Goal: Task Accomplishment & Management: Complete application form

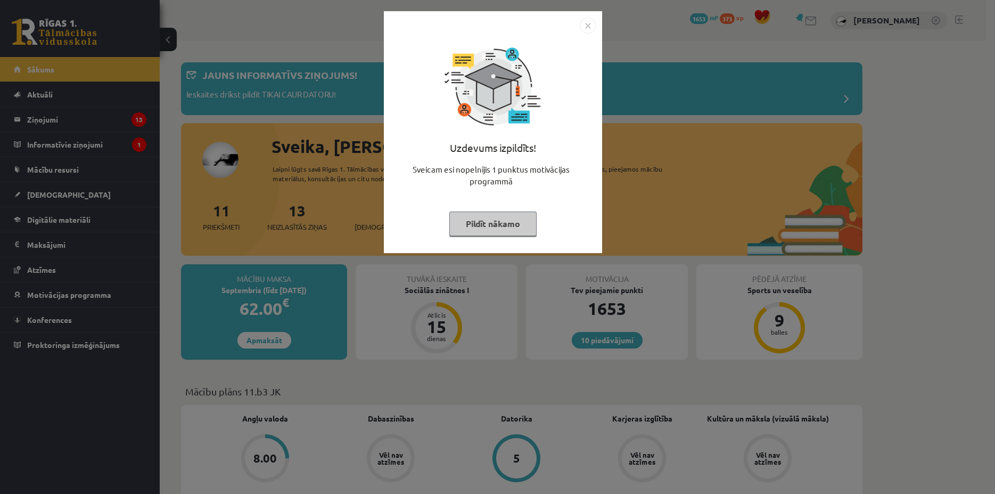
click at [497, 221] on button "Pildīt nākamo" at bounding box center [492, 223] width 87 height 24
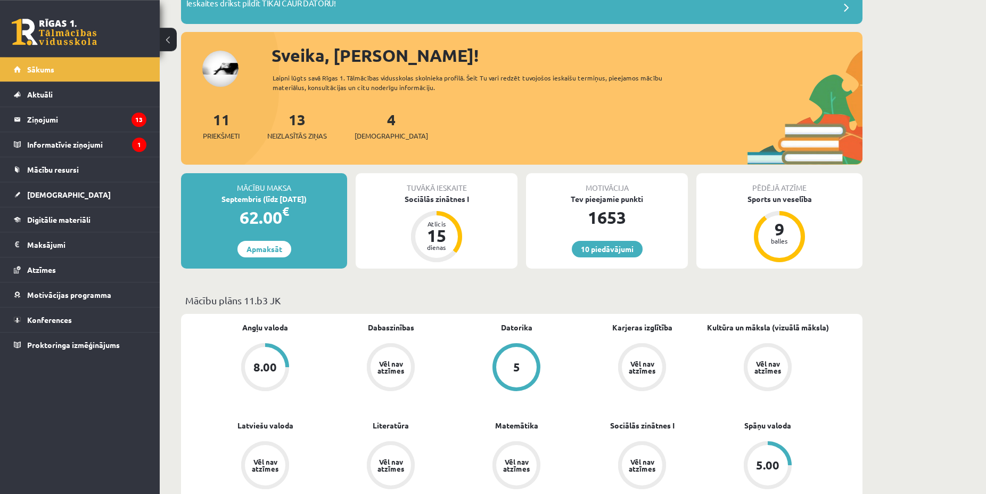
scroll to position [109, 0]
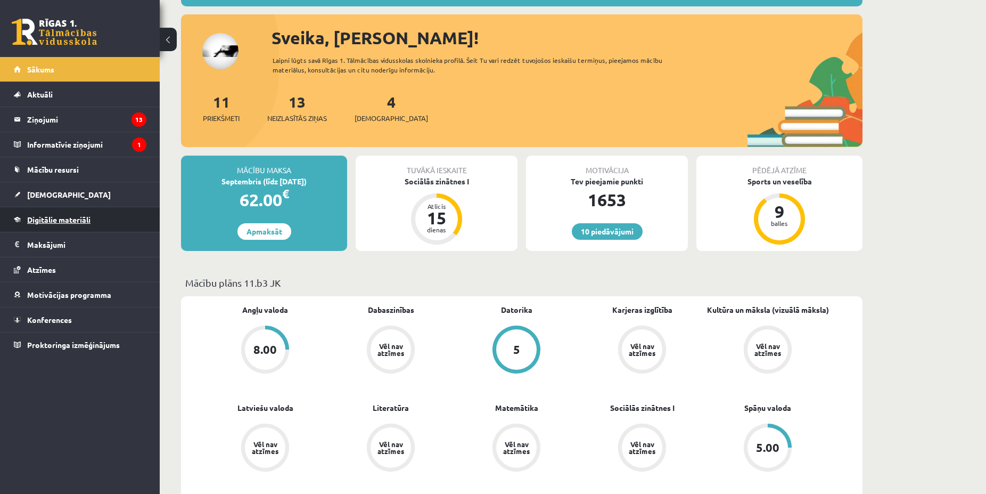
click at [95, 228] on link "Digitālie materiāli" at bounding box center [80, 219] width 133 height 24
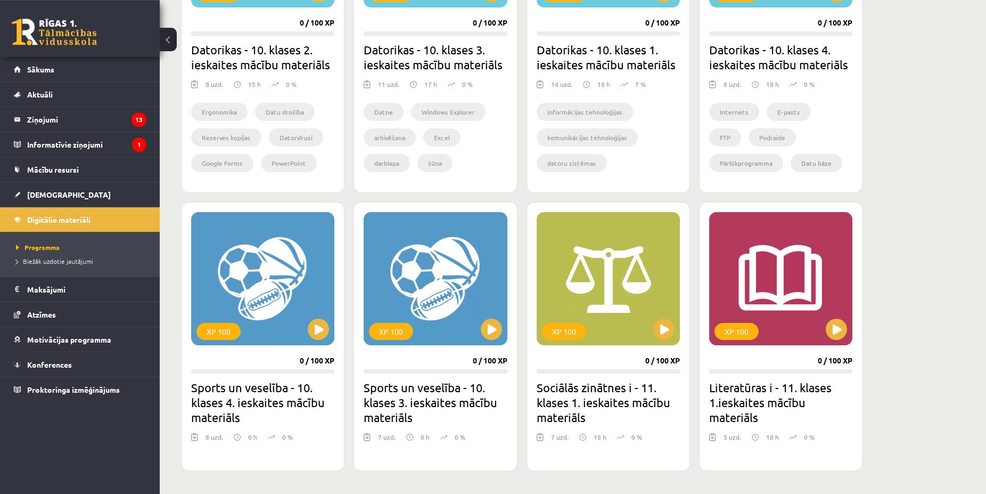
scroll to position [489, 0]
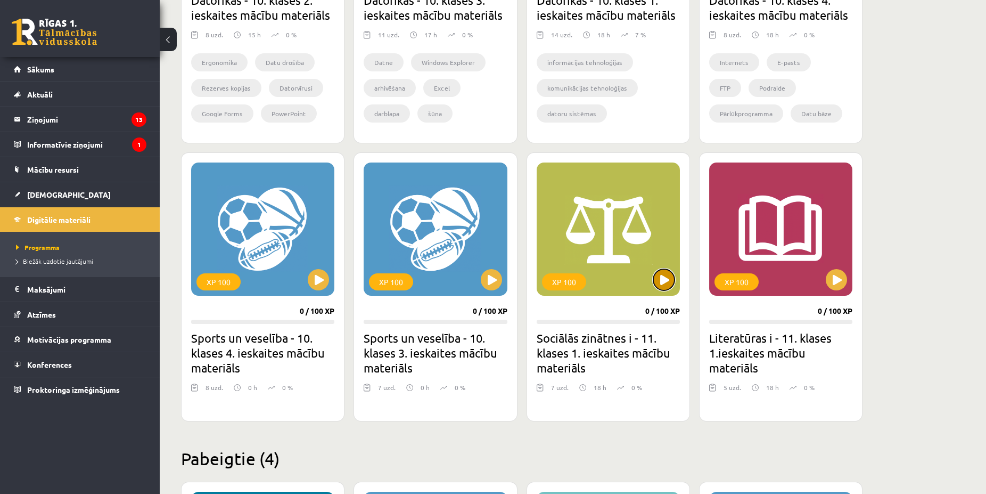
click at [656, 273] on button at bounding box center [663, 279] width 21 height 21
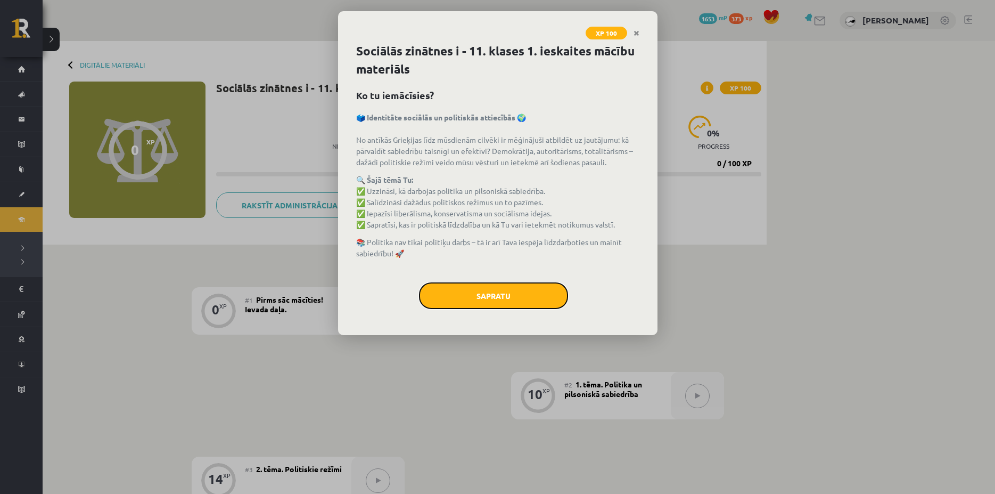
click at [454, 292] on button "Sapratu" at bounding box center [493, 295] width 149 height 27
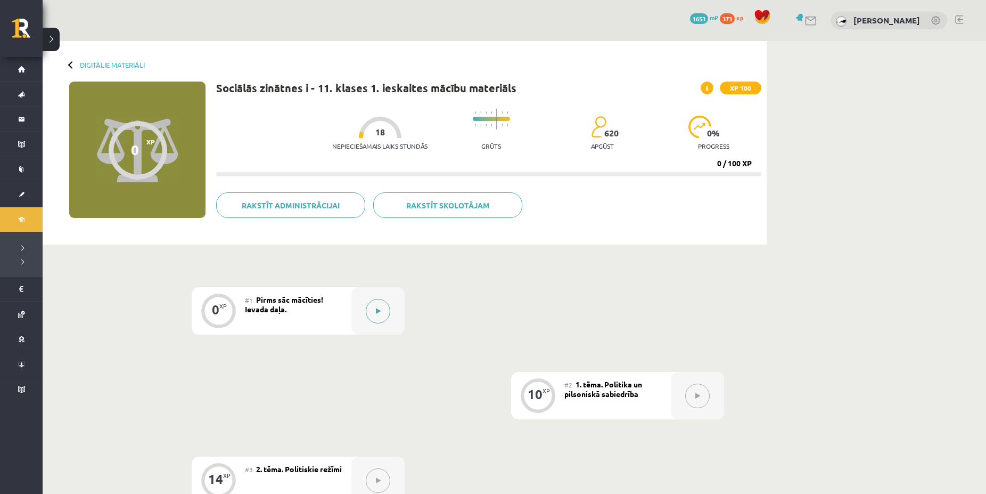
click at [377, 308] on icon at bounding box center [378, 311] width 5 height 6
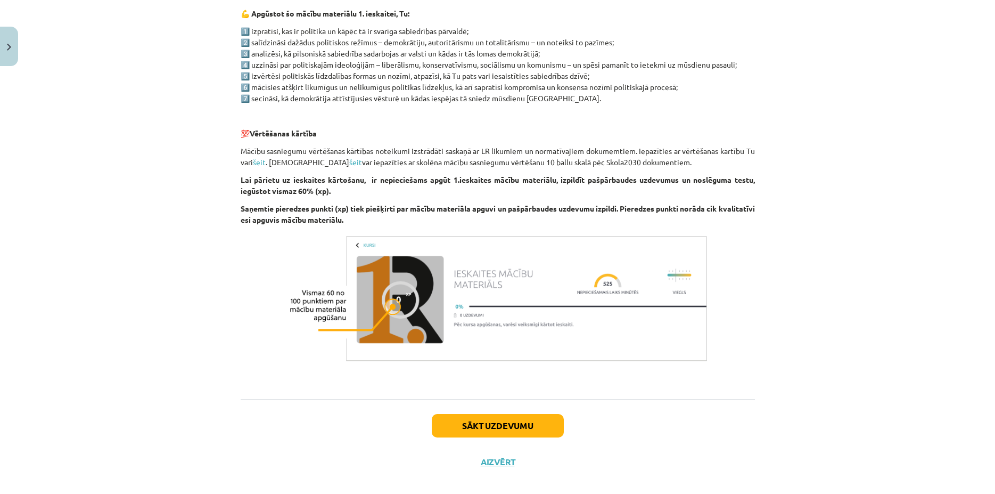
scroll to position [575, 0]
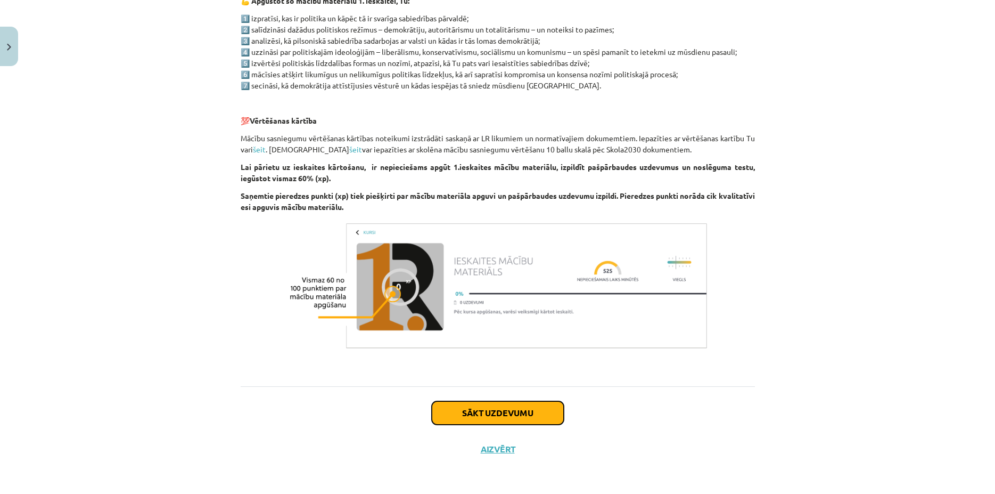
click at [472, 406] on button "Sākt uzdevumu" at bounding box center [498, 412] width 132 height 23
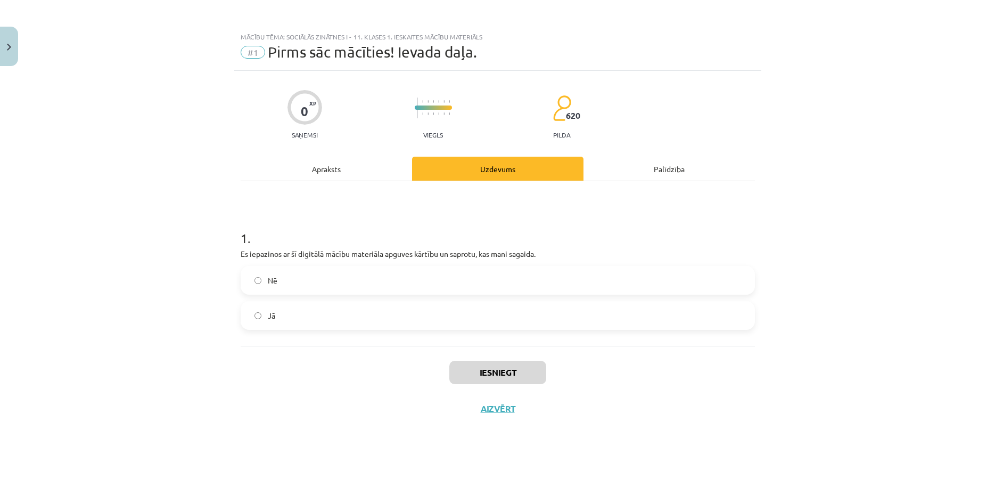
scroll to position [0, 0]
click at [418, 277] on label "Nē" at bounding box center [498, 280] width 512 height 27
click at [472, 373] on button "Iesniegt" at bounding box center [497, 371] width 97 height 23
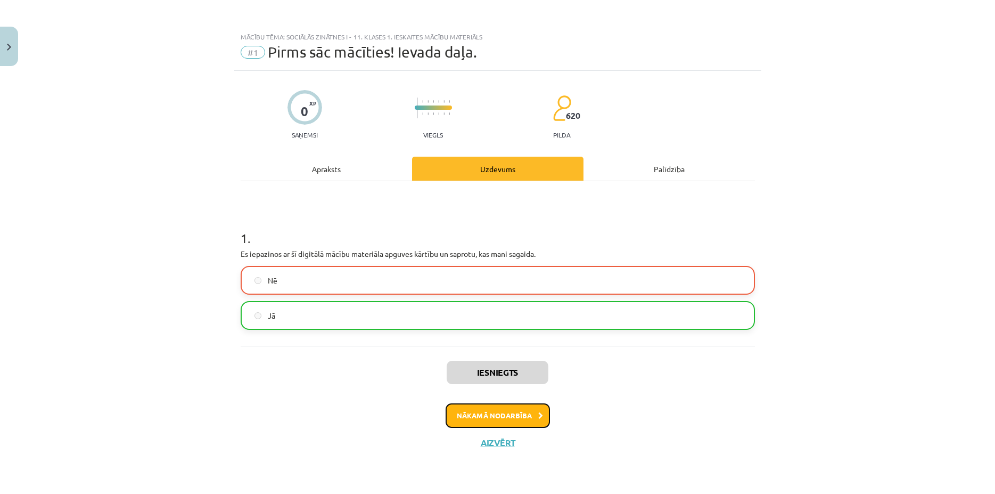
click at [509, 415] on button "Nākamā nodarbība" at bounding box center [498, 415] width 104 height 24
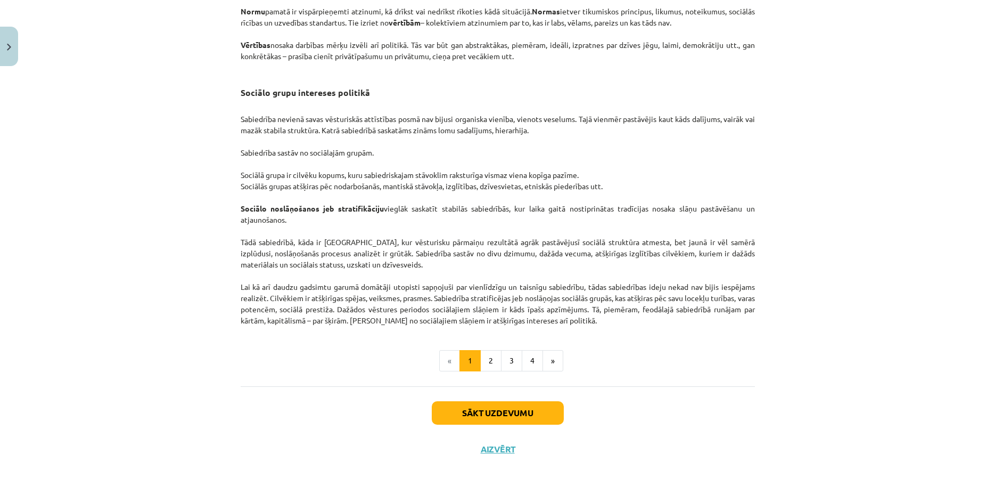
scroll to position [1562, 0]
click at [475, 413] on button "Sākt uzdevumu" at bounding box center [498, 412] width 132 height 23
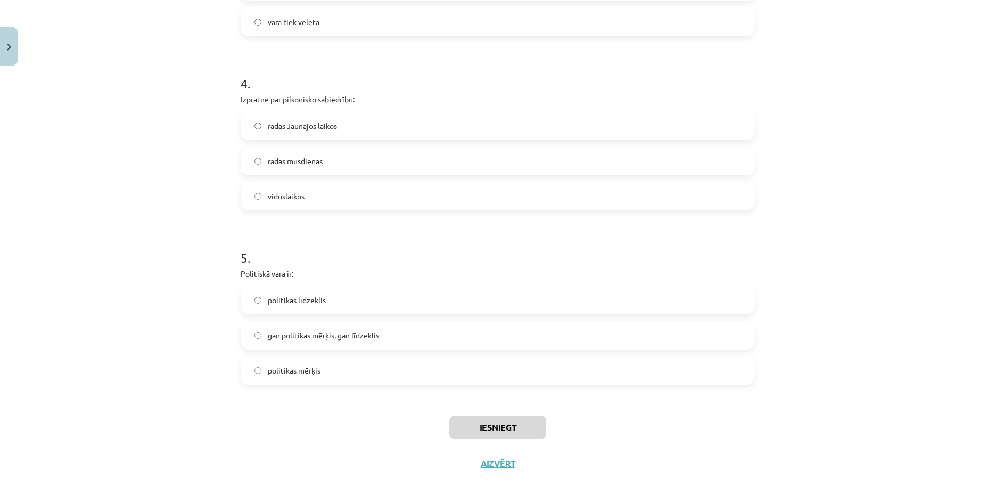
scroll to position [691, 0]
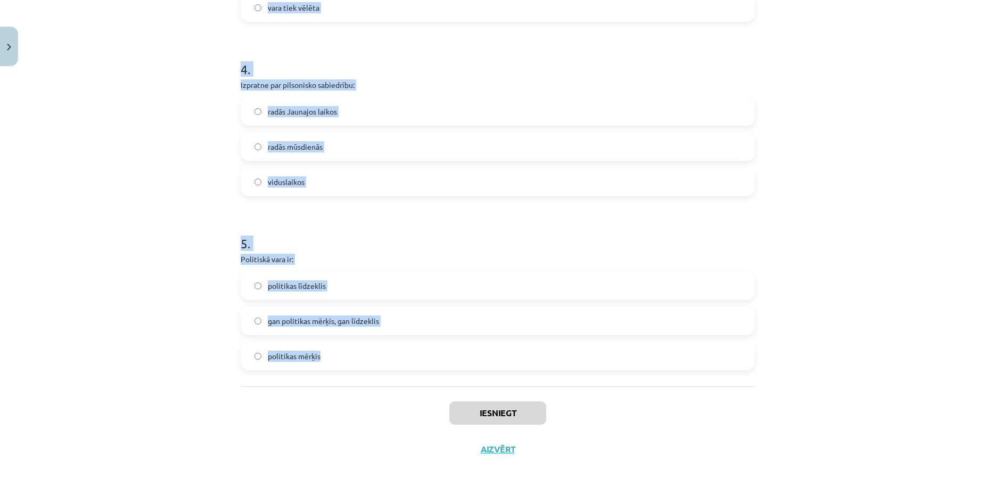
copy form "Politika ir: politiķu dzīve visa mūsu dzīve īpašs nodarbošanās veids, kurā nori…"
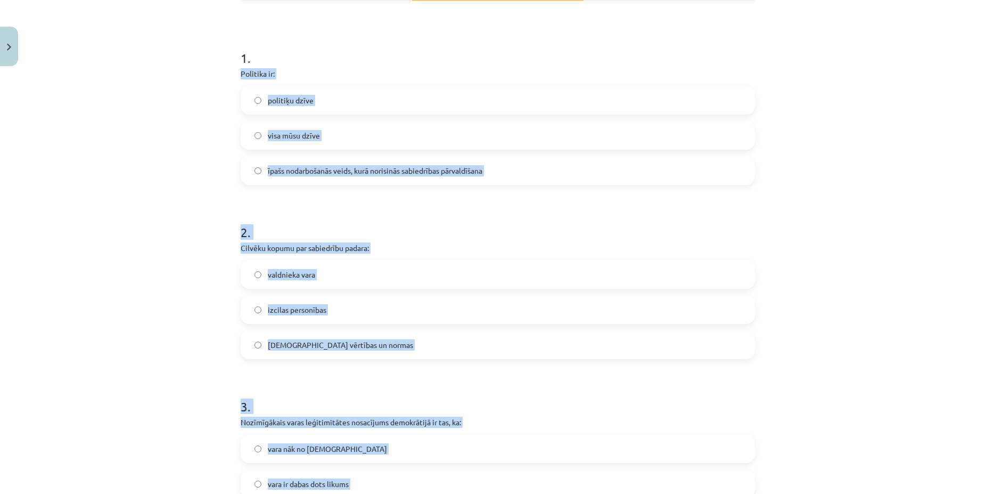
scroll to position [129, 0]
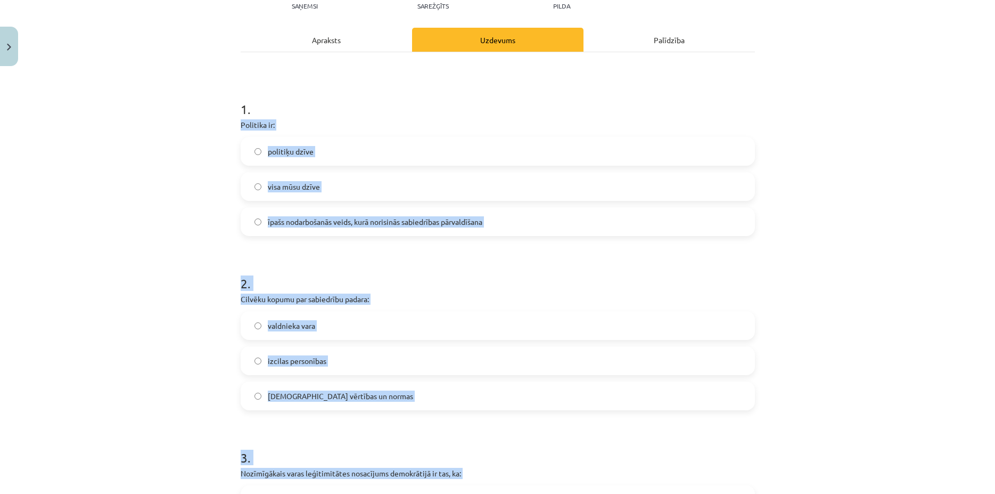
click at [356, 397] on label "kopīgās vērtības un normas" at bounding box center [498, 395] width 512 height 27
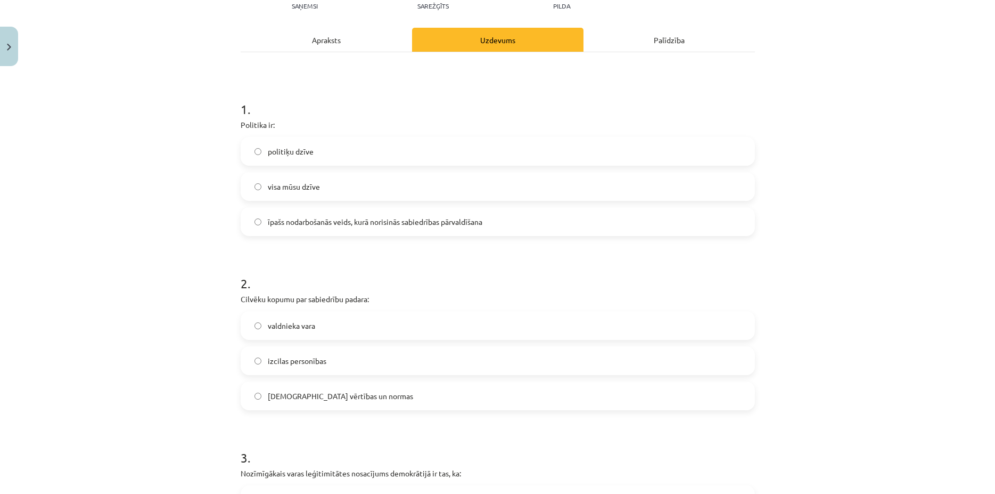
click at [430, 224] on span "īpašs nodarbošanās veids, kurā norisinās sabiedrības pārvaldīšana" at bounding box center [375, 221] width 215 height 11
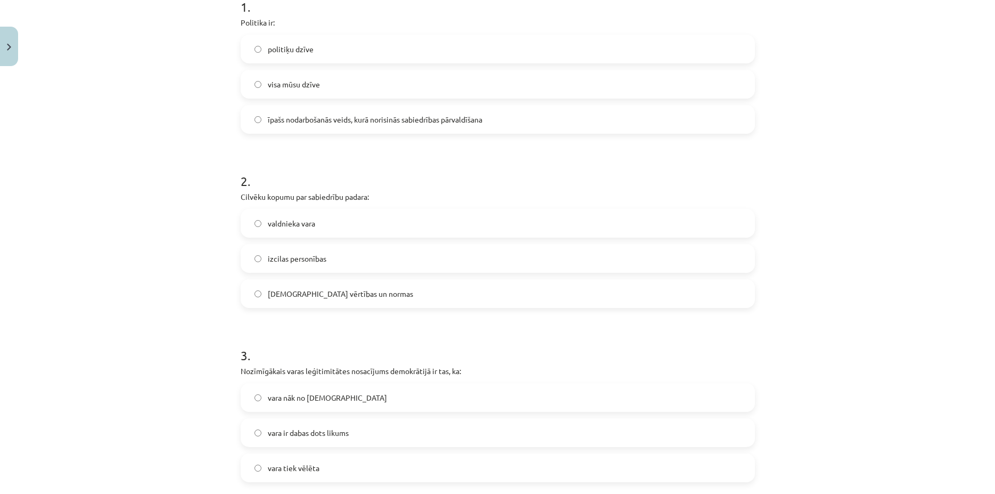
scroll to position [282, 0]
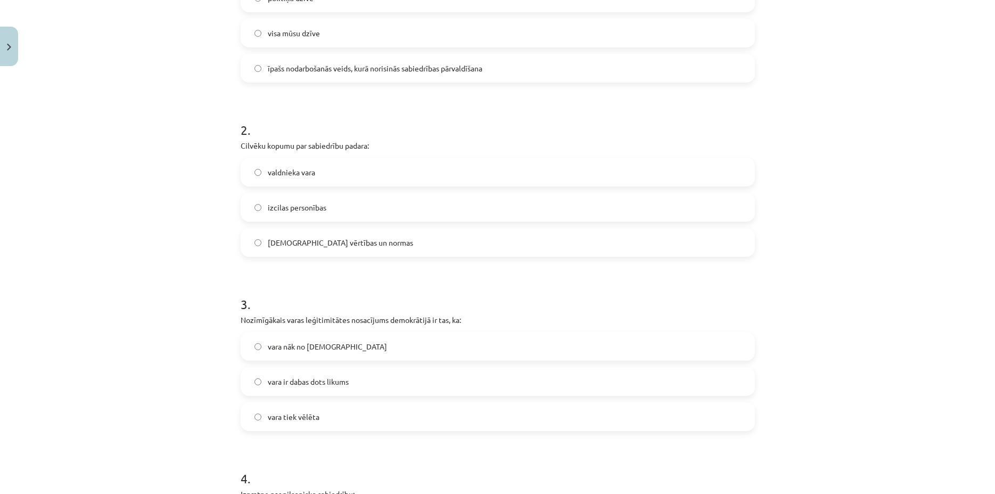
click at [334, 413] on label "vara tiek vēlēta" at bounding box center [498, 416] width 512 height 27
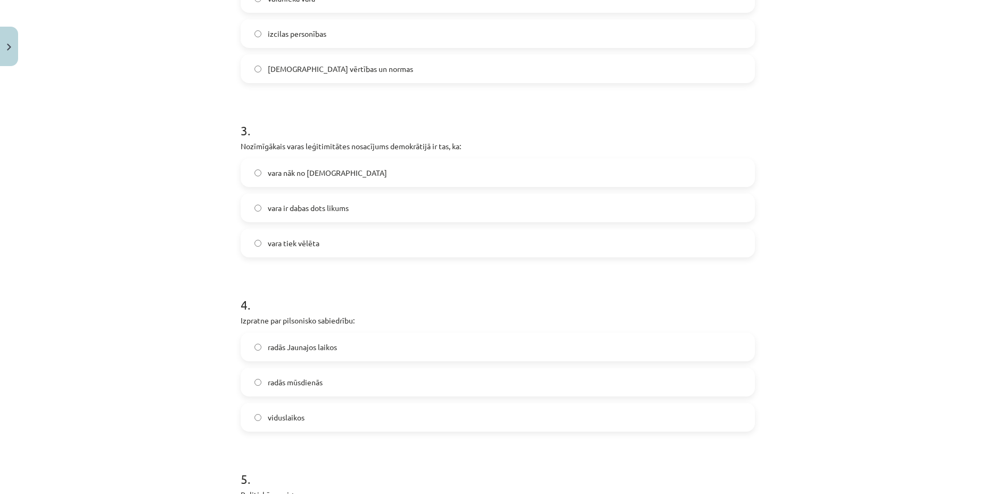
scroll to position [487, 0]
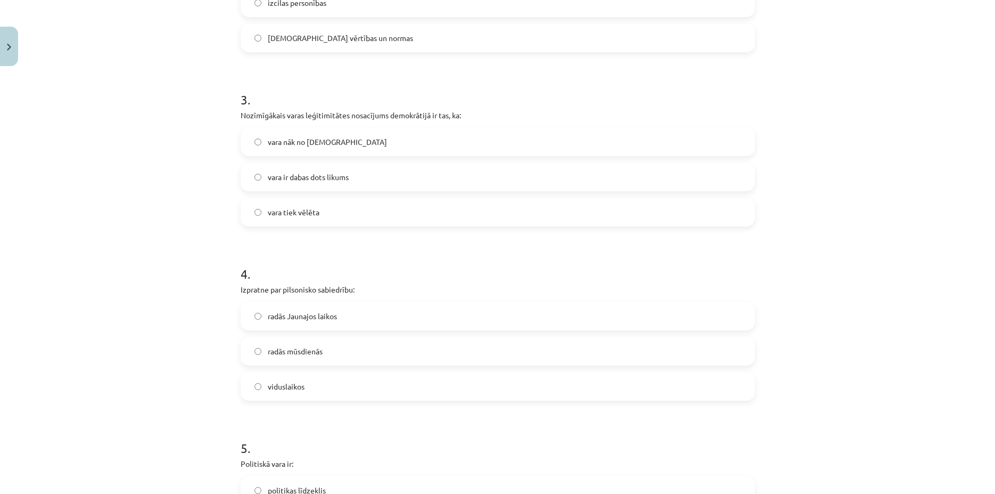
click at [340, 311] on label "radās Jaunajos laikos" at bounding box center [498, 315] width 512 height 27
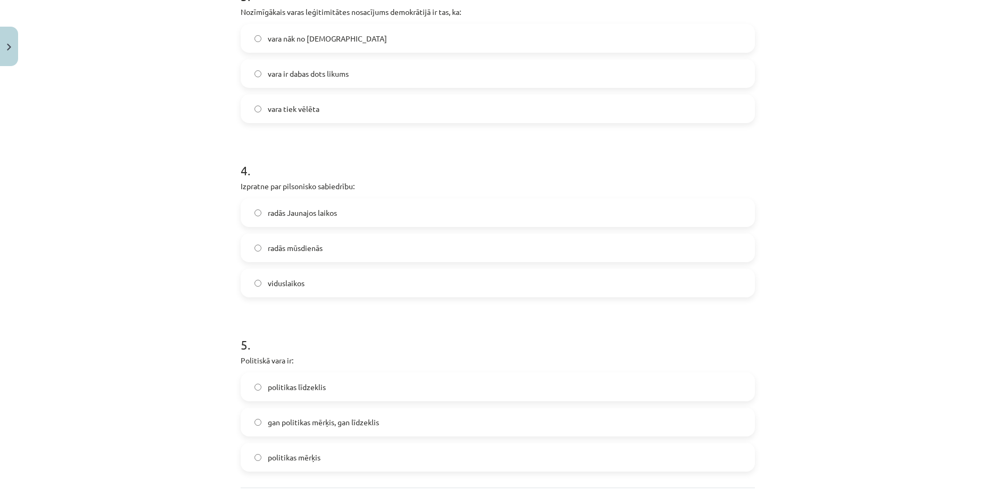
scroll to position [640, 0]
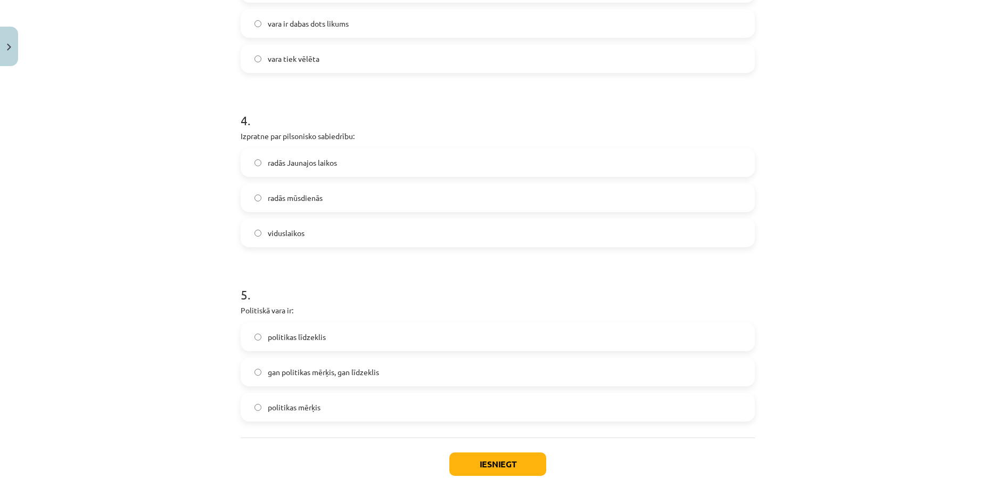
click at [420, 376] on label "gan politikas mērķis, gan līdzeklis" at bounding box center [498, 371] width 512 height 27
click at [479, 461] on button "Iesniegt" at bounding box center [497, 463] width 97 height 23
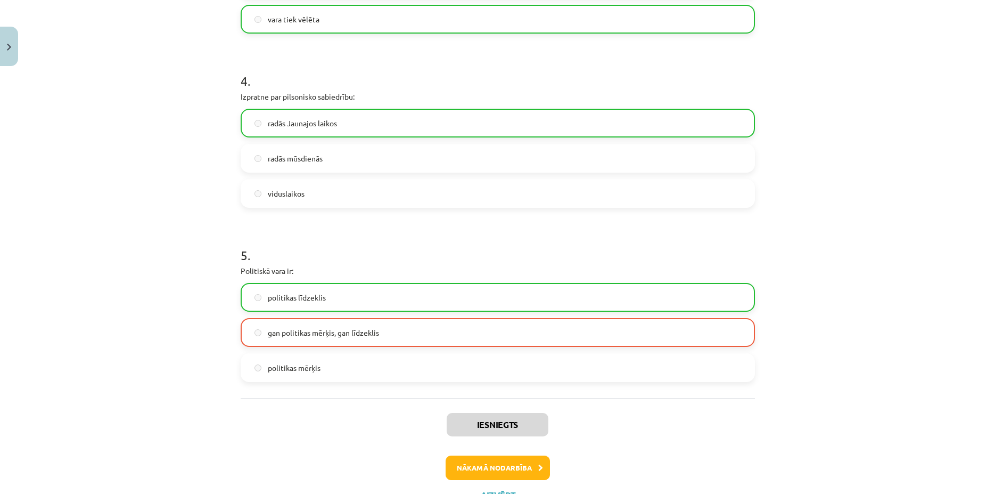
scroll to position [725, 0]
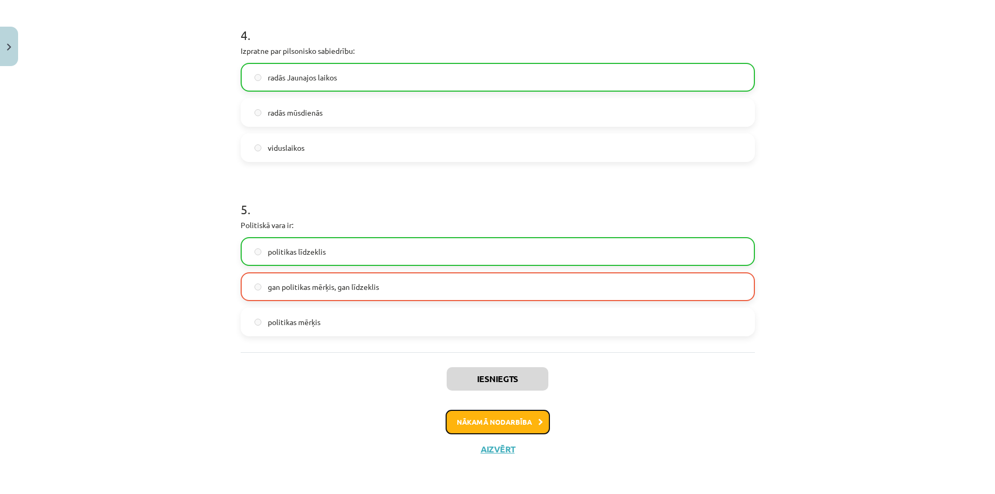
click at [498, 424] on button "Nākamā nodarbība" at bounding box center [498, 421] width 104 height 24
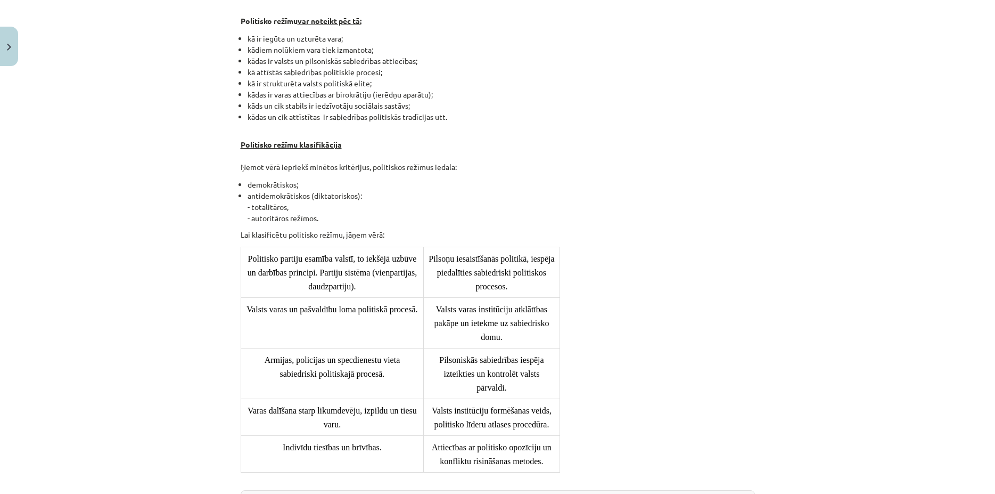
scroll to position [793, 0]
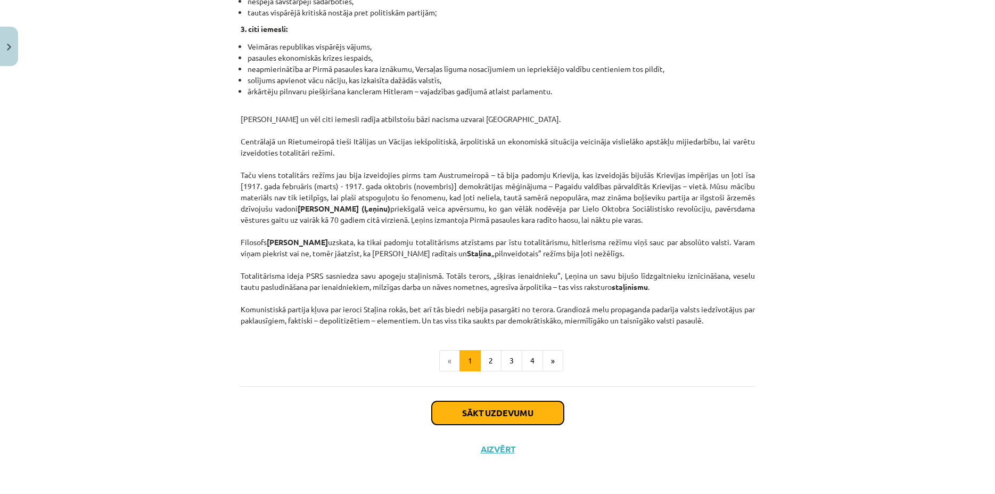
click at [504, 408] on button "Sākt uzdevumu" at bounding box center [498, 412] width 132 height 23
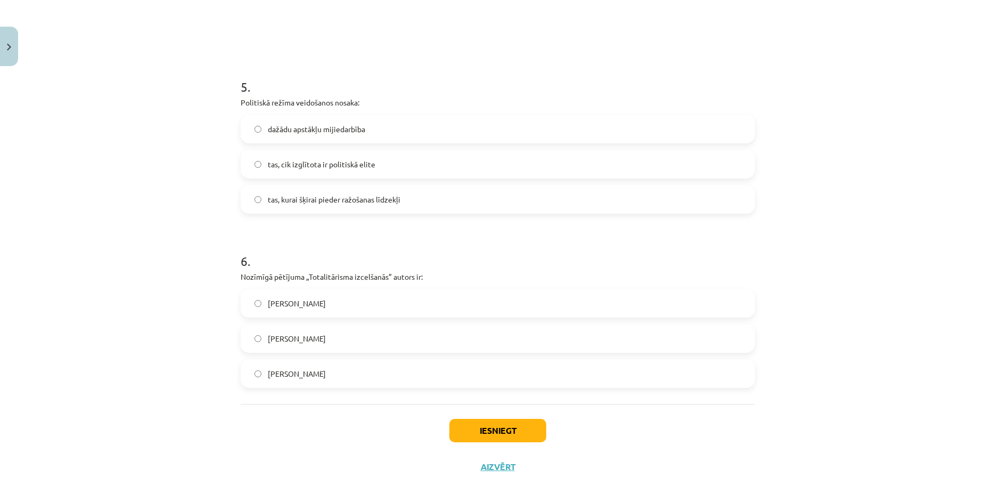
scroll to position [932, 0]
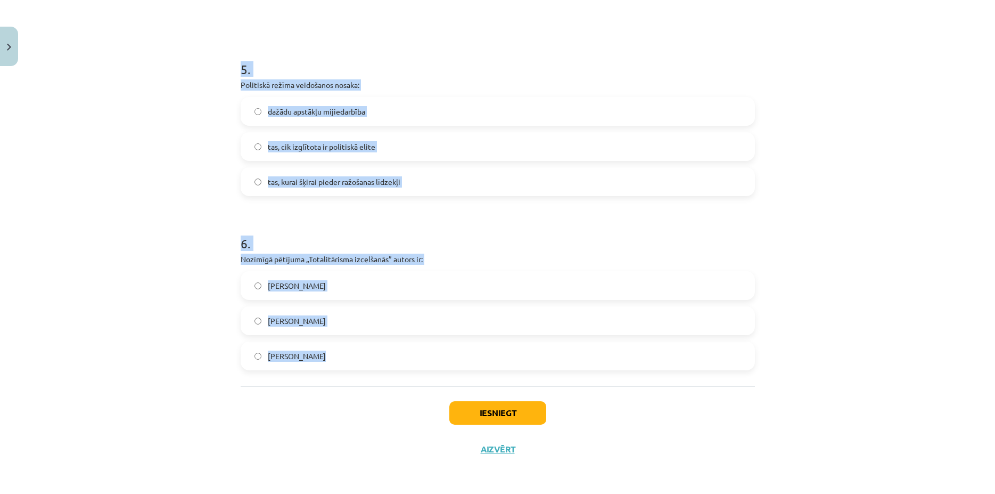
drag, startPoint x: 232, startPoint y: 250, endPoint x: 394, endPoint y: 379, distance: 207.3
copy form "Autoritārais režīms: pilnīgi demontē pilsonisko sabiedrību ir ārēji revolucionā…"
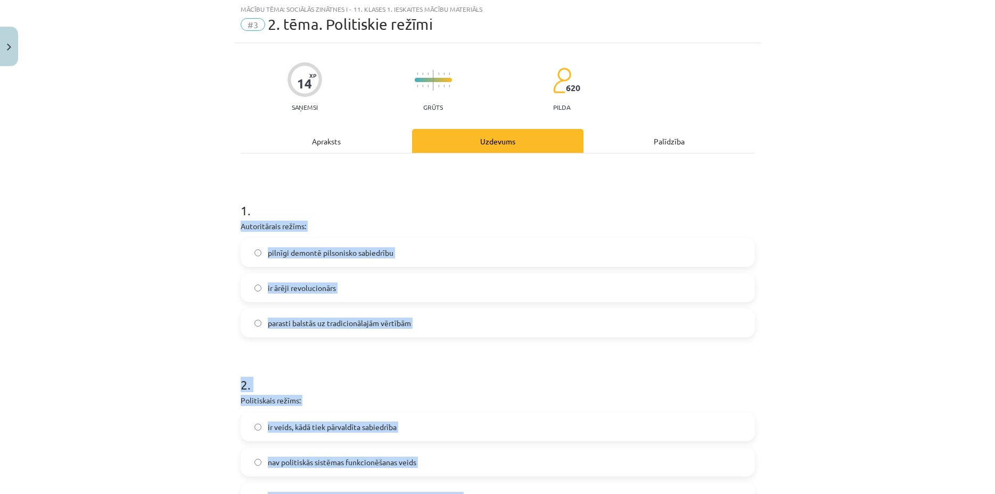
scroll to position [0, 0]
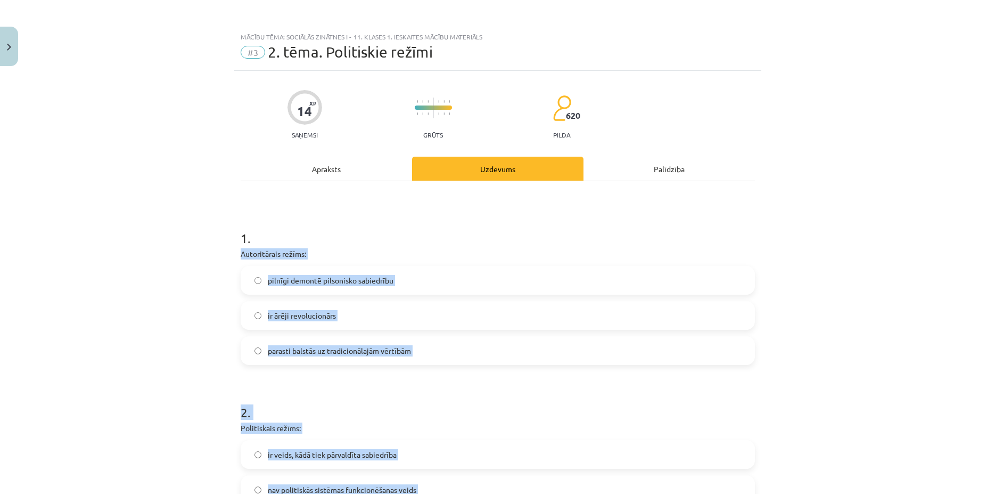
click at [390, 348] on span "parasti balstās uz tradicionālajām vērtībām" at bounding box center [339, 350] width 143 height 11
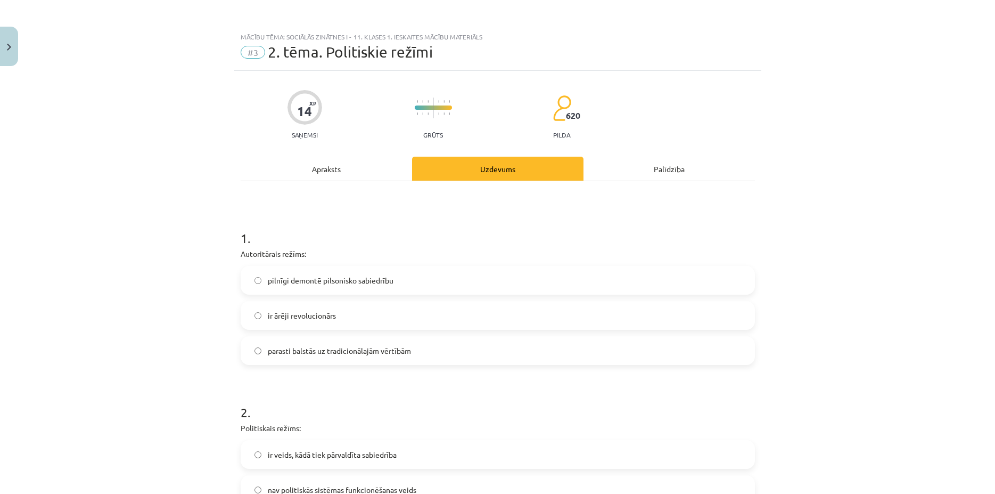
click at [397, 351] on span "parasti balstās uz tradicionālajām vērtībām" at bounding box center [339, 350] width 143 height 11
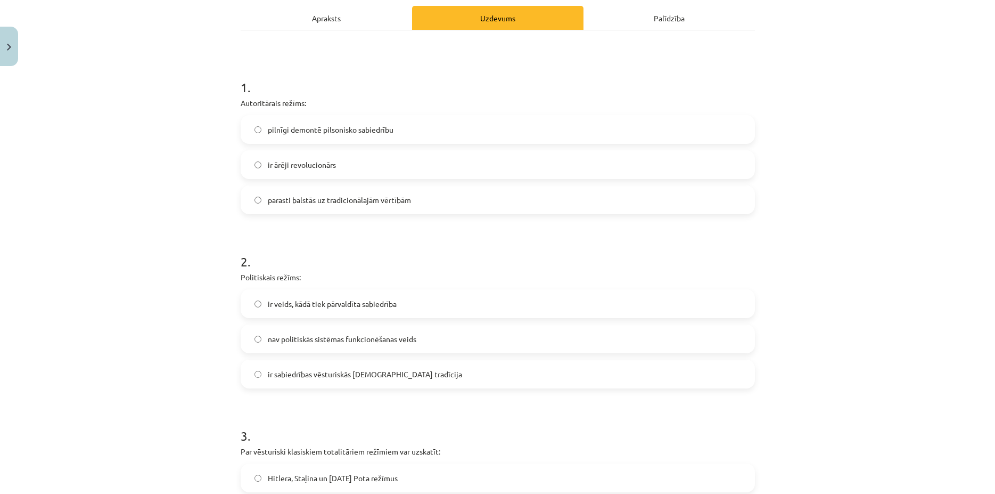
scroll to position [153, 0]
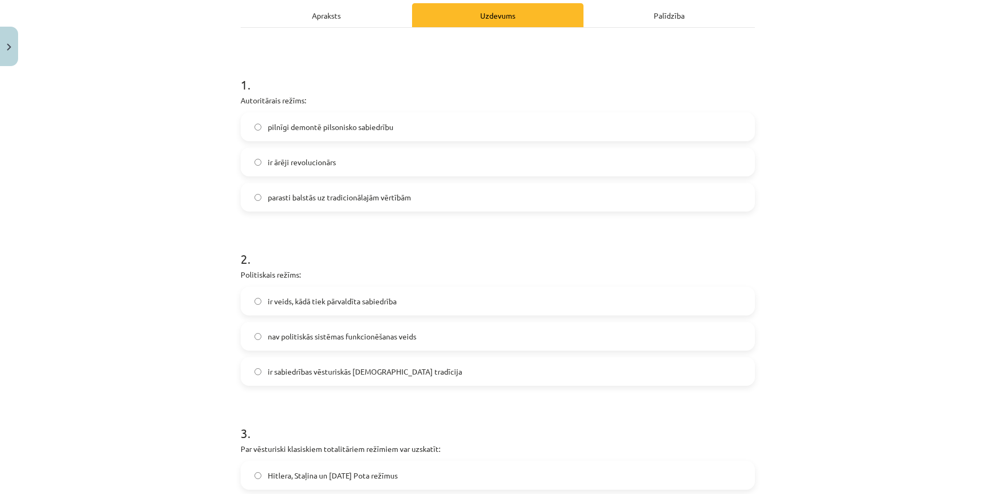
click at [359, 294] on label "ir veids, kādā tiek pārvaldīta sabiedrība" at bounding box center [498, 301] width 512 height 27
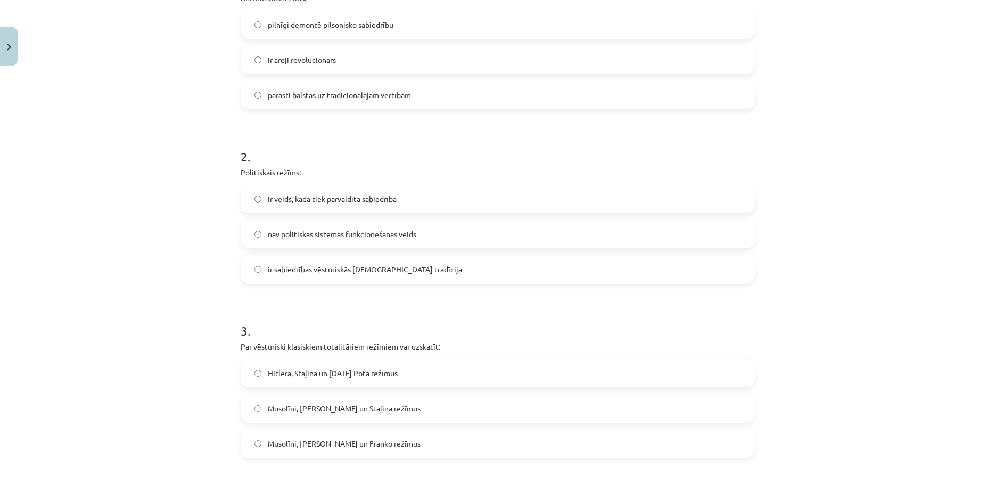
click at [398, 409] on label "Musolīni, Hitlera un Staļina režīmus" at bounding box center [498, 408] width 512 height 27
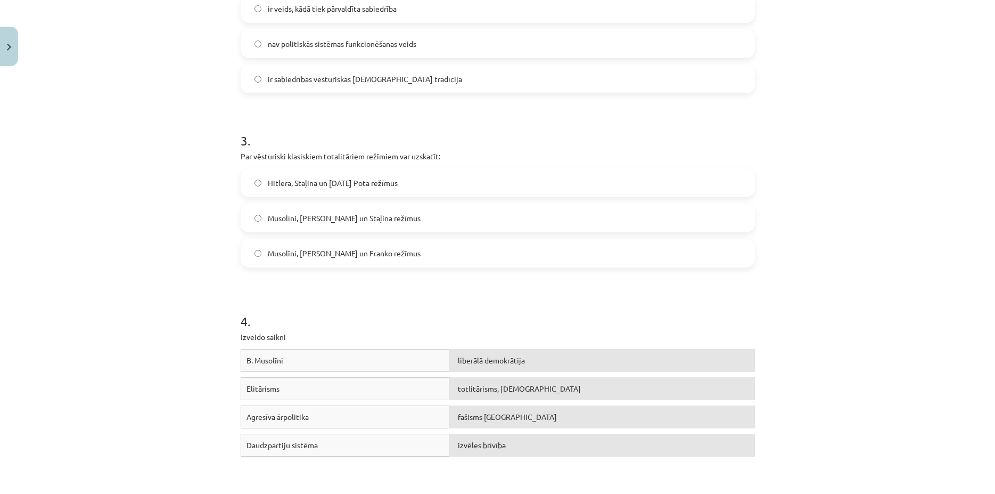
scroll to position [460, 0]
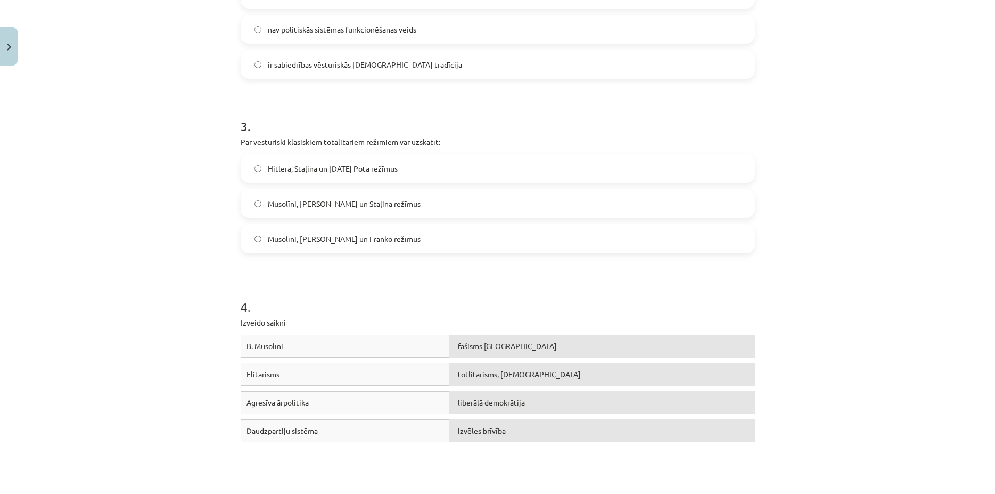
click at [498, 347] on div "fašisms Itālijā" at bounding box center [601, 345] width 305 height 23
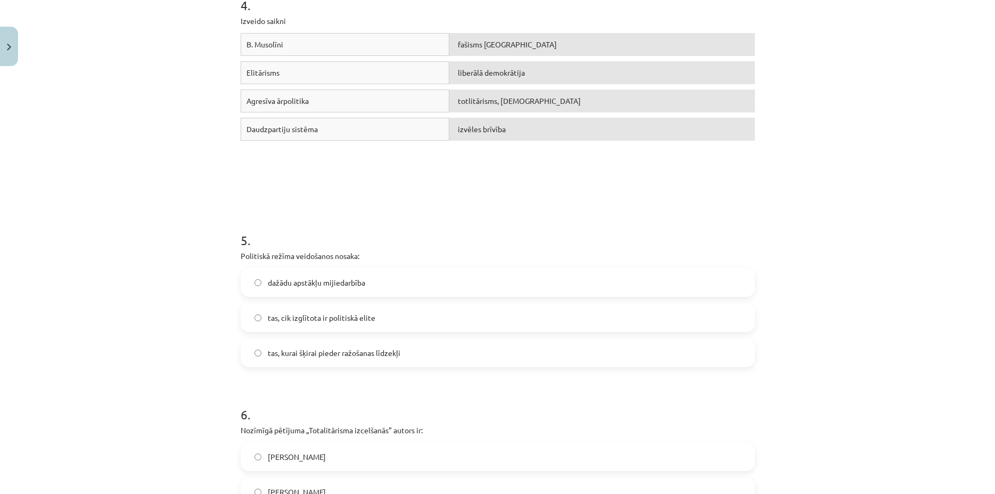
scroll to position [767, 0]
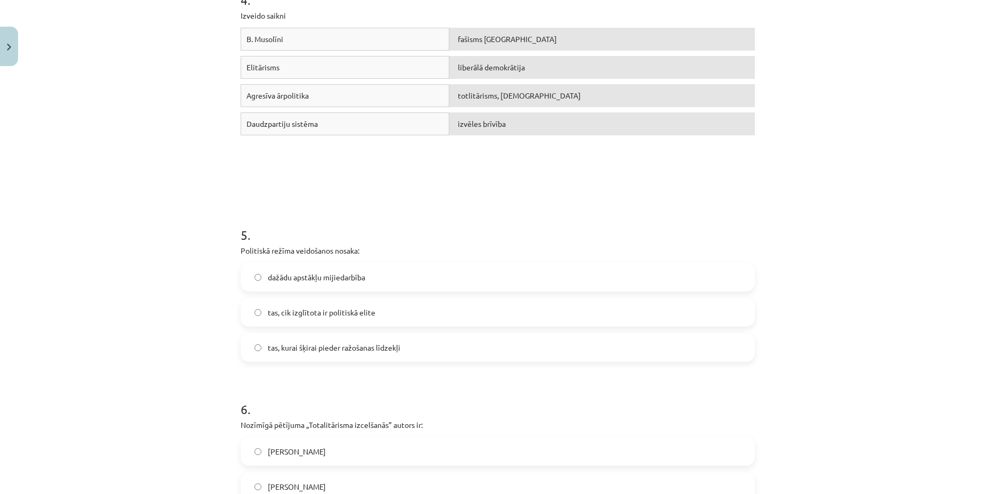
click at [309, 274] on span "dažādu apstākļu mijiedarbība" at bounding box center [316, 277] width 97 height 11
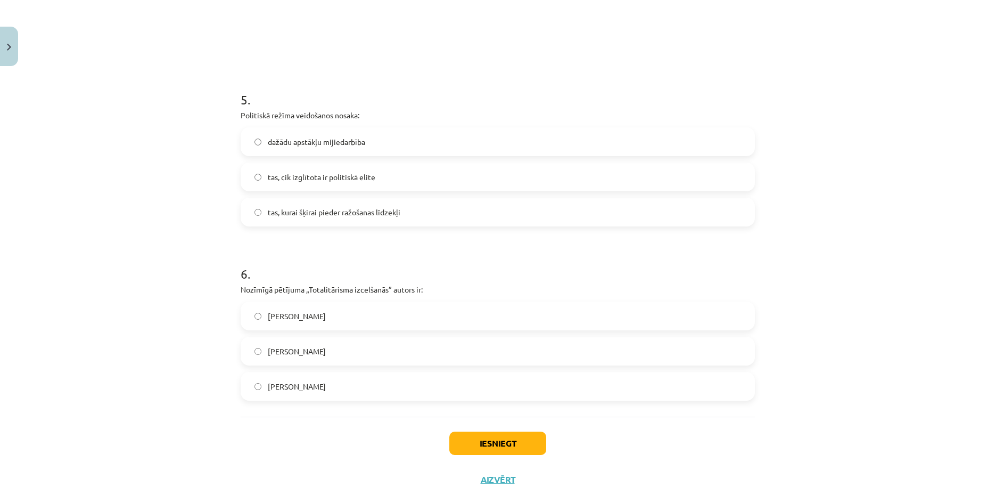
scroll to position [920, 0]
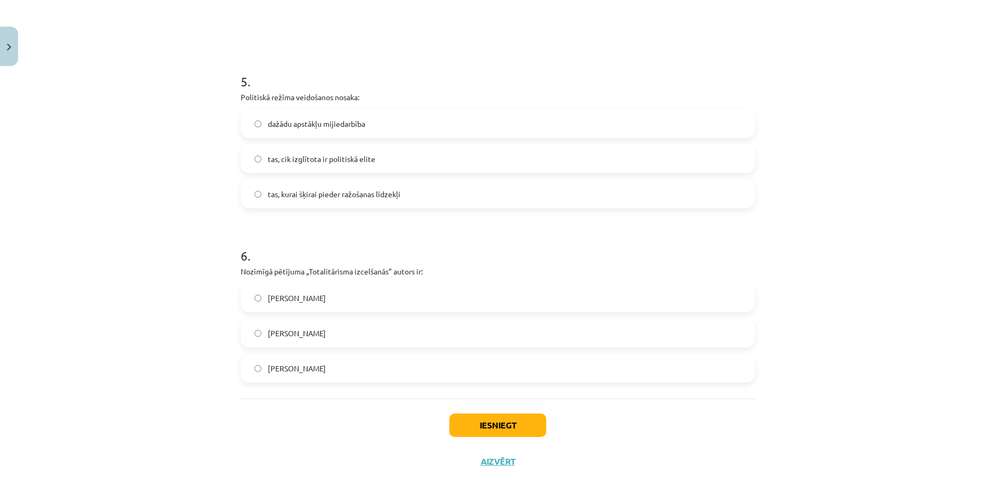
click at [307, 336] on span "Hanna Ārendte" at bounding box center [297, 332] width 58 height 11
click at [525, 434] on button "Iesniegt" at bounding box center [497, 424] width 97 height 23
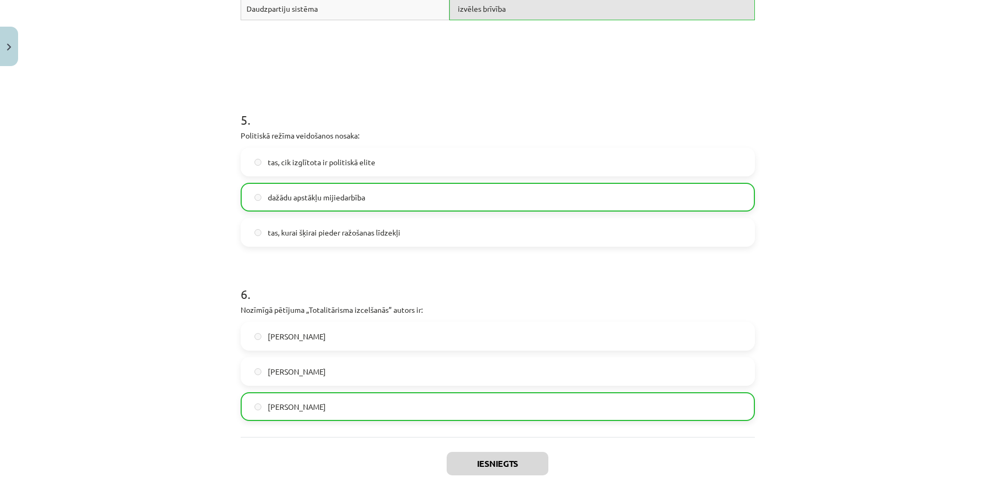
scroll to position [966, 0]
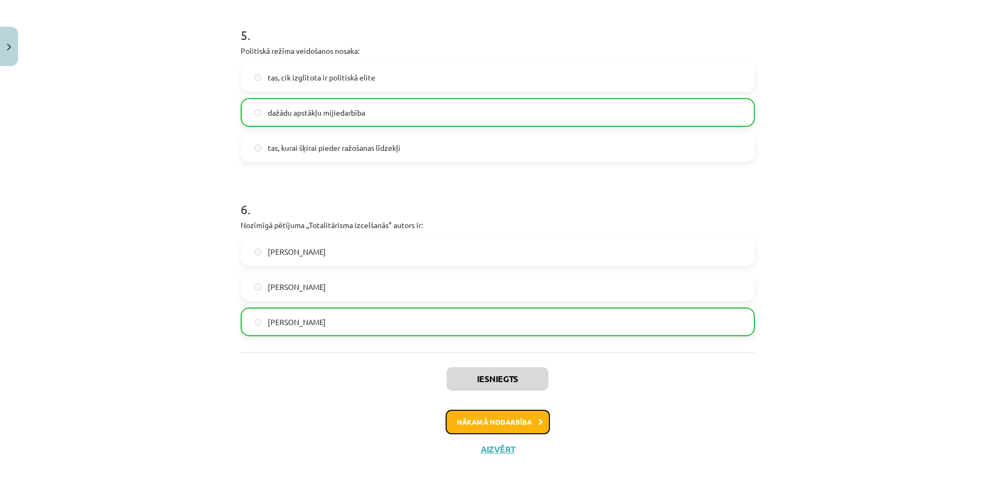
click at [504, 424] on button "Nākamā nodarbība" at bounding box center [498, 421] width 104 height 24
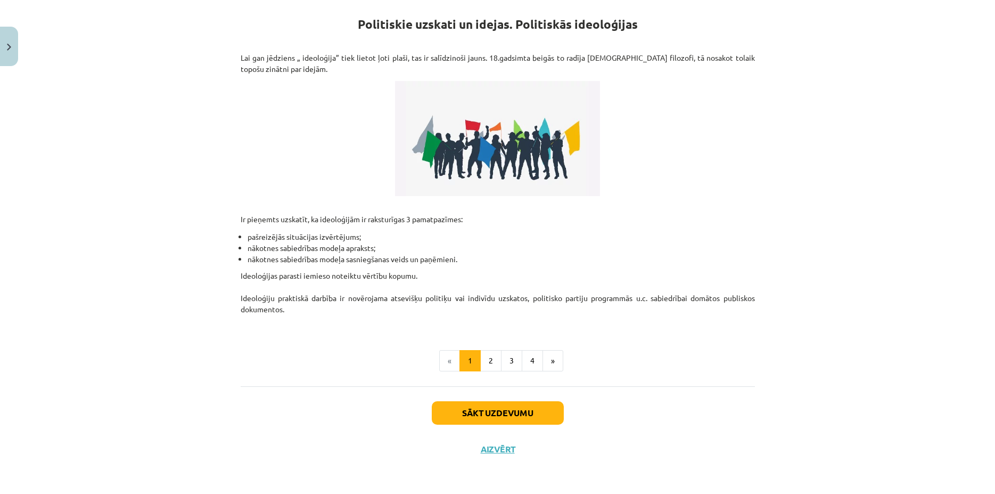
scroll to position [192, 0]
click at [505, 422] on button "Sākt uzdevumu" at bounding box center [498, 412] width 132 height 23
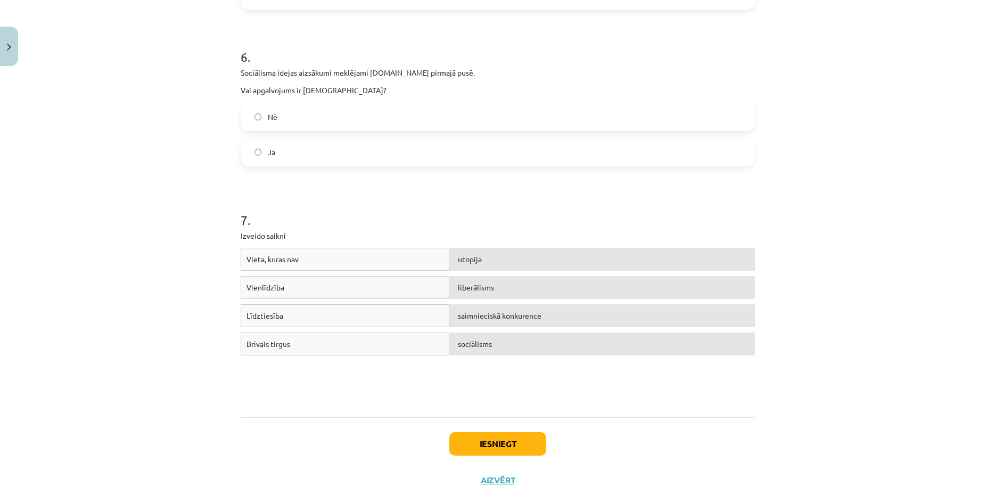
scroll to position [1004, 0]
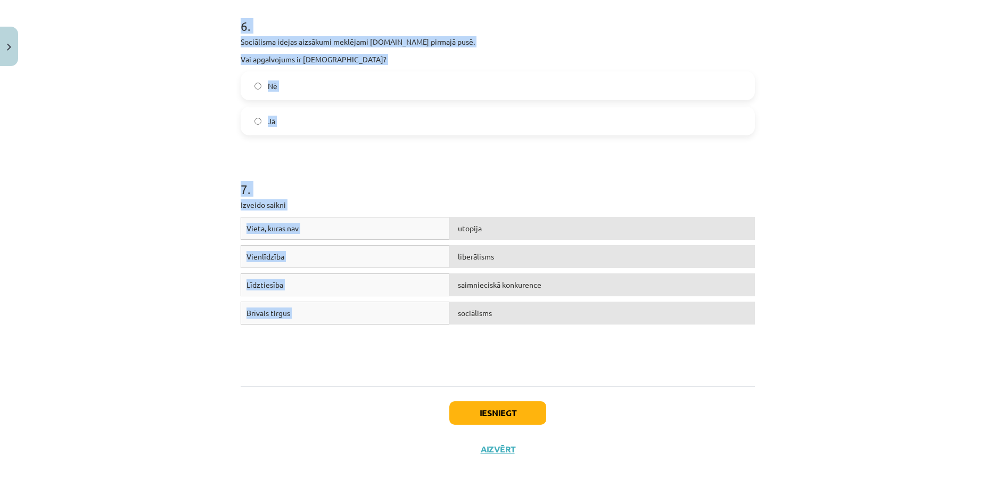
drag, startPoint x: 234, startPoint y: 253, endPoint x: 505, endPoint y: 397, distance: 307.5
copy form "Vislielākie sociāldemokrātu atbalstītāji ir ASV darbaļaudis. Vai apgalvojums ir…"
click at [427, 196] on div "7 . Izveido saikni Vieta, kuras nav utopija Vienlīdzība liberālisms Līdztiesība…" at bounding box center [498, 259] width 514 height 235
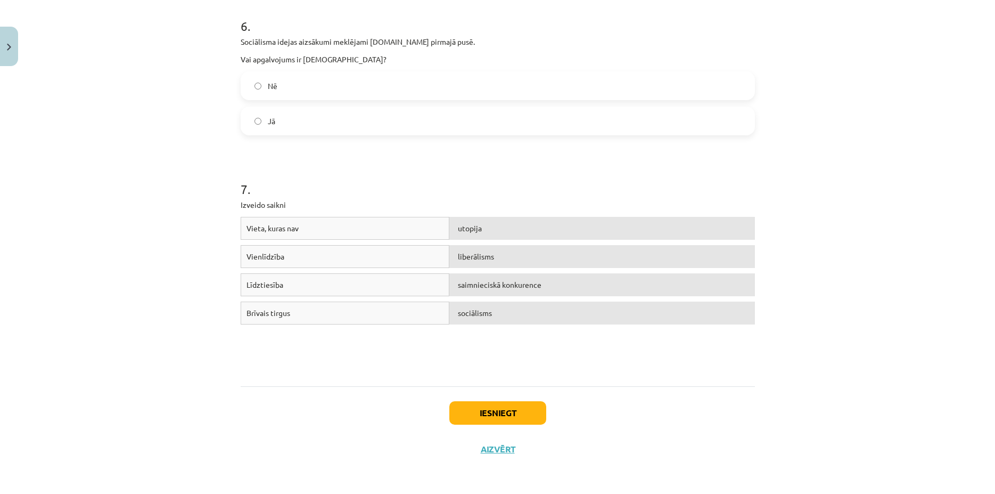
click at [425, 195] on h1 "7 ." at bounding box center [498, 179] width 514 height 33
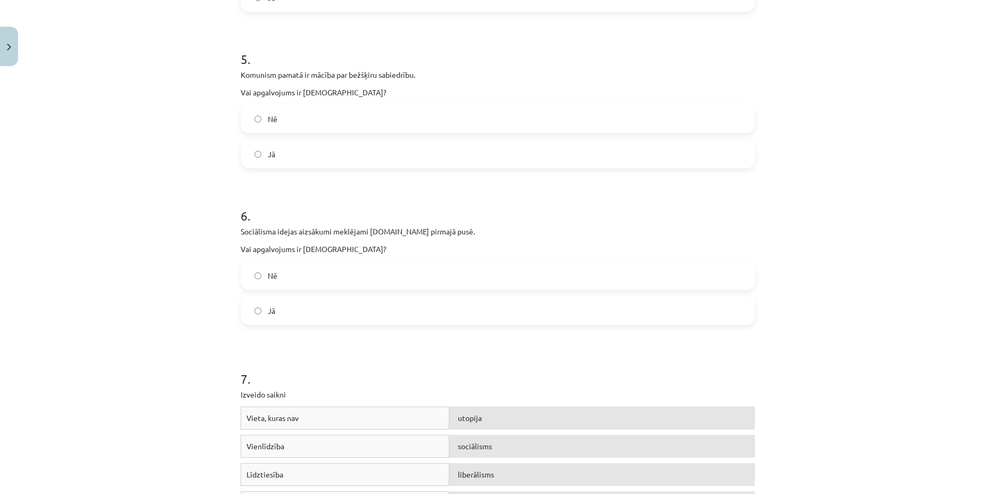
scroll to position [800, 0]
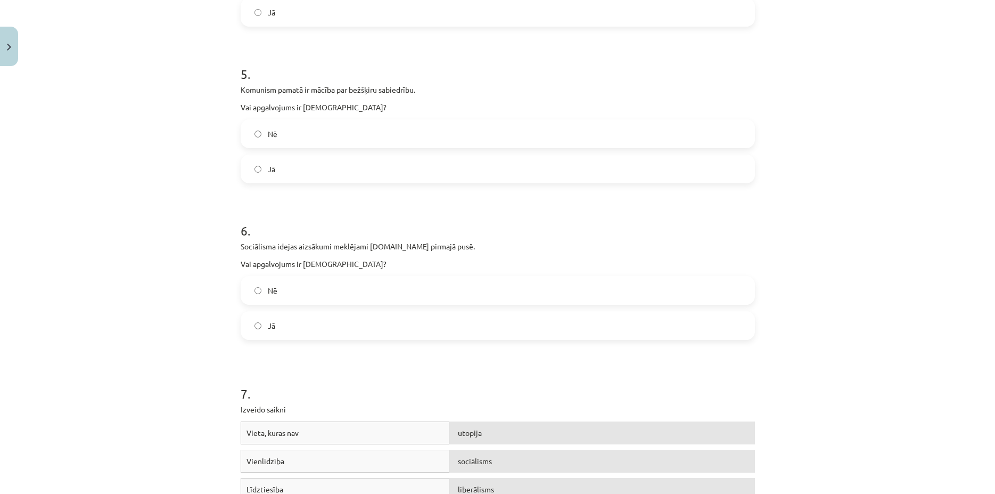
drag, startPoint x: 293, startPoint y: 324, endPoint x: 290, endPoint y: 313, distance: 11.3
click at [293, 323] on label "Jā" at bounding box center [498, 325] width 512 height 27
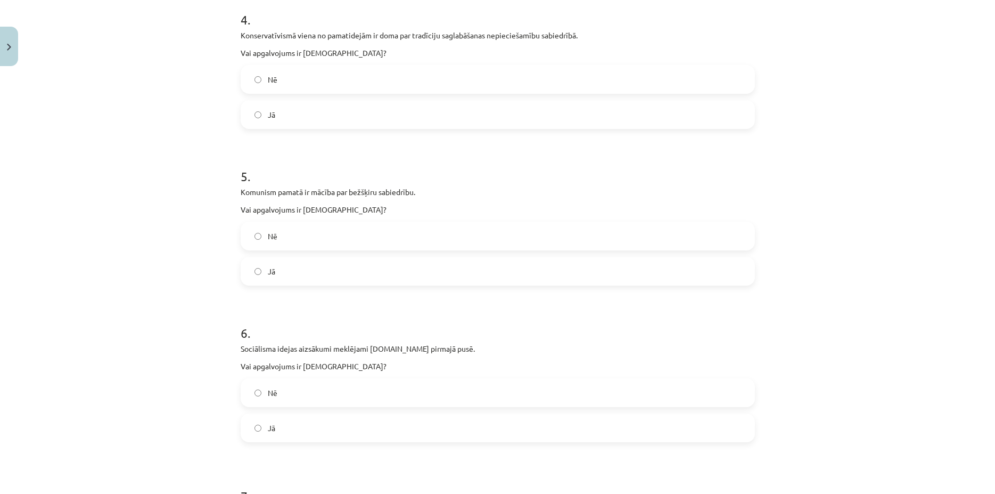
drag, startPoint x: 272, startPoint y: 278, endPoint x: 261, endPoint y: 272, distance: 12.7
click at [266, 276] on label "Jā" at bounding box center [498, 271] width 512 height 27
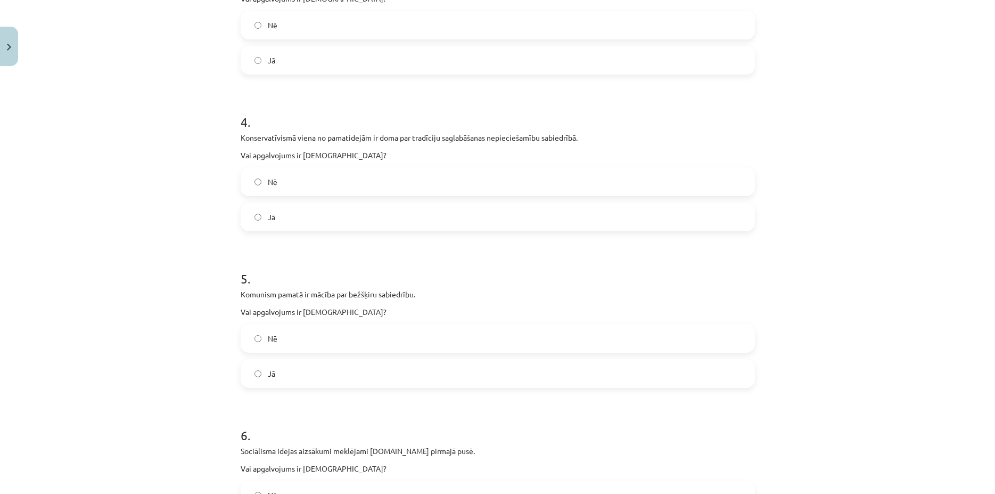
click at [289, 224] on label "Jā" at bounding box center [498, 216] width 512 height 27
click at [271, 359] on div "Jā" at bounding box center [498, 373] width 514 height 29
click at [252, 367] on label "Jā" at bounding box center [498, 373] width 512 height 27
click at [258, 370] on label "Jā" at bounding box center [498, 373] width 512 height 27
click at [256, 374] on label "Jā" at bounding box center [498, 373] width 512 height 27
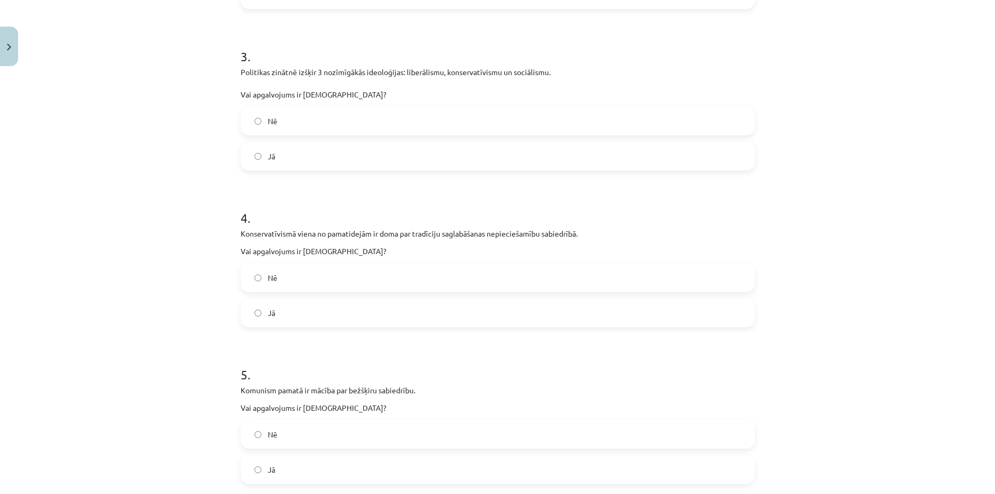
scroll to position [442, 0]
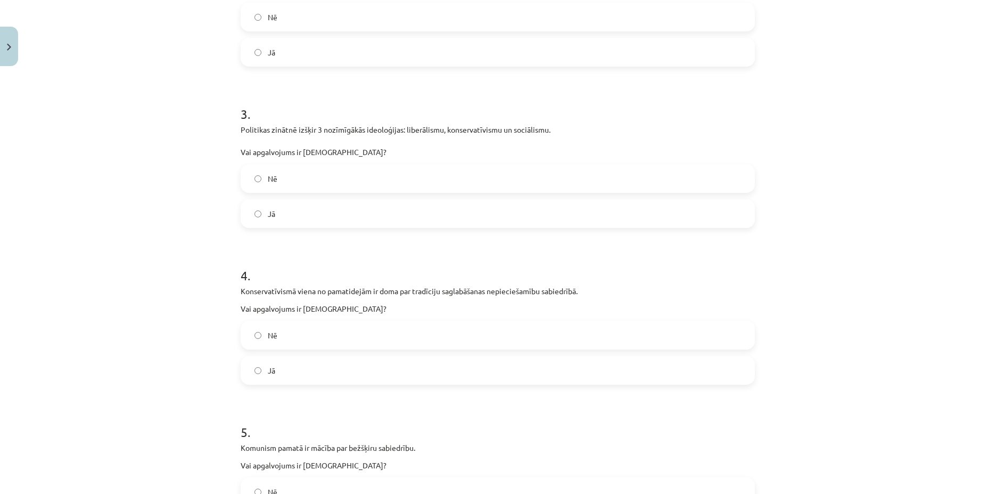
click at [280, 215] on label "Jā" at bounding box center [498, 213] width 512 height 27
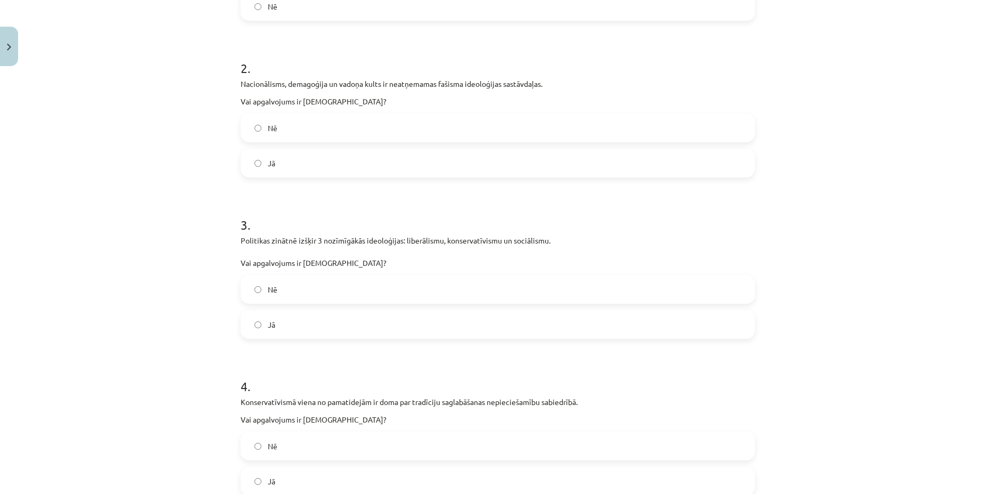
scroll to position [289, 0]
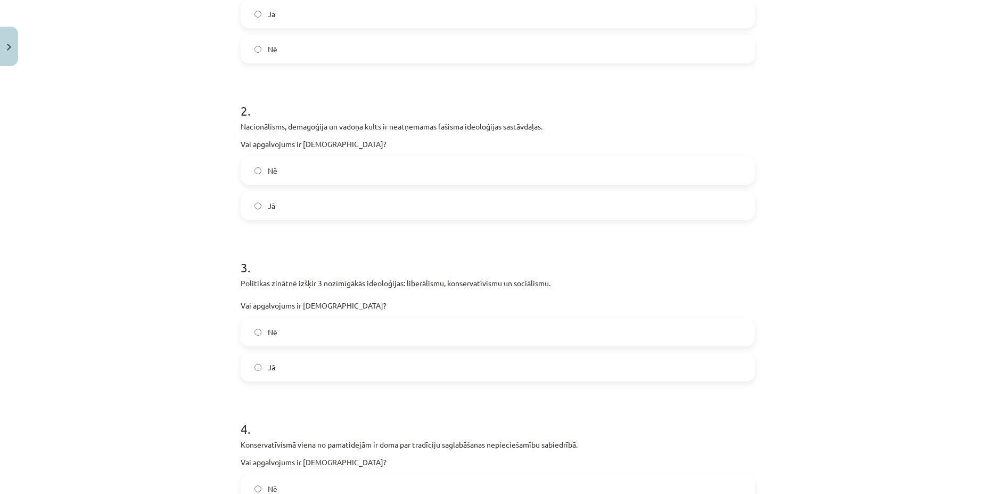
click at [276, 217] on label "Jā" at bounding box center [498, 205] width 512 height 27
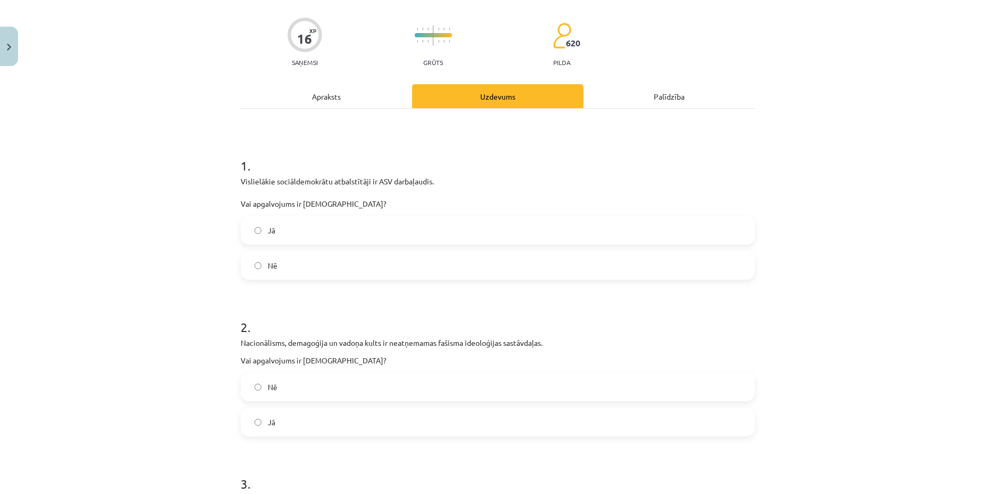
scroll to position [33, 0]
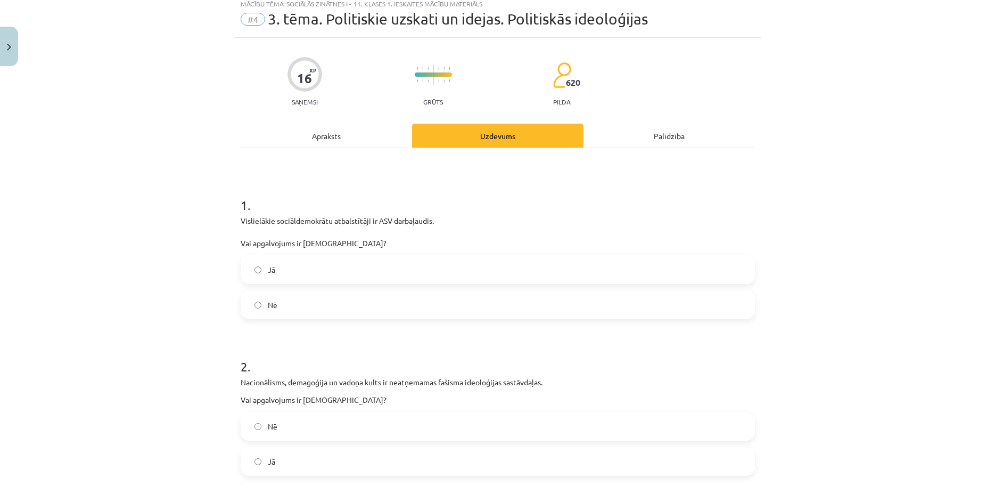
click at [299, 304] on label "Nē" at bounding box center [498, 304] width 512 height 27
drag, startPoint x: 289, startPoint y: 308, endPoint x: 273, endPoint y: 305, distance: 15.8
click at [282, 306] on label "Nē" at bounding box center [498, 304] width 512 height 27
click at [258, 306] on label "Nē" at bounding box center [498, 304] width 512 height 27
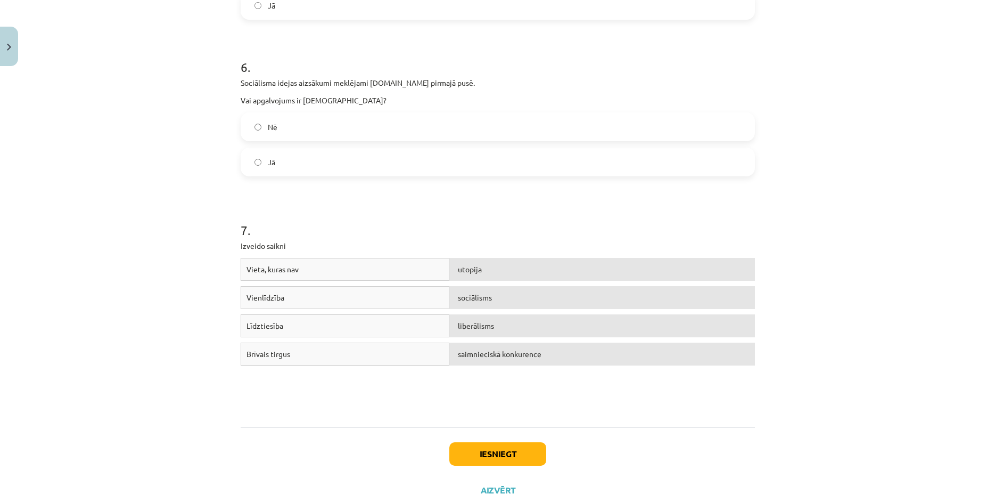
scroll to position [1004, 0]
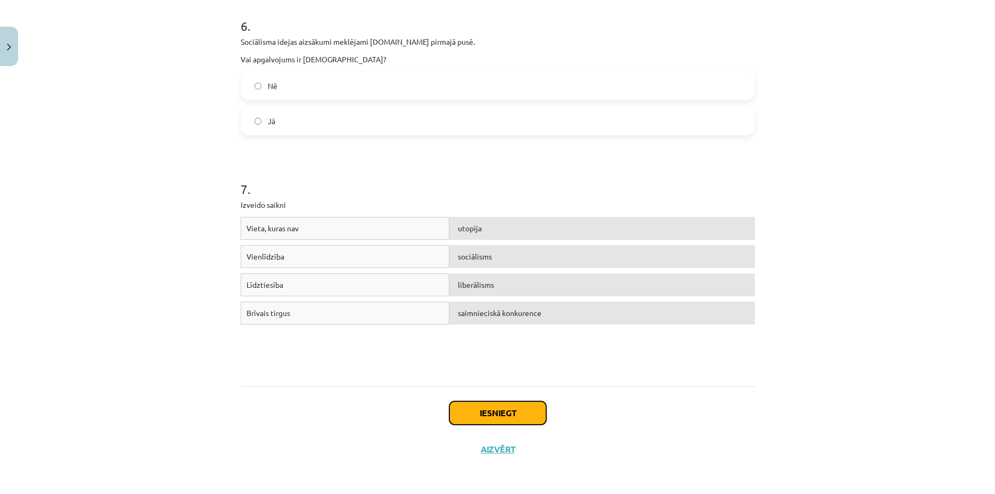
click at [464, 405] on button "Iesniegt" at bounding box center [497, 412] width 97 height 23
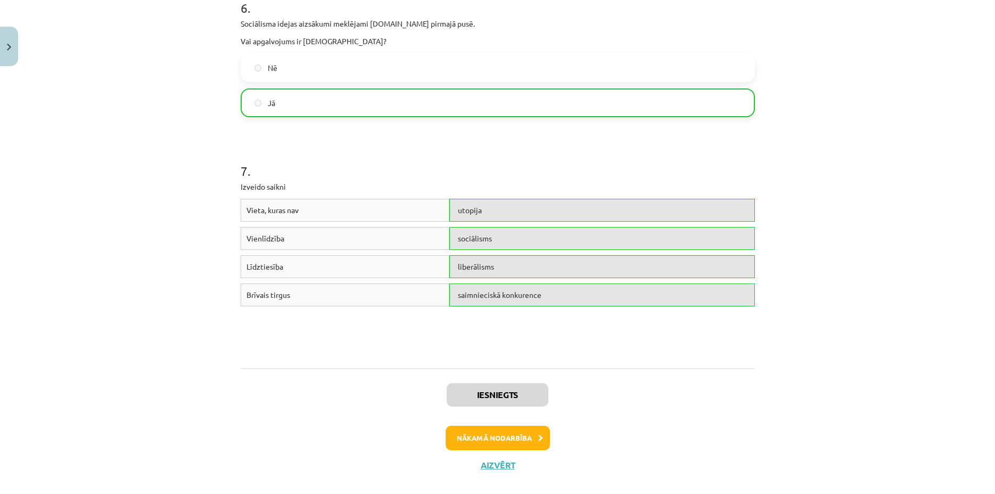
scroll to position [1038, 0]
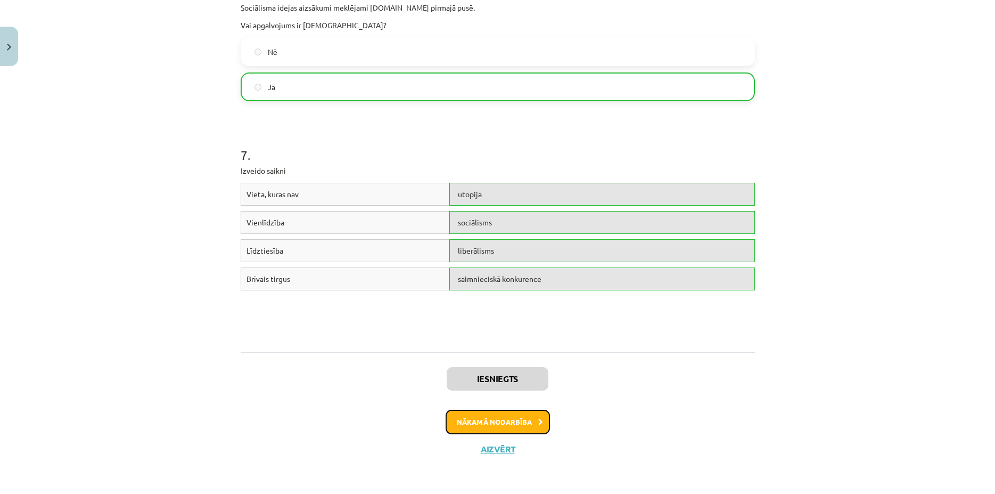
click at [486, 417] on button "Nākamā nodarbība" at bounding box center [498, 421] width 104 height 24
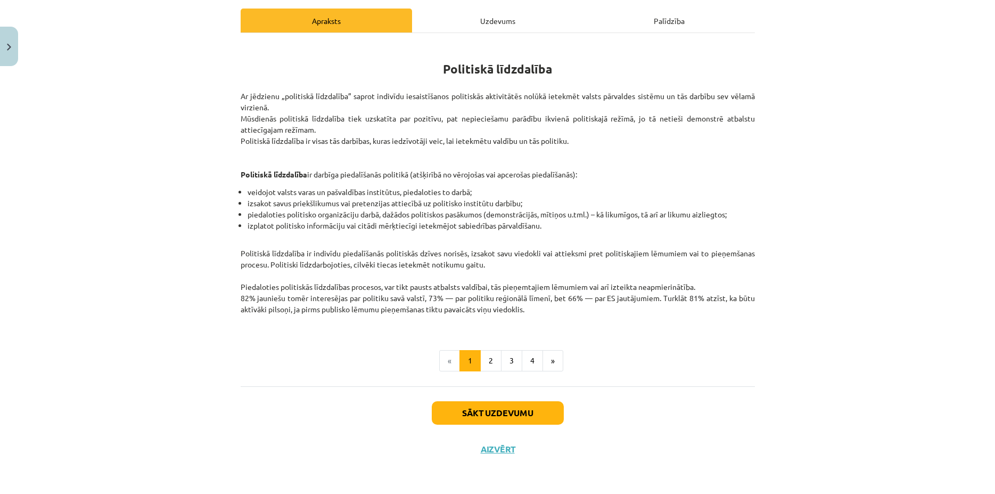
scroll to position [147, 0]
click at [502, 413] on button "Sākt uzdevumu" at bounding box center [498, 412] width 132 height 23
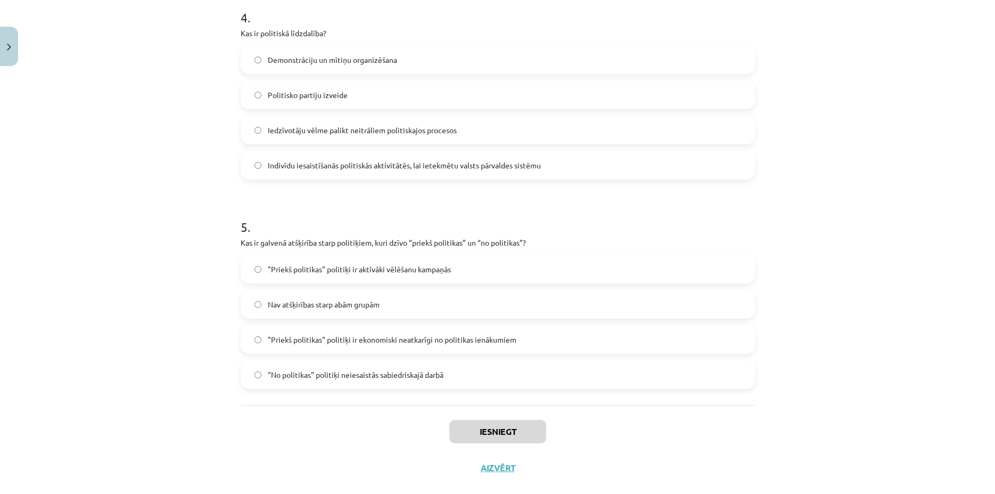
scroll to position [867, 0]
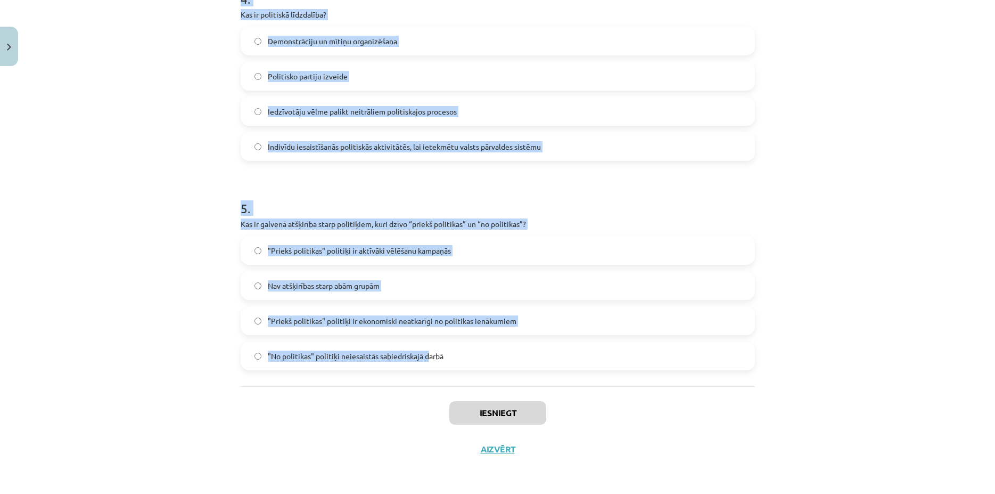
drag, startPoint x: 234, startPoint y: 224, endPoint x: 424, endPoint y: 376, distance: 243.9
copy form "Kāds ir viens no nekonvencionālās politiskās līdzdalības piemēriem? Piedalīšanā…"
click at [494, 325] on span ""Priekš politikas" politiķi ir ekonomiski neatkarīgi no politikas ienākumiem" at bounding box center [392, 320] width 249 height 11
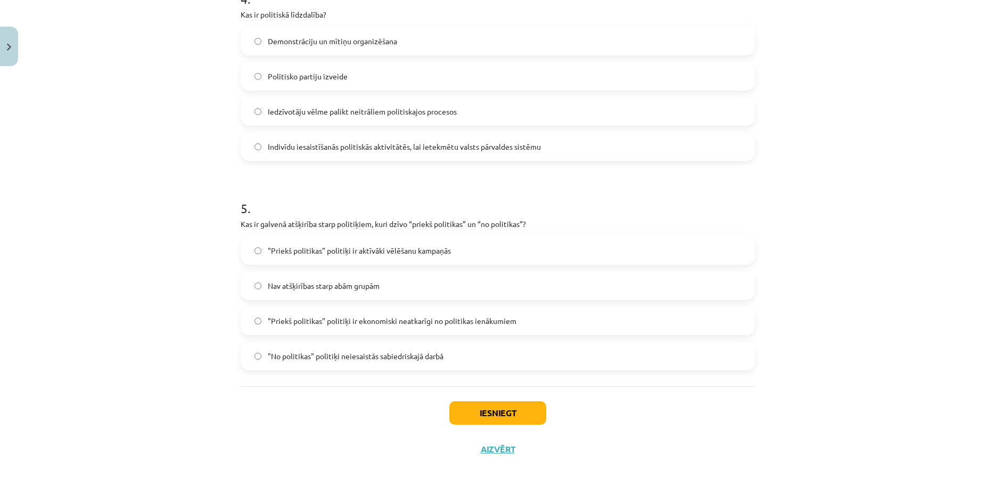
drag, startPoint x: 494, startPoint y: 323, endPoint x: 488, endPoint y: 316, distance: 9.4
click at [491, 320] on span ""Priekš politikas" politiķi ir ekonomiski neatkarīgi no politikas ienākumiem" at bounding box center [392, 320] width 249 height 11
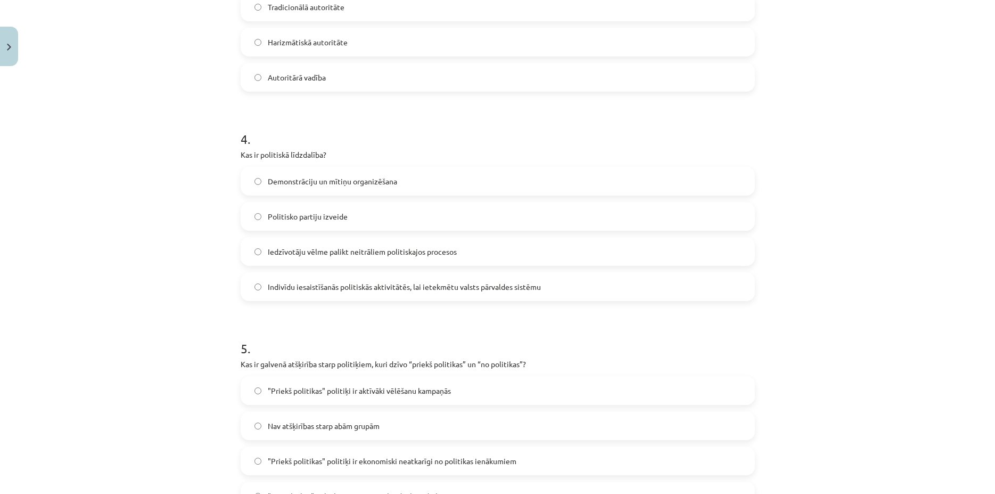
scroll to position [713, 0]
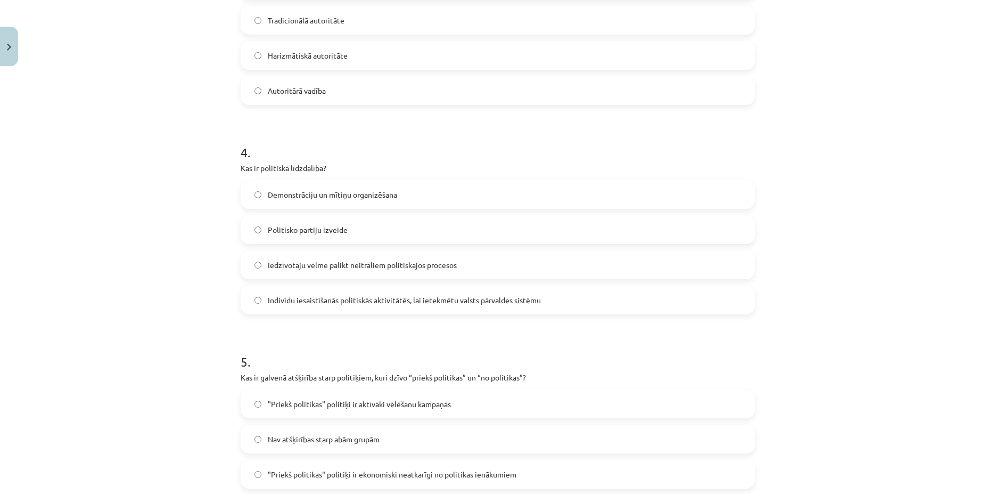
click at [306, 308] on label "Indivīdu iesaistīšanās politiskās aktivitātēs, lai ietekmētu valsts pārvaldes s…" at bounding box center [498, 299] width 512 height 27
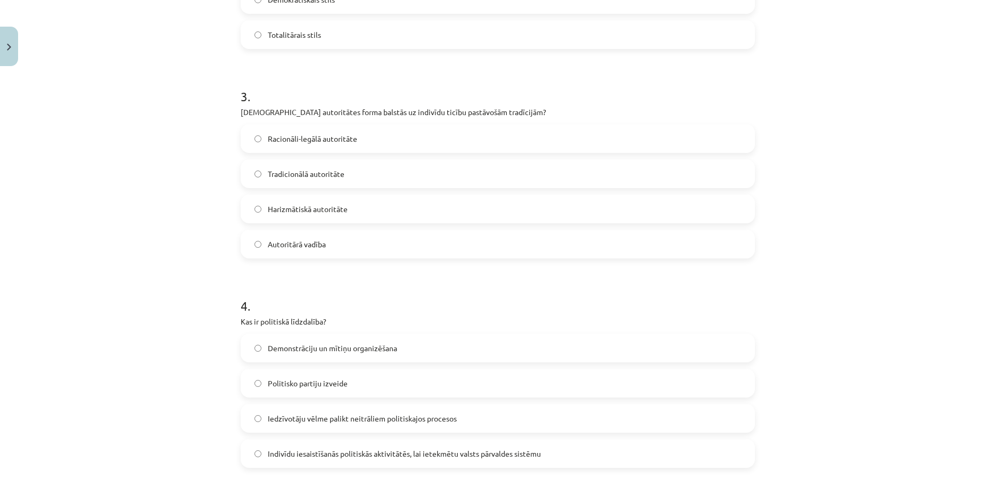
scroll to position [458, 0]
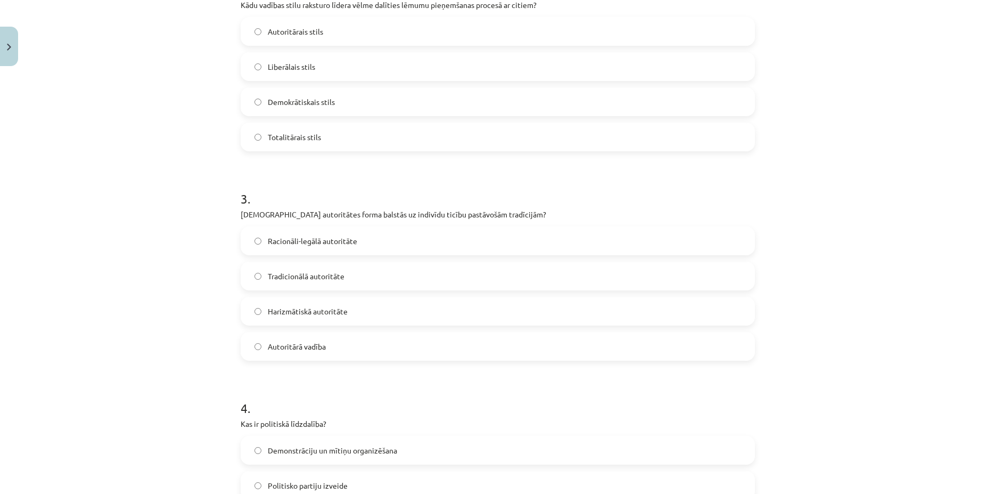
click at [333, 274] on span "Tradicionālā autoritāte" at bounding box center [306, 275] width 77 height 11
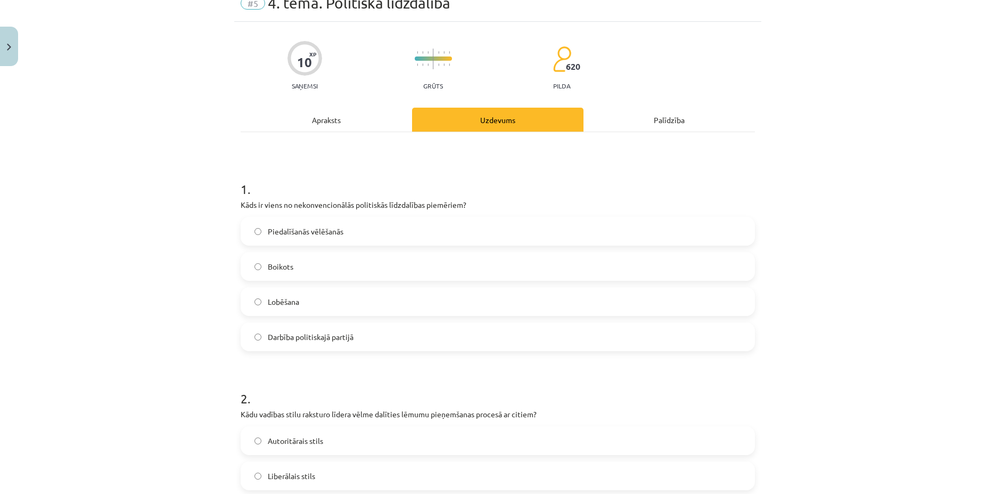
scroll to position [151, 0]
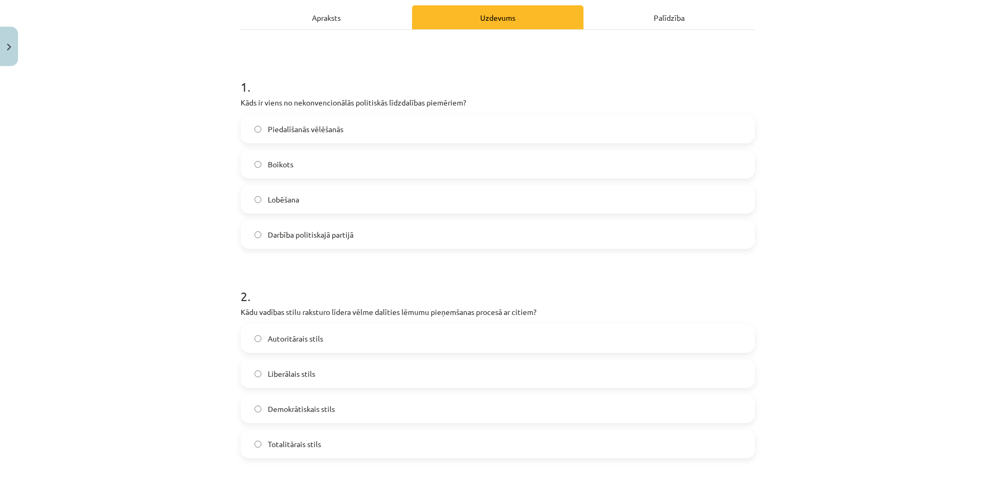
click at [301, 410] on span "Demokrātiskais stils" at bounding box center [301, 408] width 67 height 11
click at [338, 168] on label "Boikots" at bounding box center [498, 164] width 512 height 27
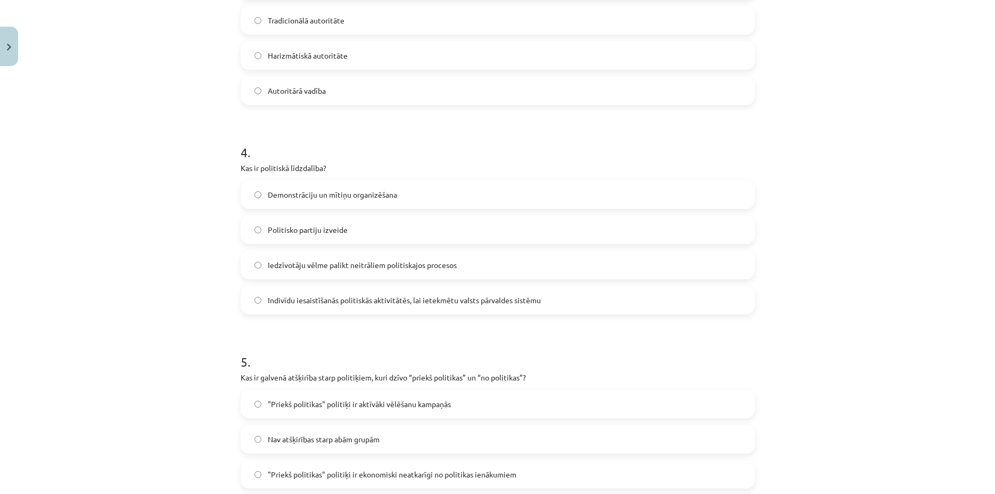
scroll to position [867, 0]
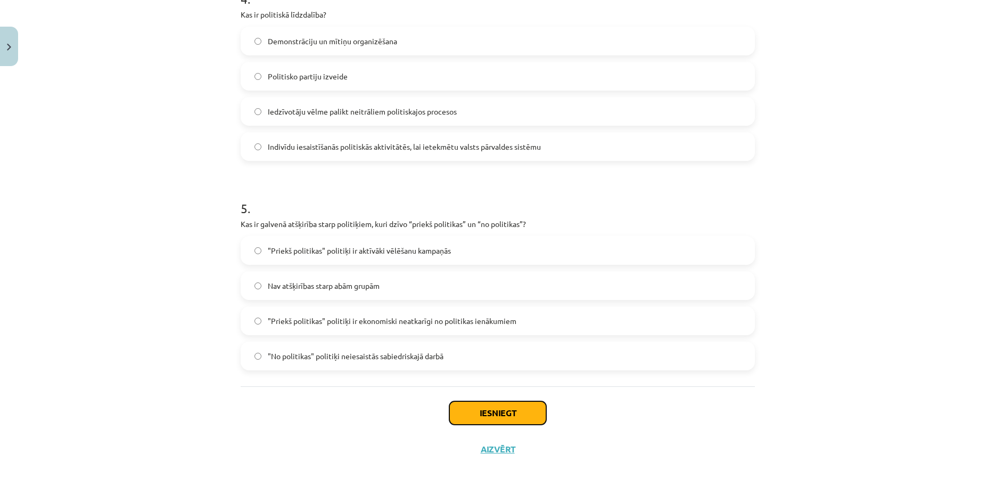
click at [474, 411] on button "Iesniegt" at bounding box center [497, 412] width 97 height 23
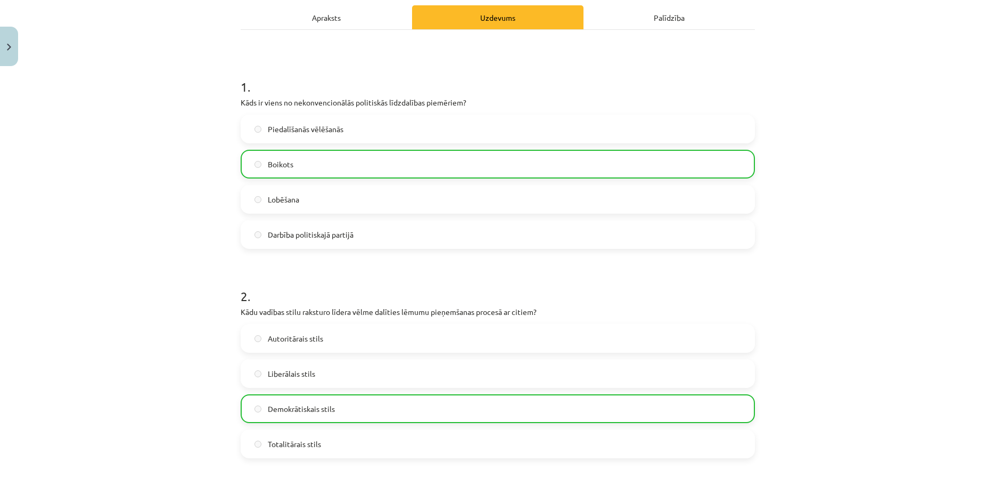
scroll to position [0, 0]
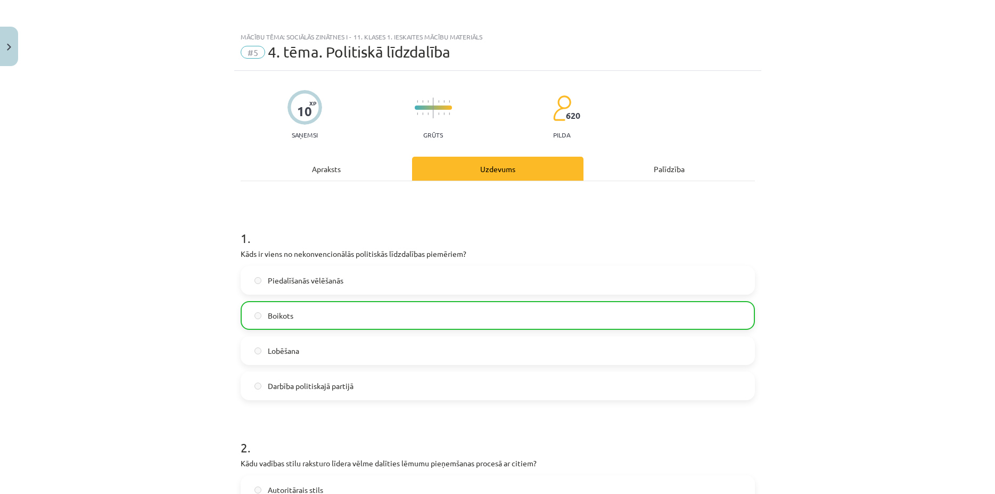
click at [390, 226] on h1 "1 ." at bounding box center [498, 228] width 514 height 33
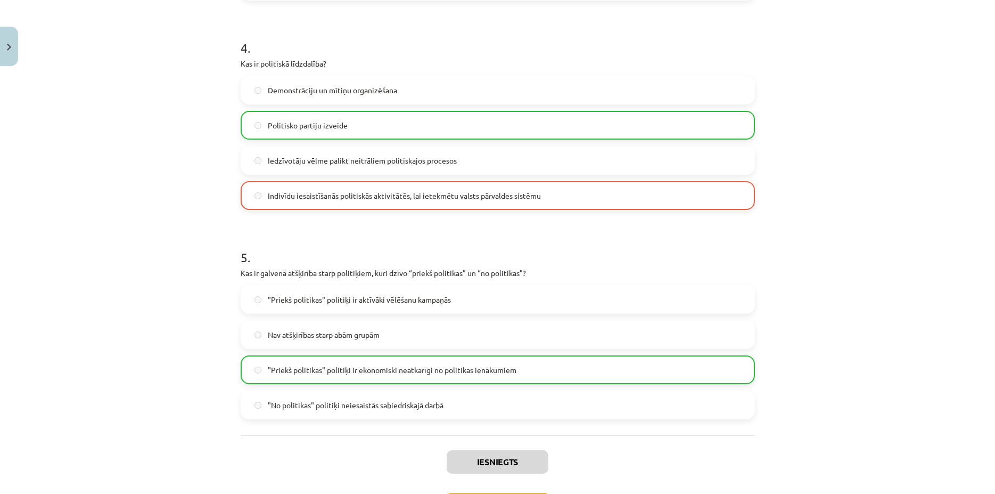
scroll to position [901, 0]
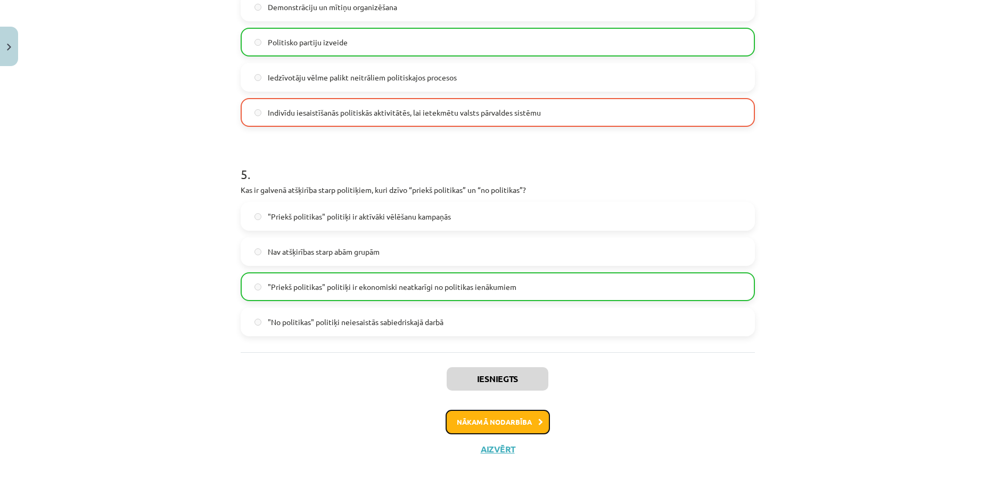
click at [482, 420] on button "Nākamā nodarbība" at bounding box center [498, 421] width 104 height 24
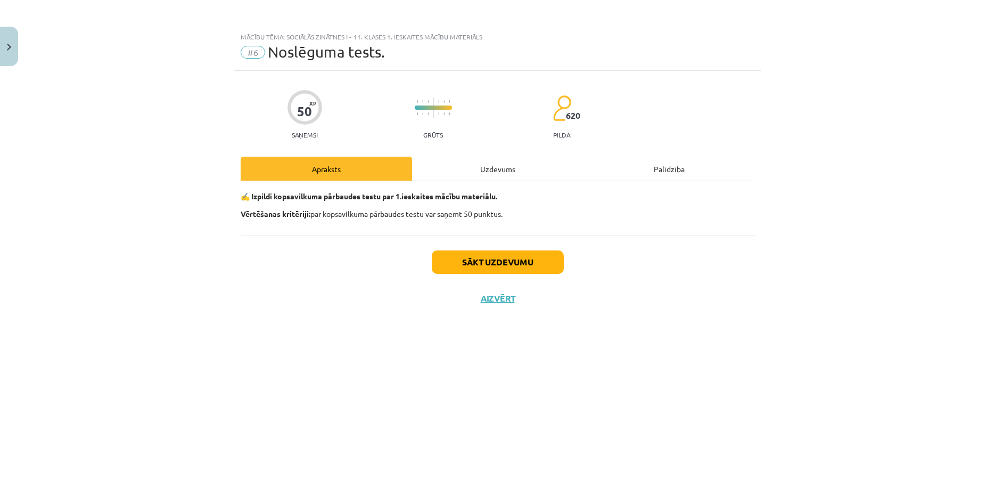
scroll to position [0, 0]
click at [471, 266] on button "Sākt uzdevumu" at bounding box center [498, 261] width 132 height 23
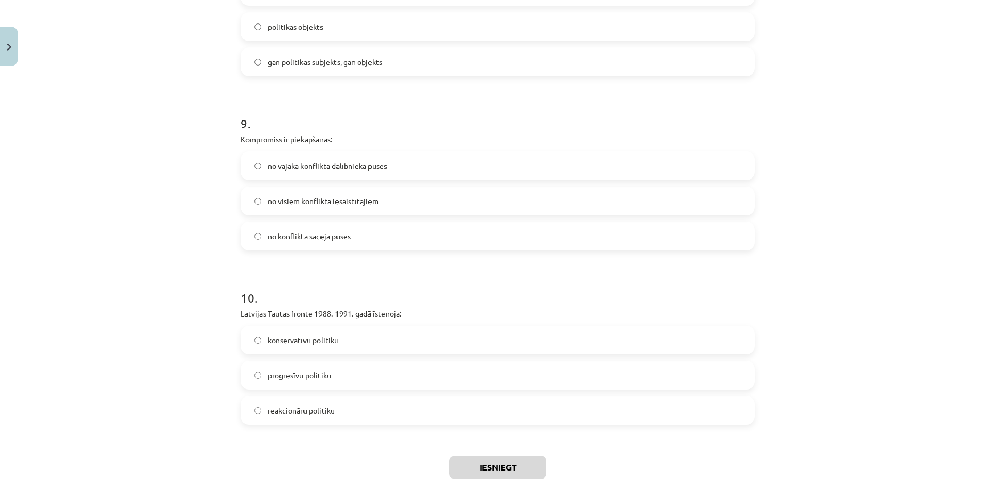
scroll to position [1562, 0]
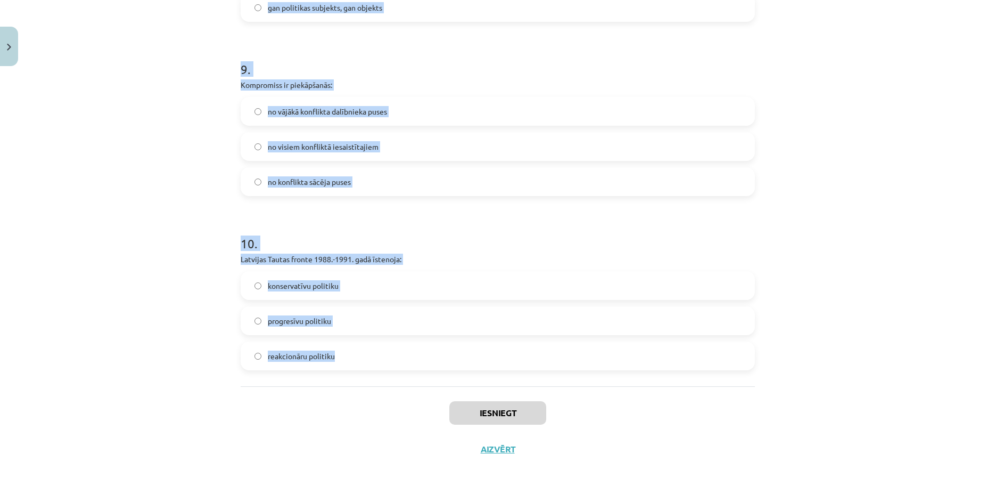
drag, startPoint x: 221, startPoint y: 229, endPoint x: 398, endPoint y: 383, distance: 234.3
click at [398, 383] on div "Mācību tēma: Sociālās zinātnes i - 11. klases 1. ieskaites mācību materiāls #6 …" at bounding box center [497, 247] width 995 height 494
copy form "1 . Politiskās partijas pirmsvēlēšanu solījumi pieder pie: organizatoriskajiem …"
click at [355, 315] on label "progresīvu politiku" at bounding box center [498, 320] width 512 height 27
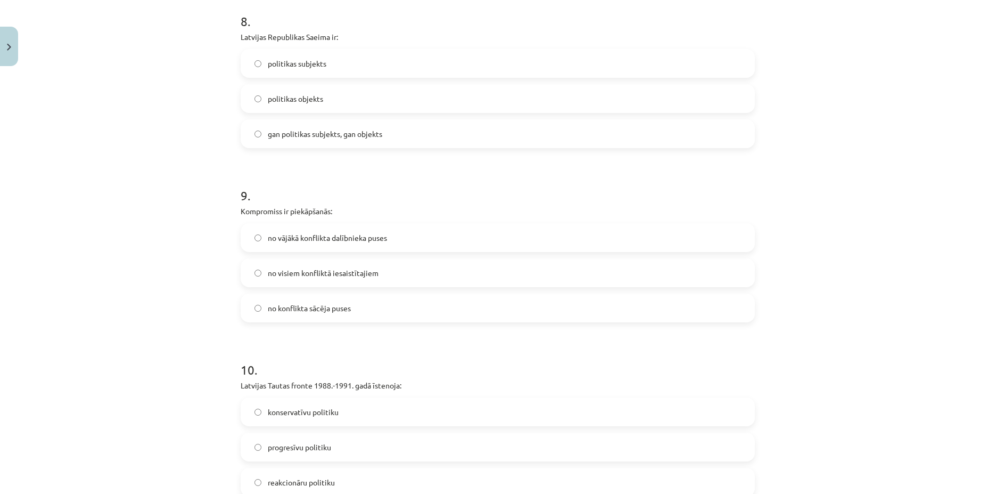
scroll to position [1408, 0]
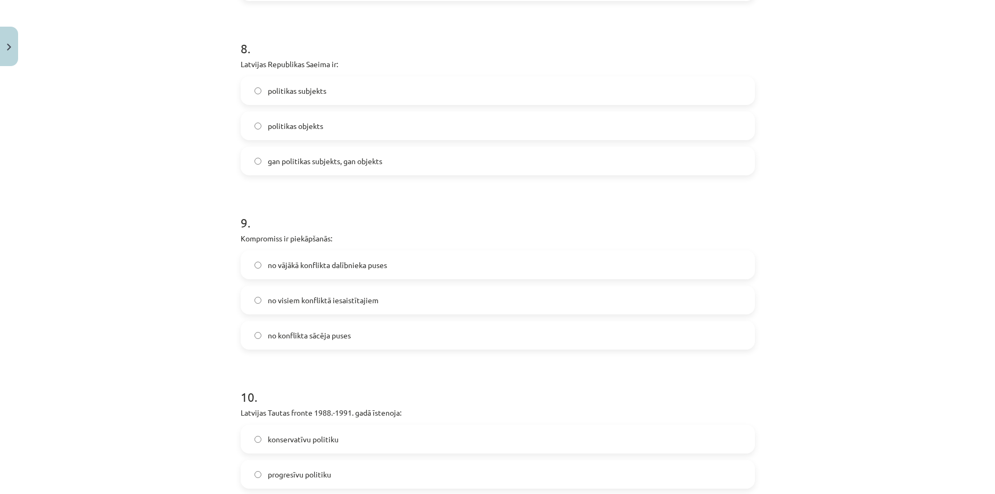
click at [381, 294] on label "no visiem konfliktā iesaistītajiem" at bounding box center [498, 299] width 512 height 27
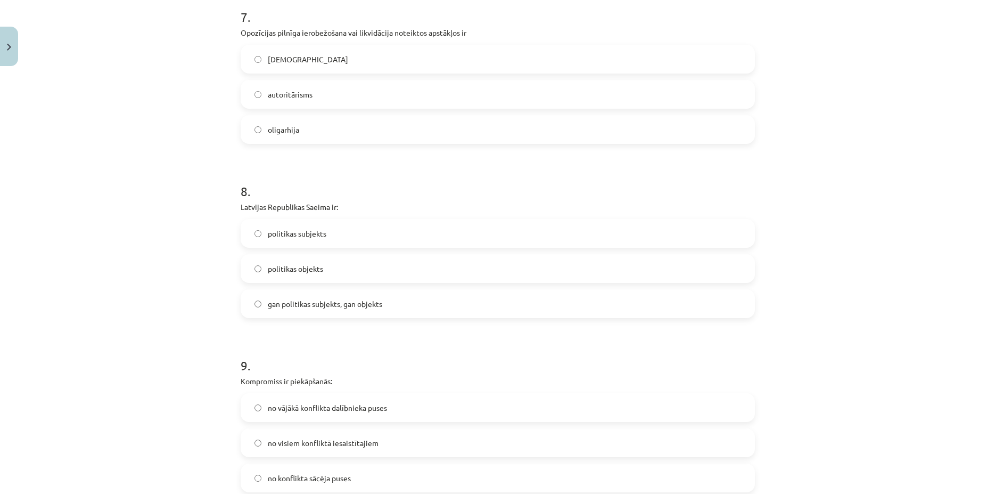
scroll to position [1204, 0]
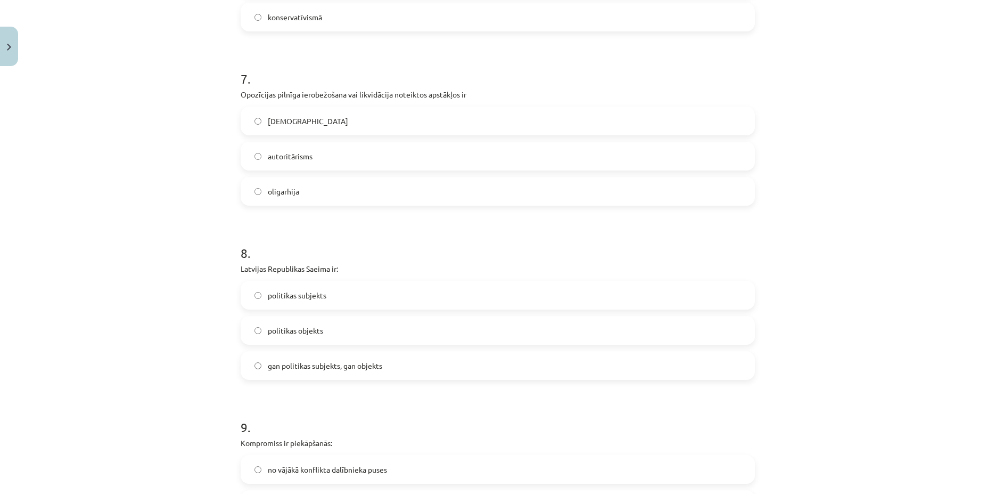
click at [337, 298] on label "politikas subjekts" at bounding box center [498, 295] width 512 height 27
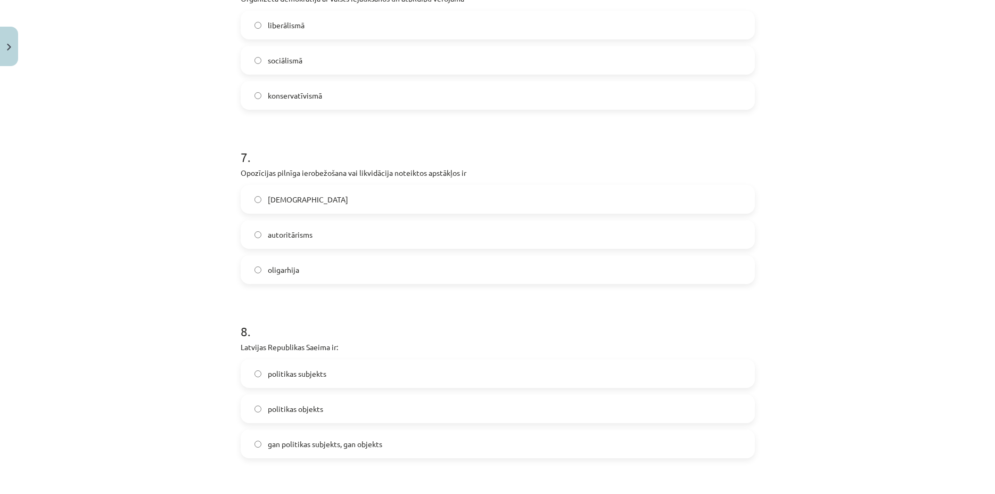
scroll to position [1102, 0]
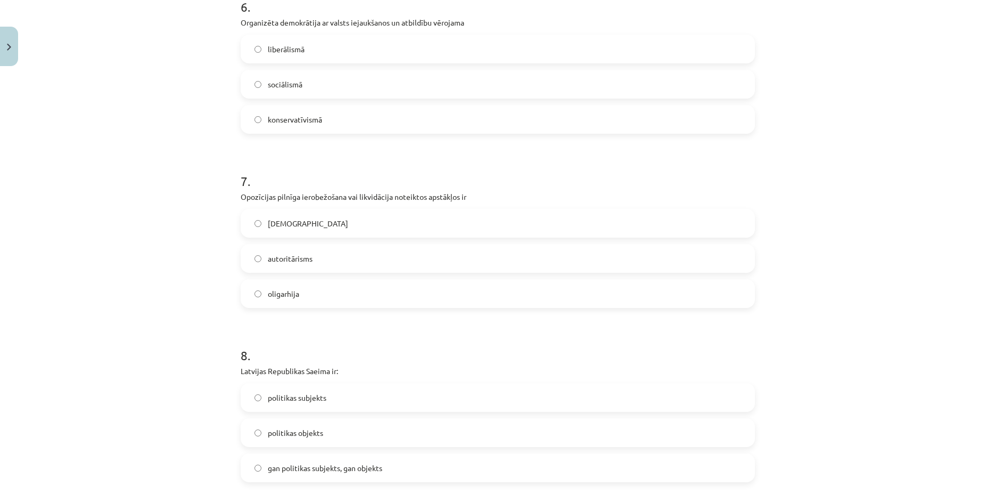
click at [300, 224] on span "totalitārisms" at bounding box center [308, 223] width 80 height 11
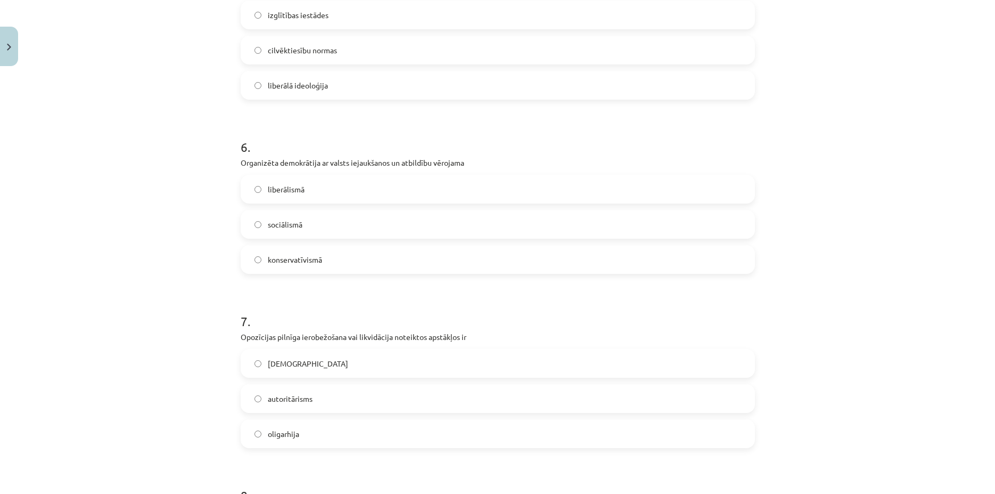
scroll to position [948, 0]
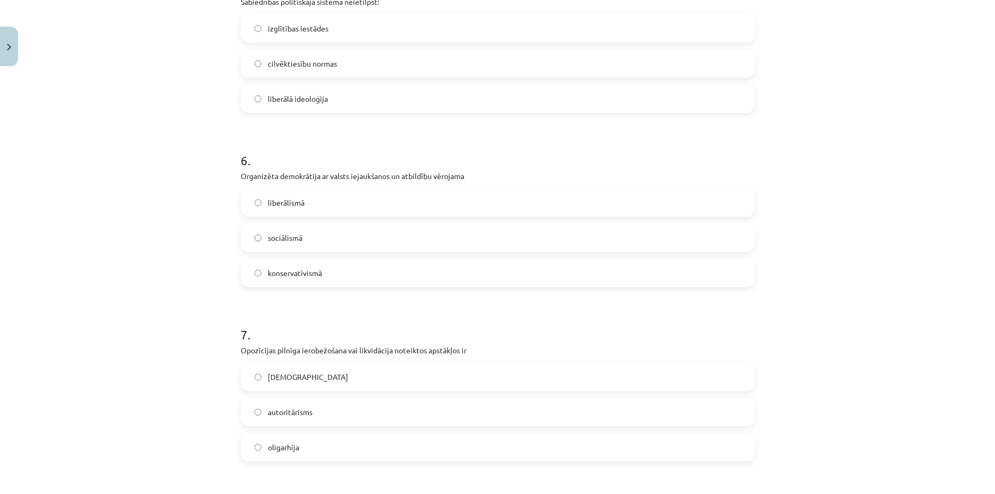
click at [314, 237] on label "sociālismā" at bounding box center [498, 237] width 512 height 27
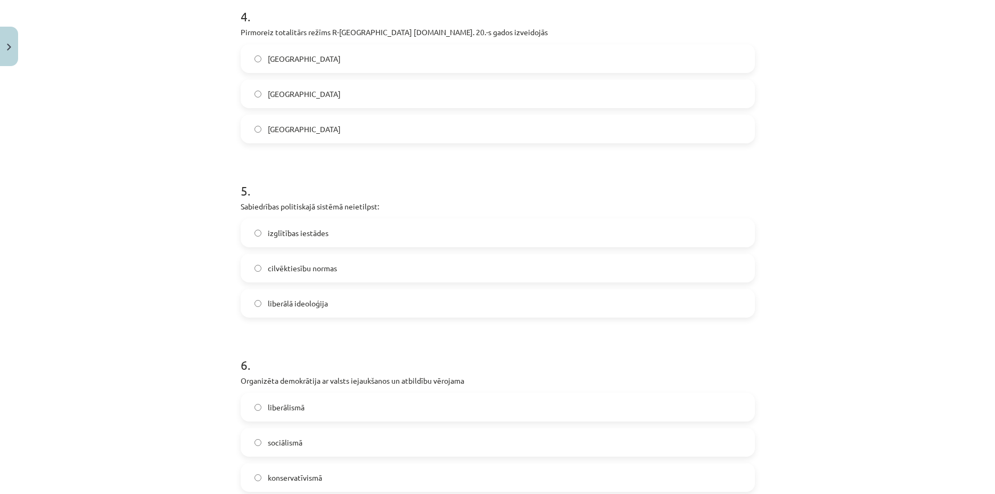
click at [319, 234] on span "izglītības iestādes" at bounding box center [298, 232] width 61 height 11
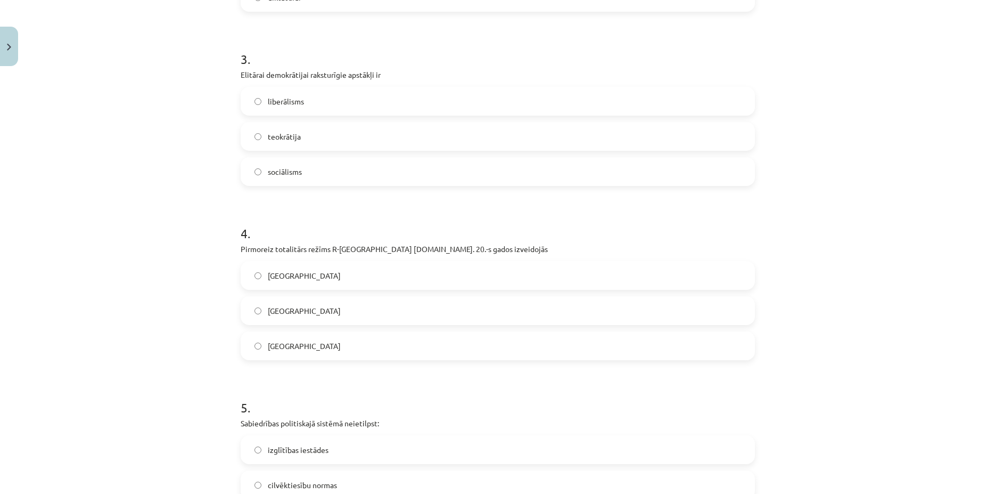
scroll to position [488, 0]
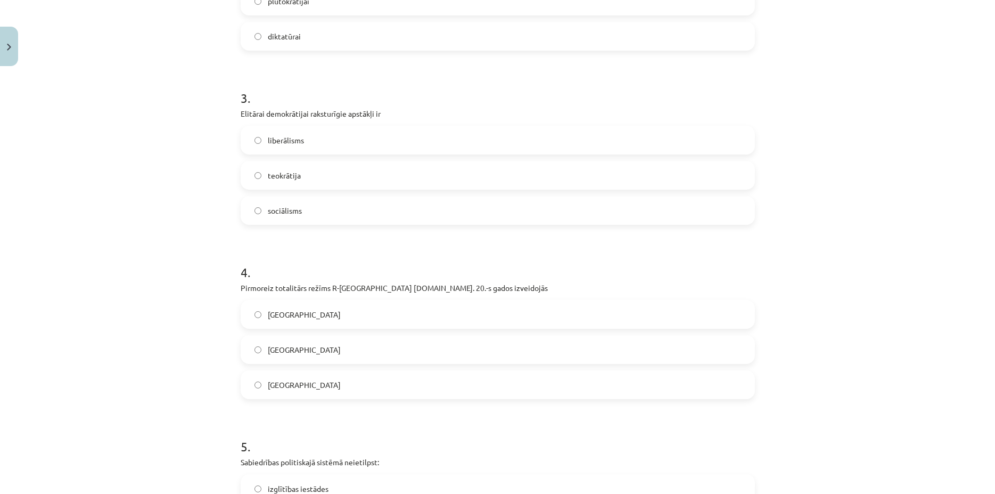
click at [323, 386] on label "Itālijā" at bounding box center [498, 384] width 512 height 27
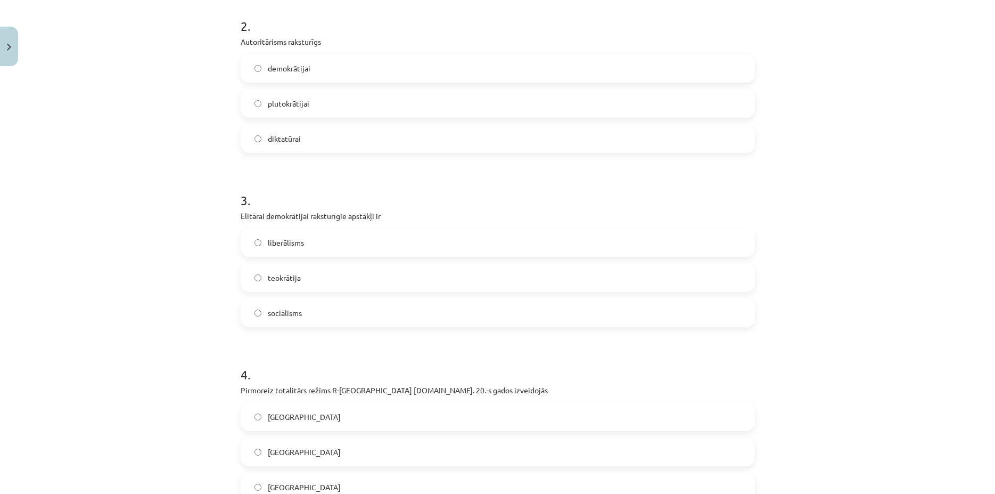
click at [309, 236] on label "liberālisms" at bounding box center [498, 242] width 512 height 27
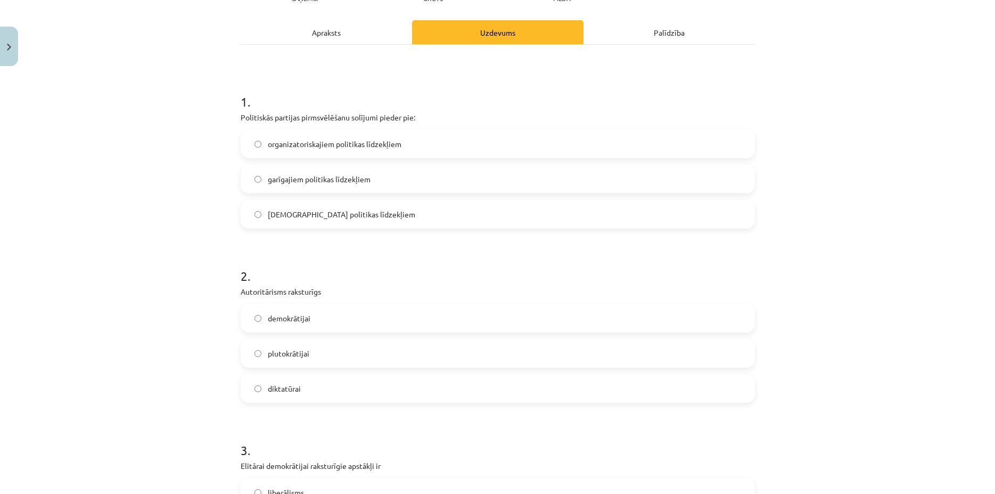
scroll to position [130, 0]
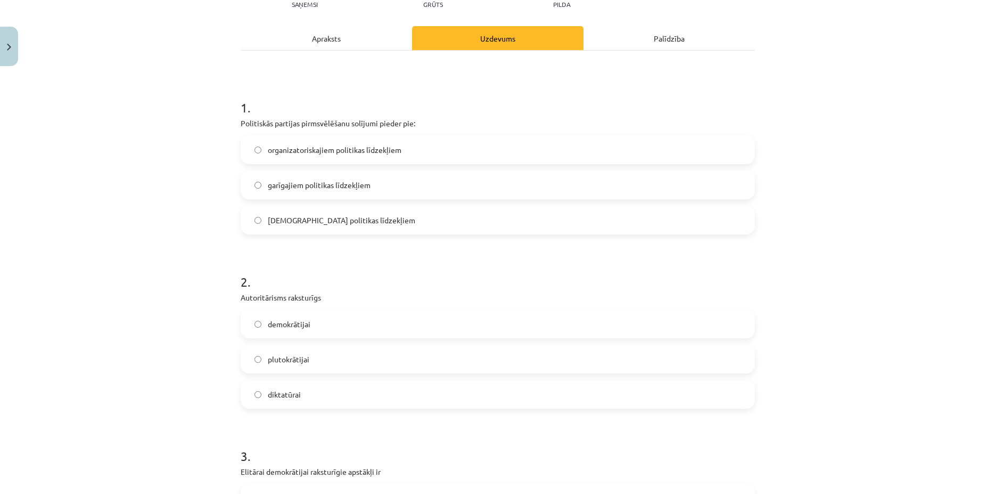
click at [318, 393] on label "diktatūrai" at bounding box center [498, 394] width 512 height 27
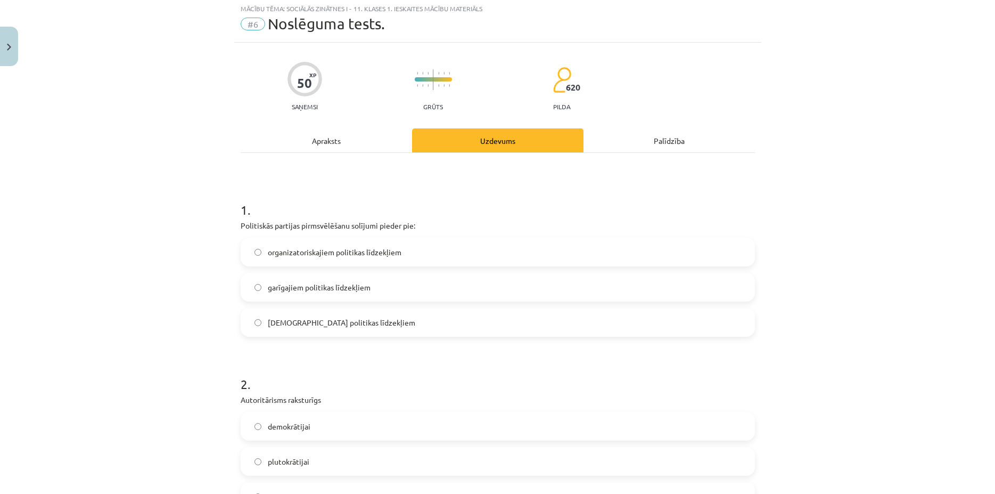
click at [336, 284] on span "garīgajiem politikas līdzekļiem" at bounding box center [319, 287] width 103 height 11
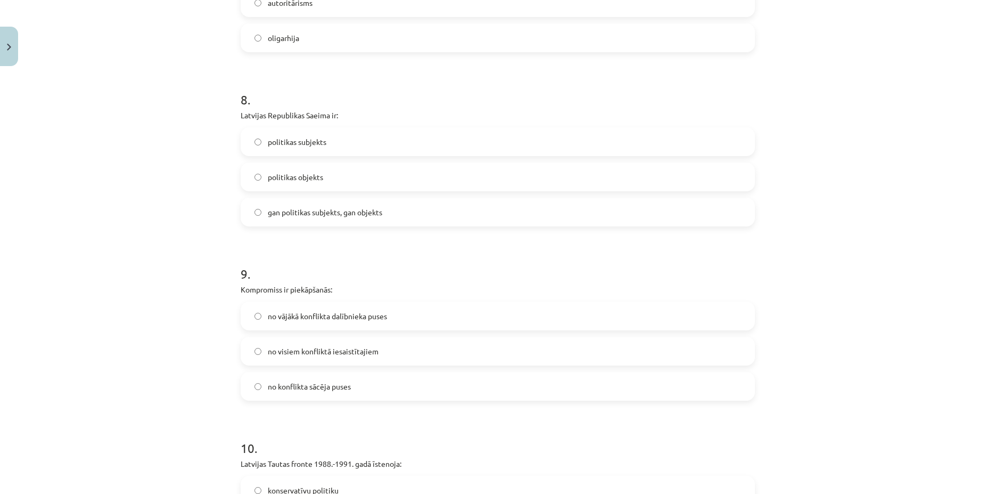
scroll to position [1562, 0]
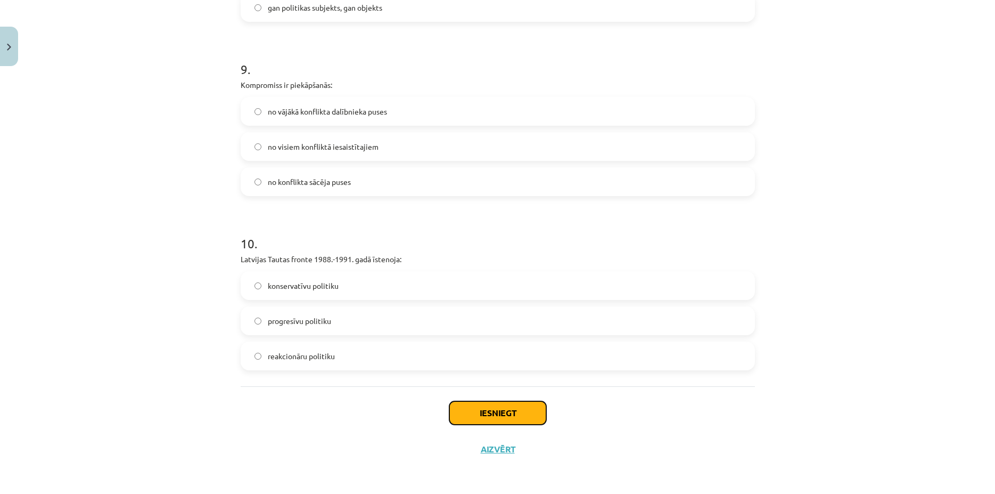
click at [488, 408] on button "Iesniegt" at bounding box center [497, 412] width 97 height 23
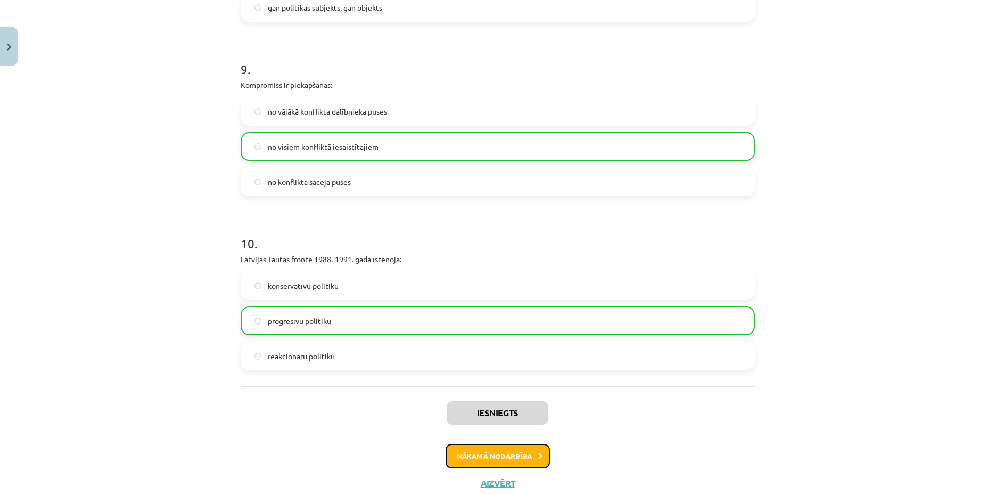
click at [484, 455] on button "Nākamā nodarbība" at bounding box center [498, 456] width 104 height 24
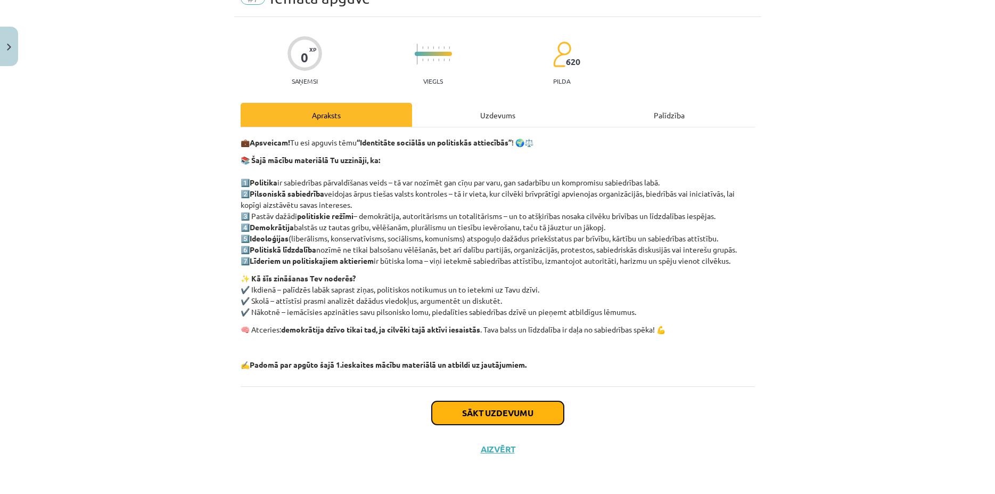
click at [482, 417] on button "Sākt uzdevumu" at bounding box center [498, 412] width 132 height 23
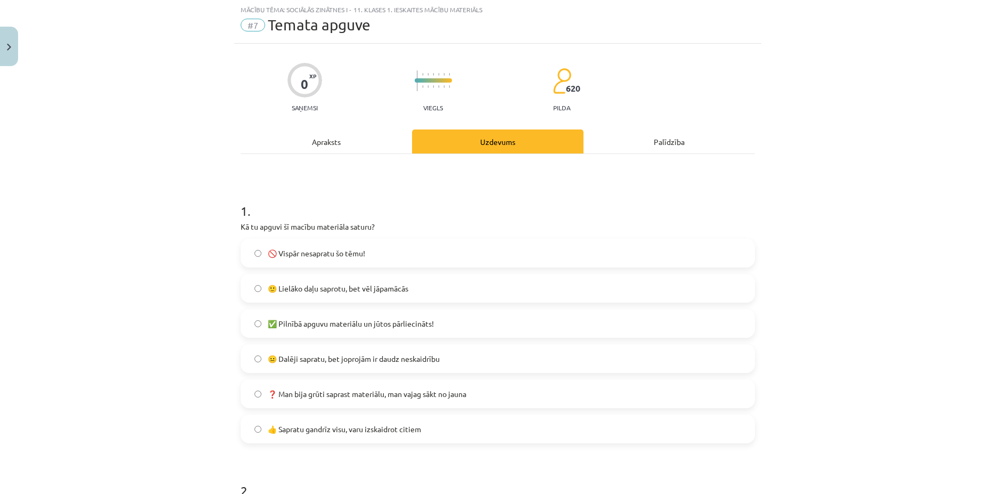
scroll to position [27, 0]
click at [384, 287] on span "🙂 Lielāko daļu saprotu, bet vēl jāpamācās" at bounding box center [338, 288] width 141 height 11
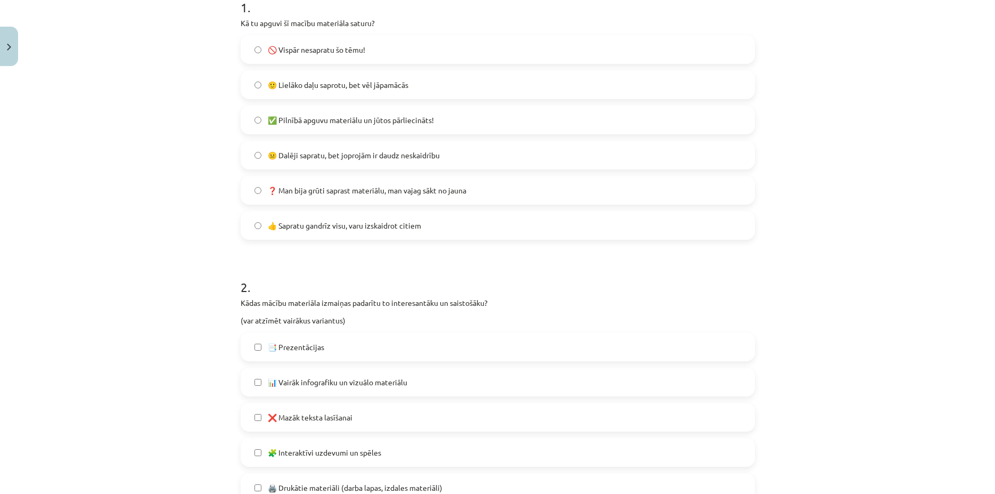
scroll to position [282, 0]
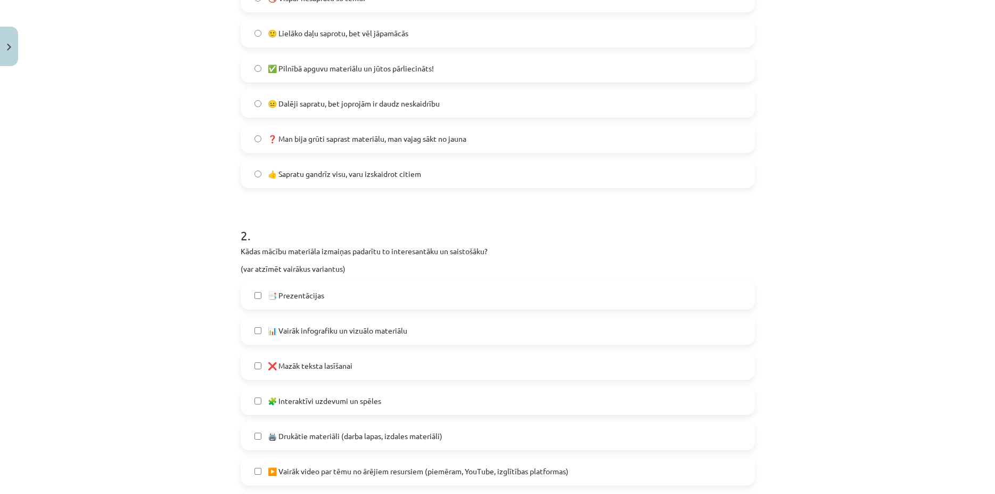
click at [379, 363] on label "❌ Mazāk teksta lasīšanai" at bounding box center [498, 365] width 512 height 27
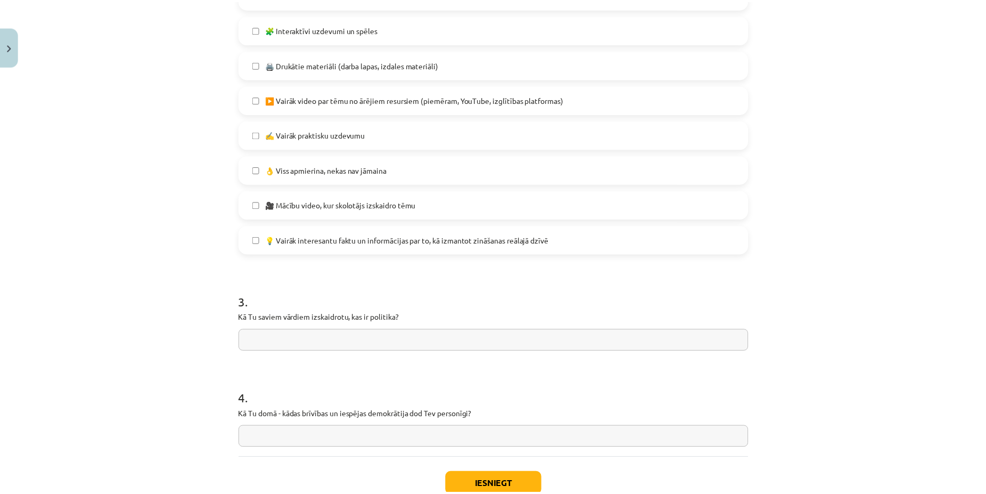
scroll to position [725, 0]
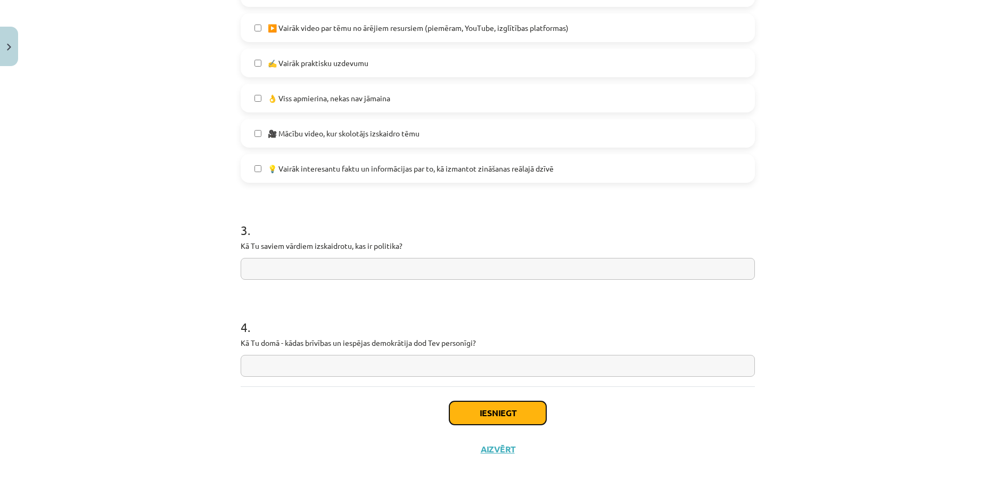
click at [462, 418] on button "Iesniegt" at bounding box center [497, 412] width 97 height 23
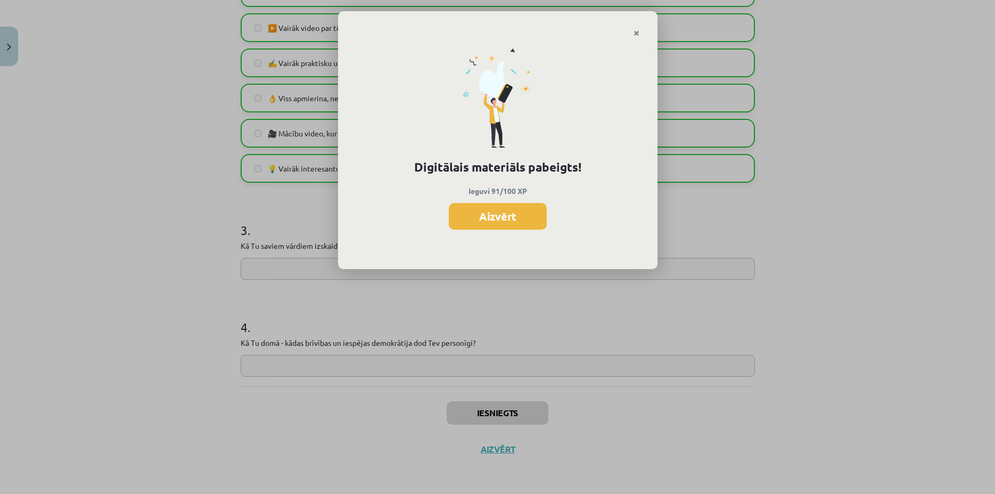
drag, startPoint x: 472, startPoint y: 213, endPoint x: 475, endPoint y: 208, distance: 6.2
click at [473, 212] on button "Aizvērt" at bounding box center [498, 216] width 98 height 27
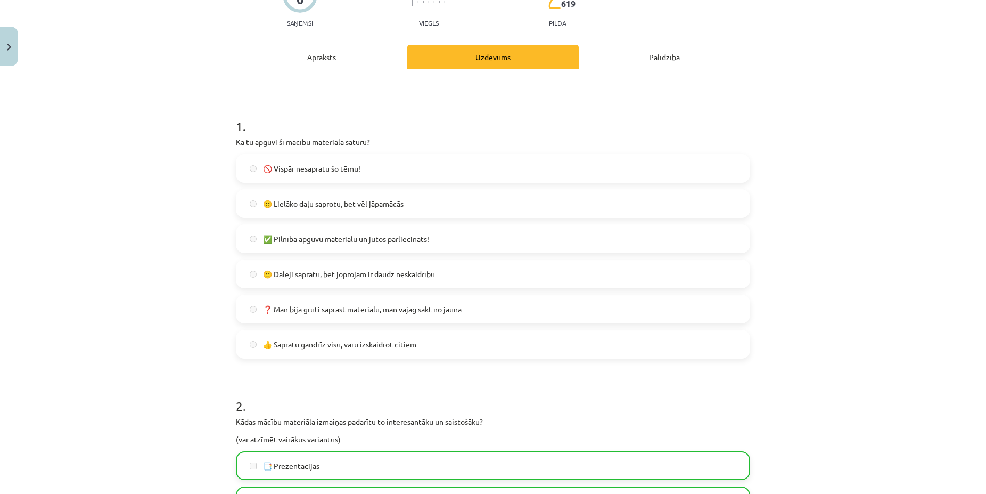
scroll to position [0, 0]
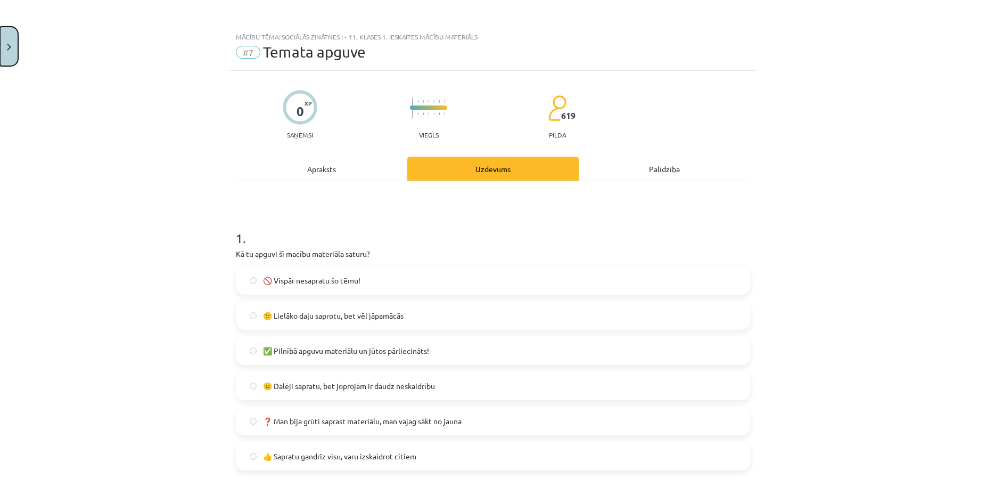
click at [13, 55] on button "Close" at bounding box center [9, 46] width 18 height 39
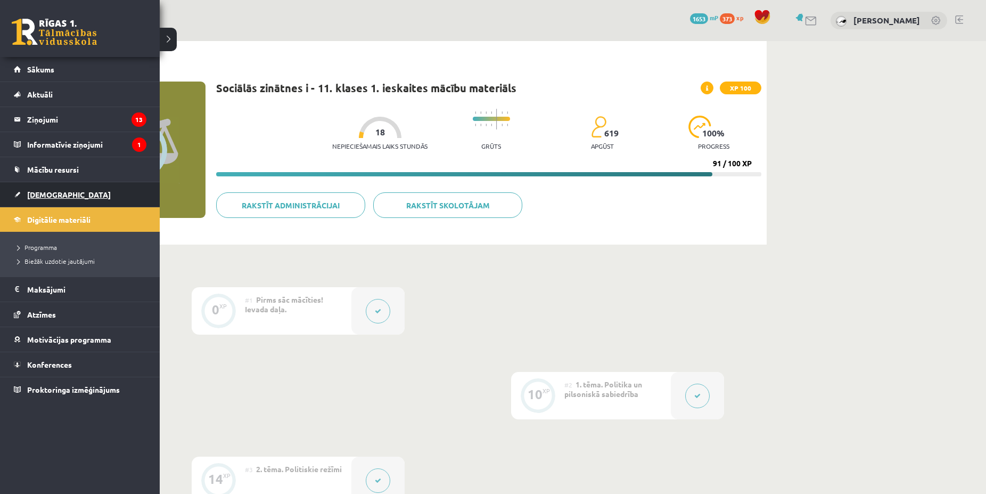
click at [20, 195] on link "[DEMOGRAPHIC_DATA]" at bounding box center [80, 194] width 133 height 24
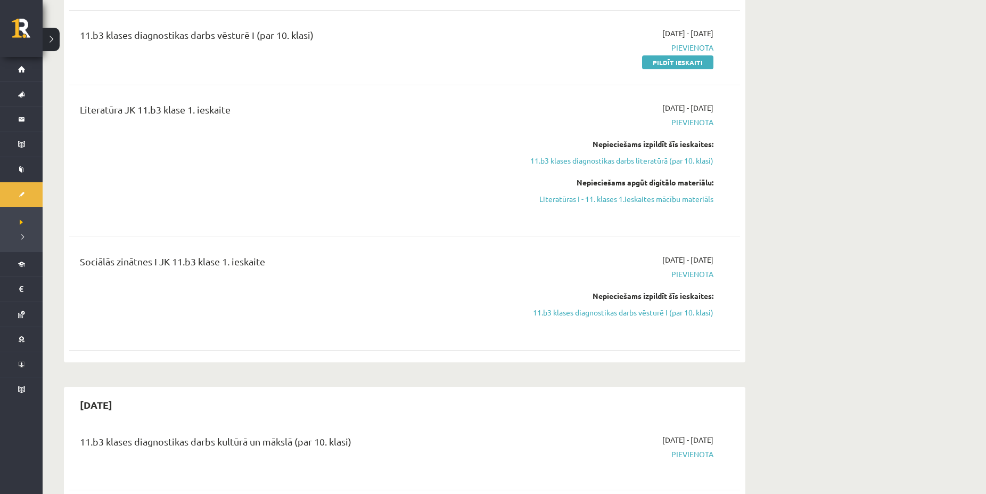
scroll to position [217, 0]
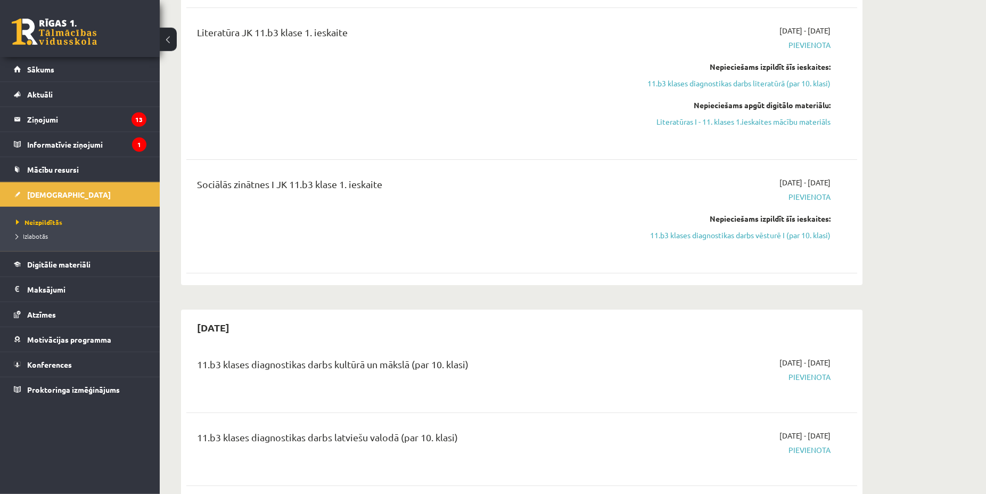
scroll to position [272, 0]
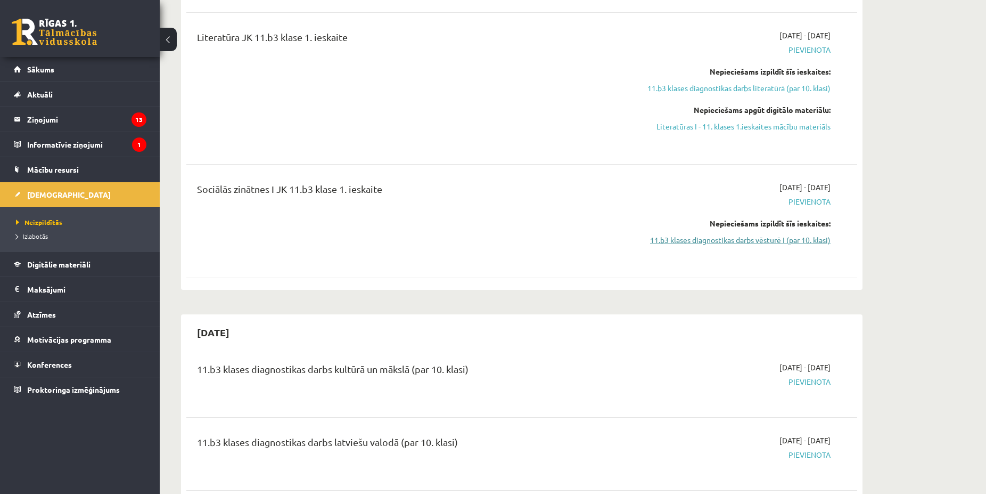
click at [720, 237] on link "11.b3 klases diagnostikas darbs vēsturē I (par 10. klasi)" at bounding box center [730, 239] width 201 height 11
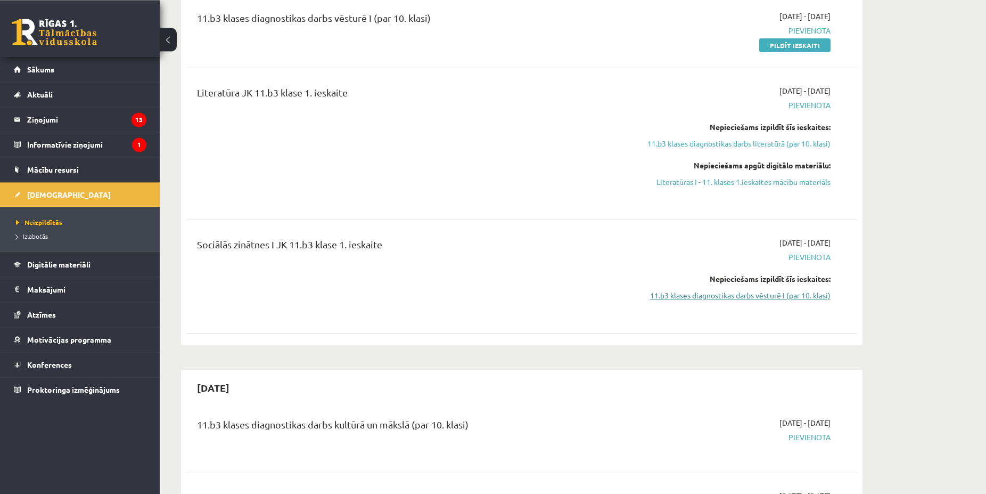
click at [716, 296] on link "11.b3 klases diagnostikas darbs vēsturē I (par 10. klasi)" at bounding box center [730, 295] width 201 height 11
click at [715, 296] on link "11.b3 klases diagnostikas darbs vēsturē I (par 10. klasi)" at bounding box center [730, 295] width 201 height 11
click at [710, 292] on link "11.b3 klases diagnostikas darbs vēsturē I (par 10. klasi)" at bounding box center [730, 295] width 201 height 11
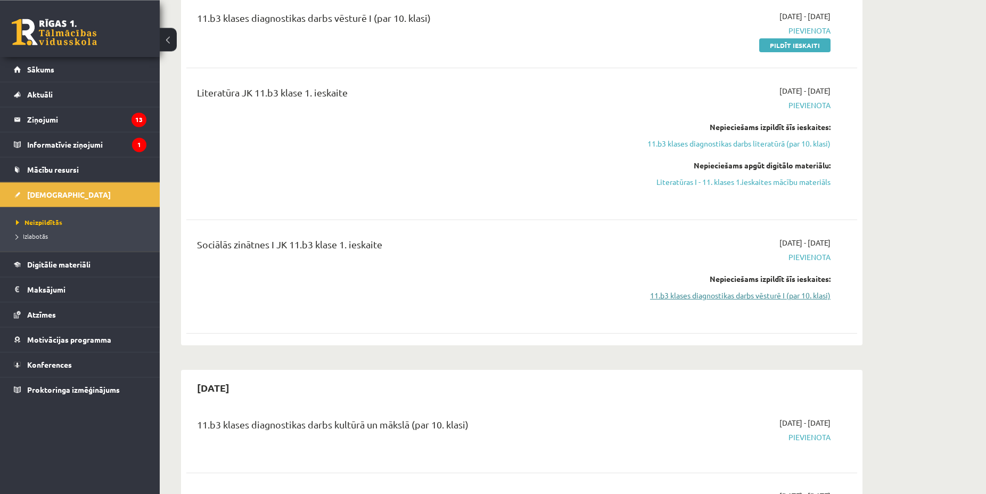
click at [710, 292] on link "11.b3 klases diagnostikas darbs vēsturē I (par 10. klasi)" at bounding box center [730, 295] width 201 height 11
drag, startPoint x: 710, startPoint y: 292, endPoint x: 642, endPoint y: 272, distance: 71.1
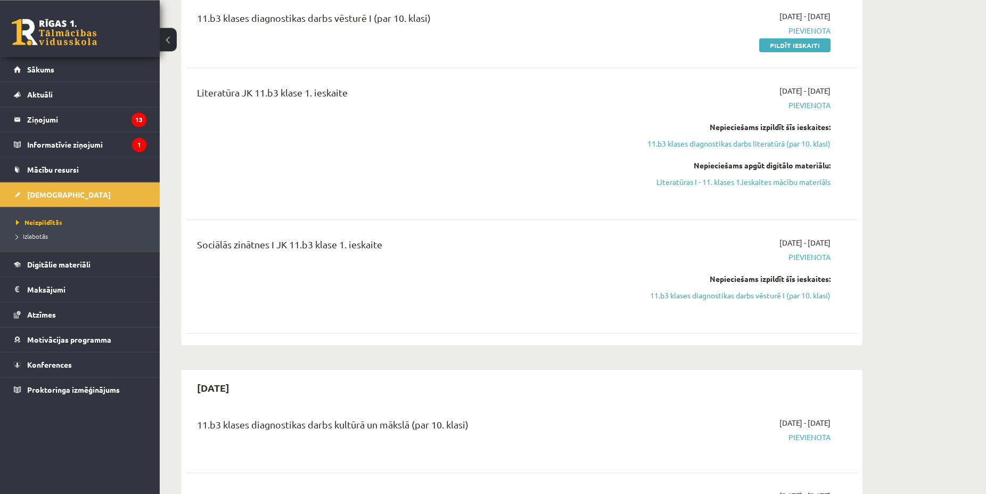
click at [709, 292] on link "11.b3 klases diagnostikas darbs vēsturē I (par 10. klasi)" at bounding box center [730, 295] width 201 height 11
click at [780, 297] on link "11.b3 klases diagnostikas darbs vēsturē I (par 10. klasi)" at bounding box center [730, 295] width 201 height 11
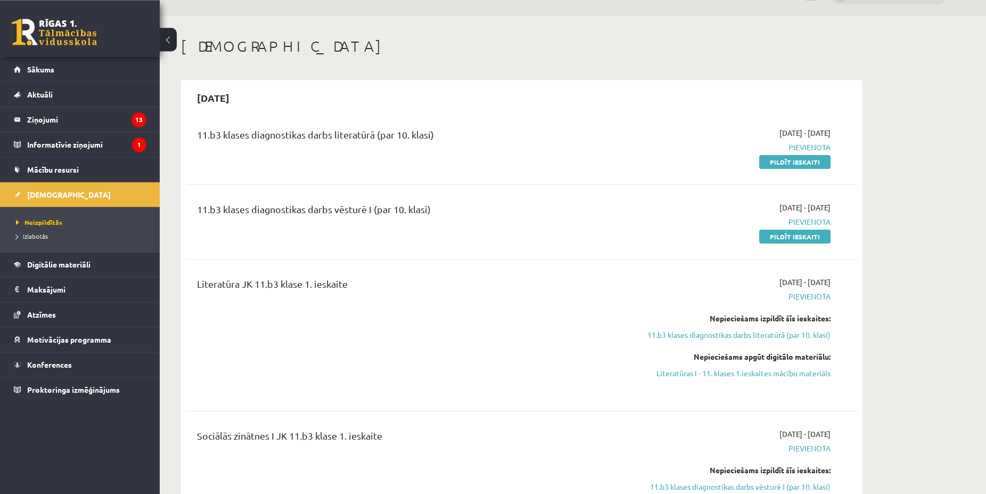
scroll to position [0, 0]
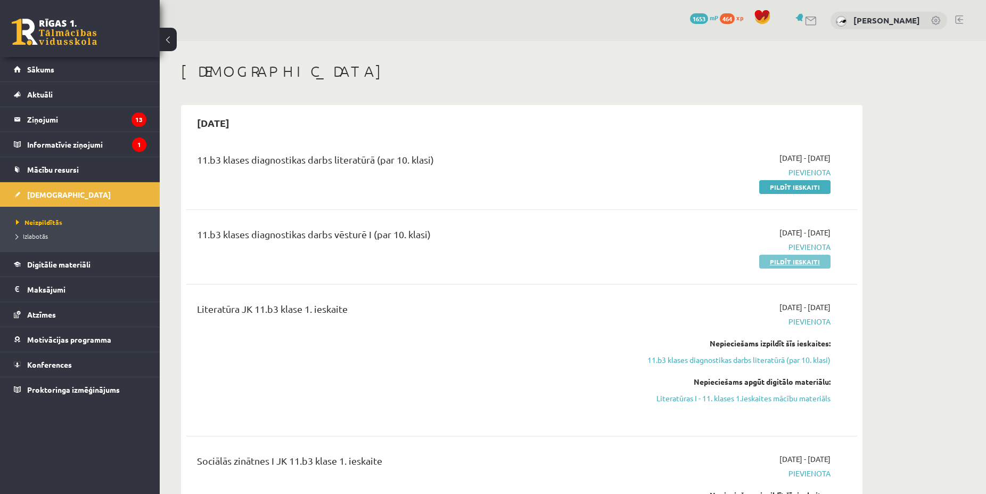
click at [774, 258] on link "Pildīt ieskaiti" at bounding box center [794, 261] width 71 height 14
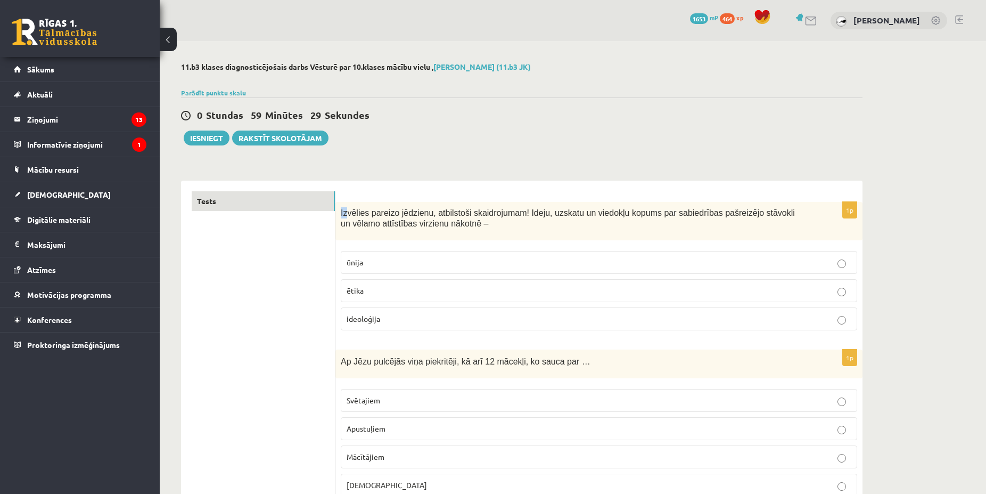
drag, startPoint x: 347, startPoint y: 214, endPoint x: 338, endPoint y: 215, distance: 9.1
click at [338, 215] on div "Izvēlies pareizo jēdzienu, atbilstoši skaidrojumam! Ideju, uzskatu un viedokļu …" at bounding box center [598, 221] width 527 height 38
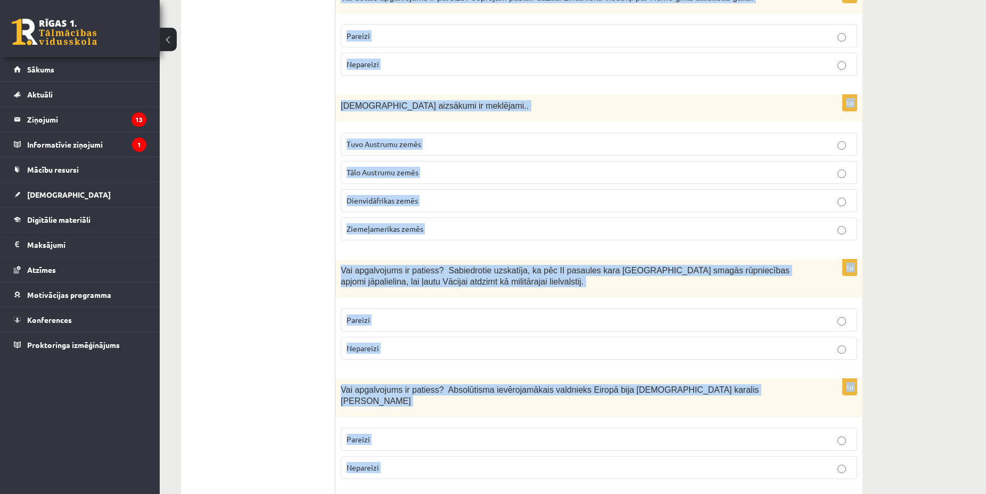
scroll to position [3497, 0]
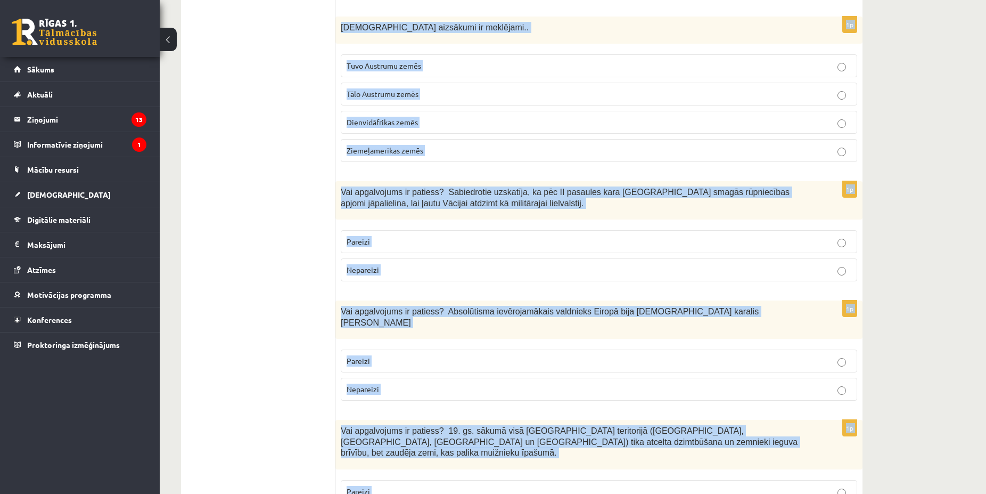
drag, startPoint x: 352, startPoint y: 215, endPoint x: 487, endPoint y: 513, distance: 327.7
copy form "Izvēlies pareizo jēdzienu, atbilstoši skaidrojumam! Ideju, uzskatu un viedokļu …"
click at [394, 420] on div "Vai apgalvojums ir patiess? 19. gs. sākumā visā Latvijas teritorijā (Kurzemē, Z…" at bounding box center [598, 444] width 527 height 49
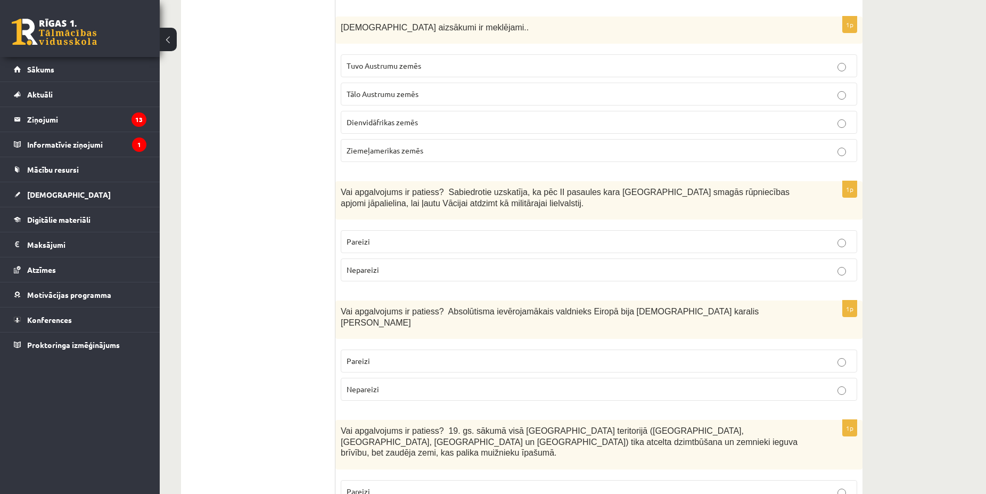
click at [377, 486] on p "Pareizi" at bounding box center [599, 491] width 505 height 11
click at [389, 355] on p "Pareizi" at bounding box center [599, 360] width 505 height 11
click at [389, 264] on p "Nepareizi" at bounding box center [599, 269] width 505 height 11
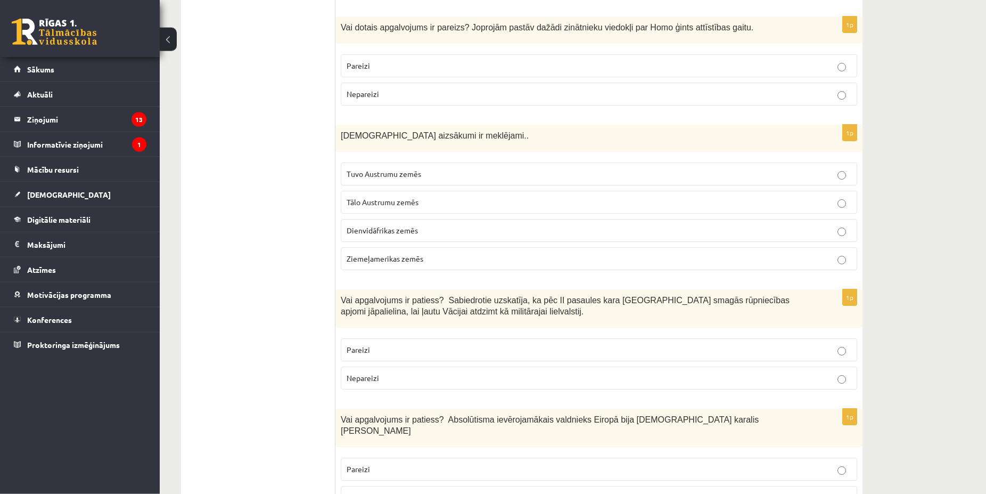
scroll to position [3334, 0]
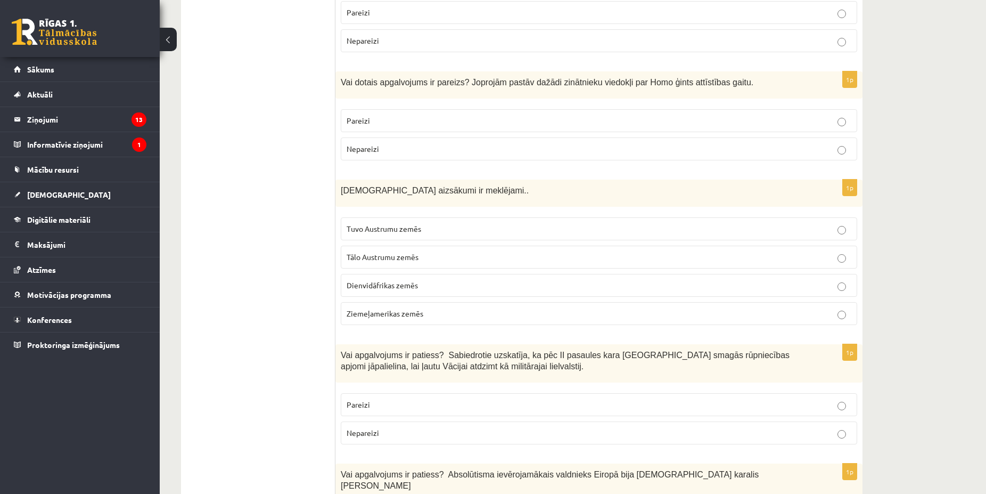
click at [414, 224] on span "Tuvo Austrumu zemēs" at bounding box center [384, 229] width 75 height 10
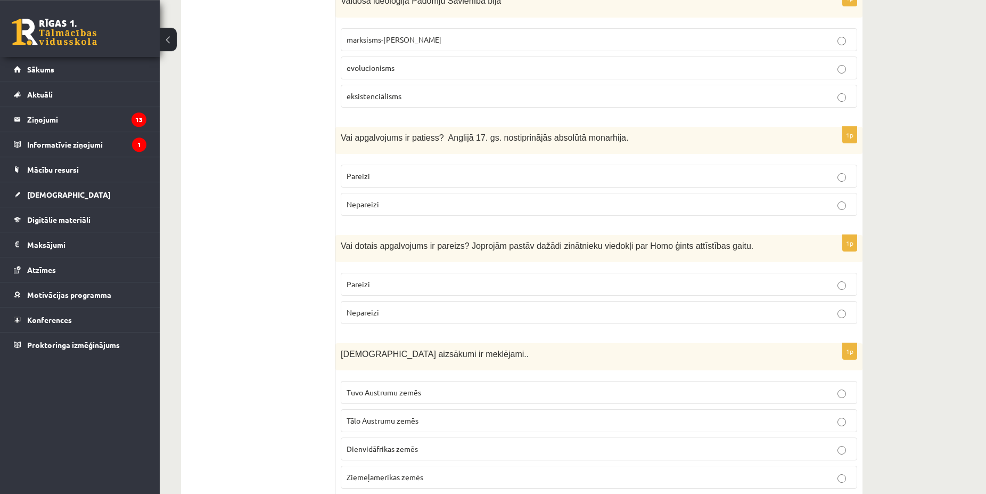
scroll to position [3117, 0]
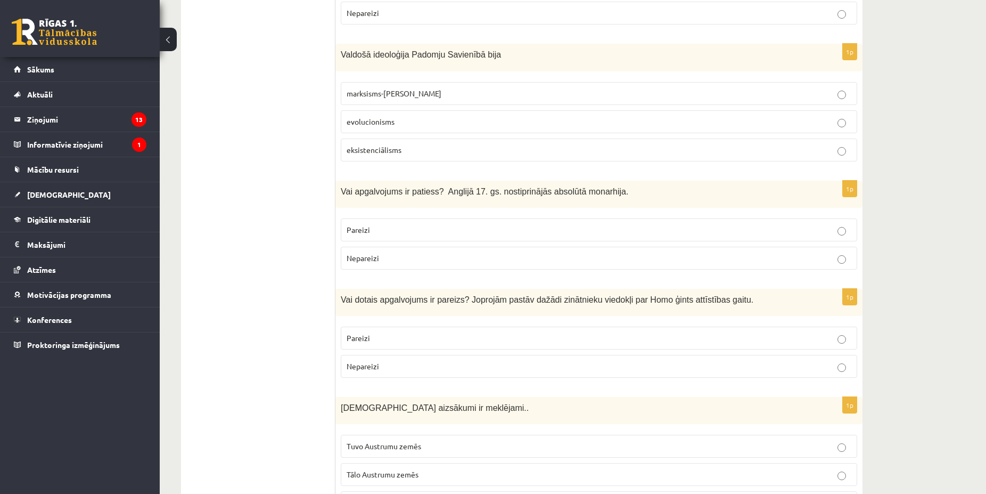
click at [480, 332] on p "Pareizi" at bounding box center [599, 337] width 505 height 11
click at [470, 252] on p "Nepareizi" at bounding box center [599, 257] width 505 height 11
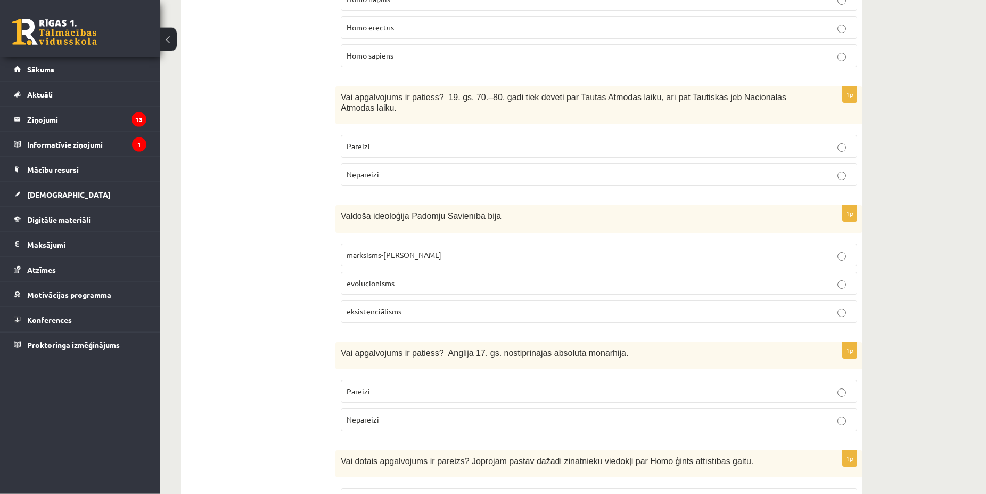
scroll to position [2954, 0]
drag, startPoint x: 374, startPoint y: 203, endPoint x: 371, endPoint y: 198, distance: 6.7
click at [374, 251] on span "marksisms-[PERSON_NAME]" at bounding box center [394, 256] width 95 height 10
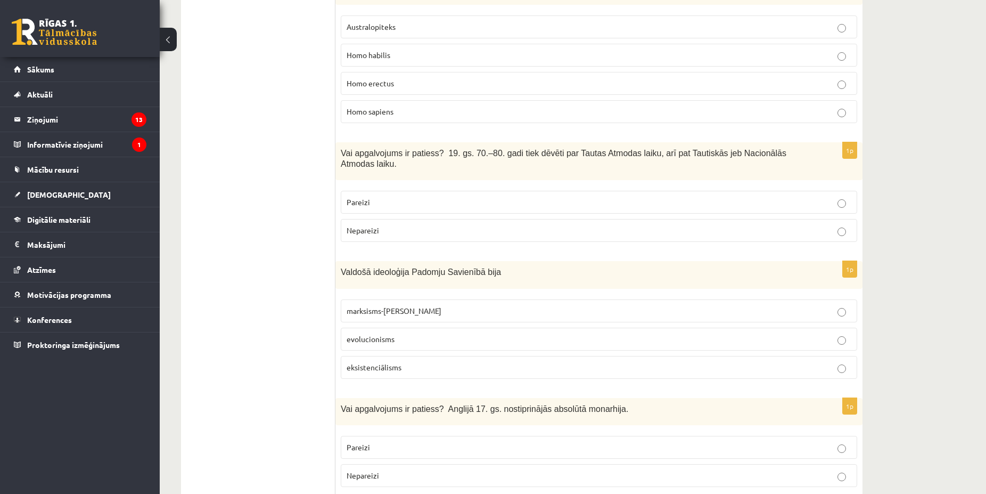
click at [424, 191] on label "Pareizi" at bounding box center [599, 202] width 516 height 23
click at [425, 191] on label "Pareizi" at bounding box center [599, 202] width 516 height 23
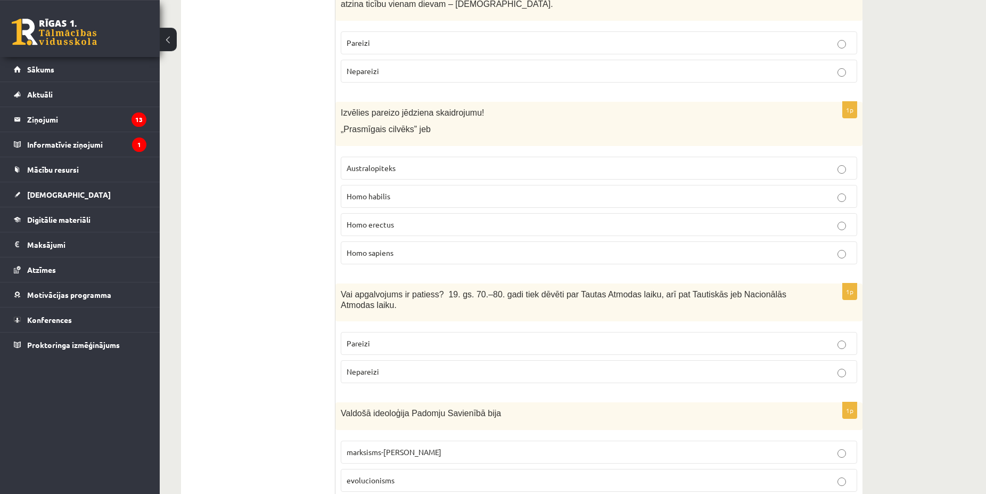
scroll to position [2737, 0]
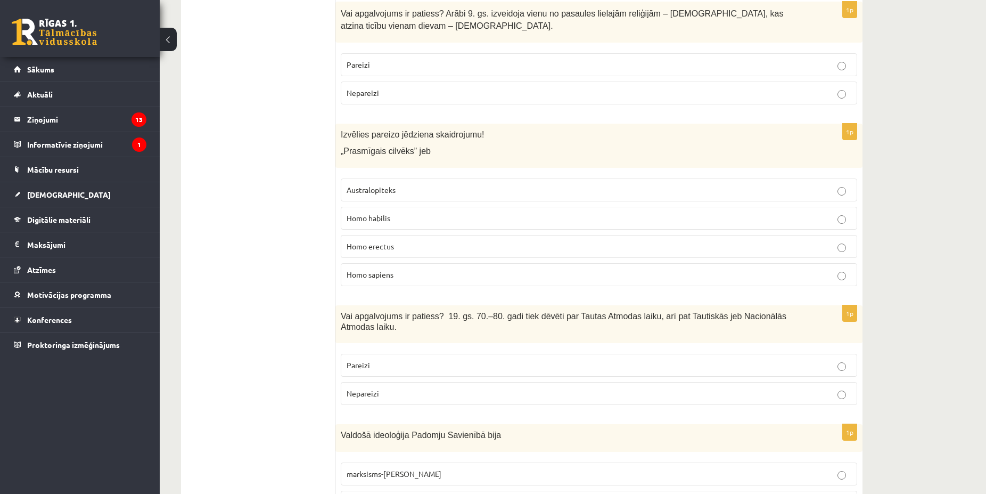
click at [383, 213] on span "Homo habilis" at bounding box center [369, 218] width 44 height 10
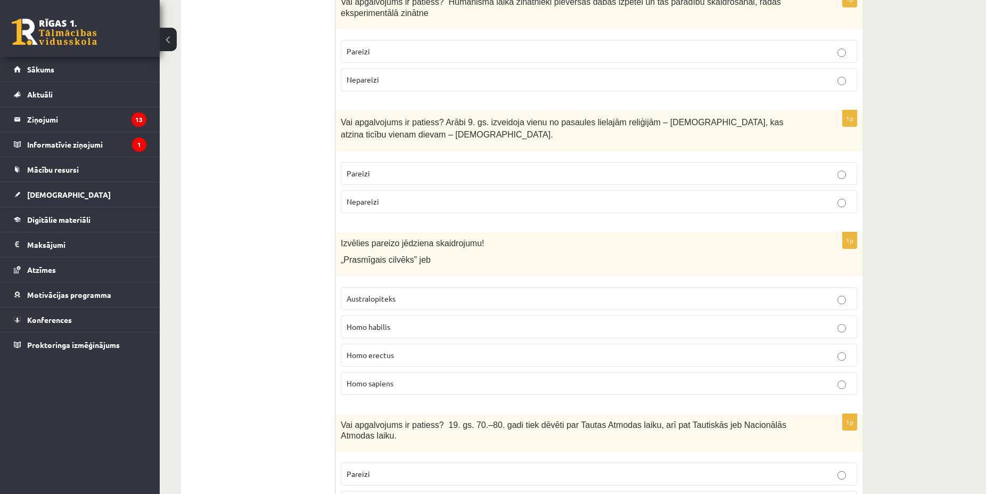
scroll to position [2574, 0]
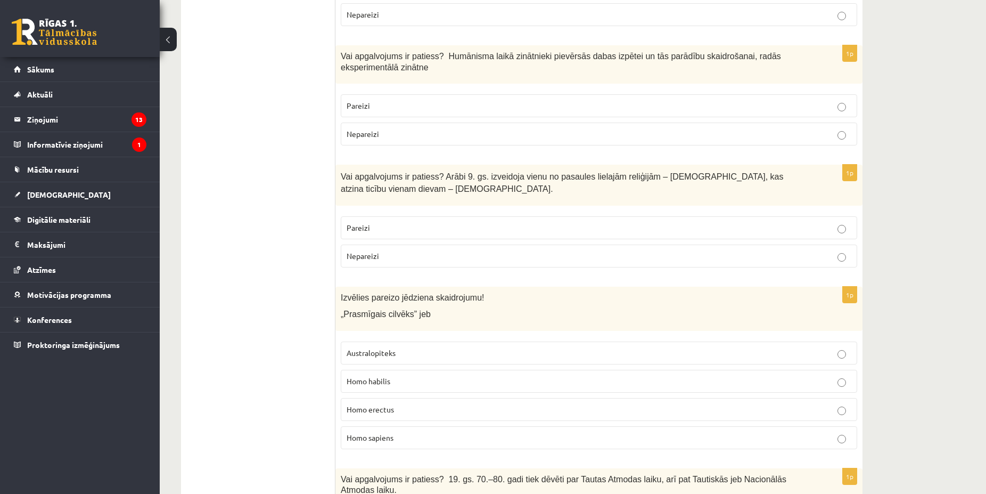
click at [384, 216] on label "Pareizi" at bounding box center [599, 227] width 516 height 23
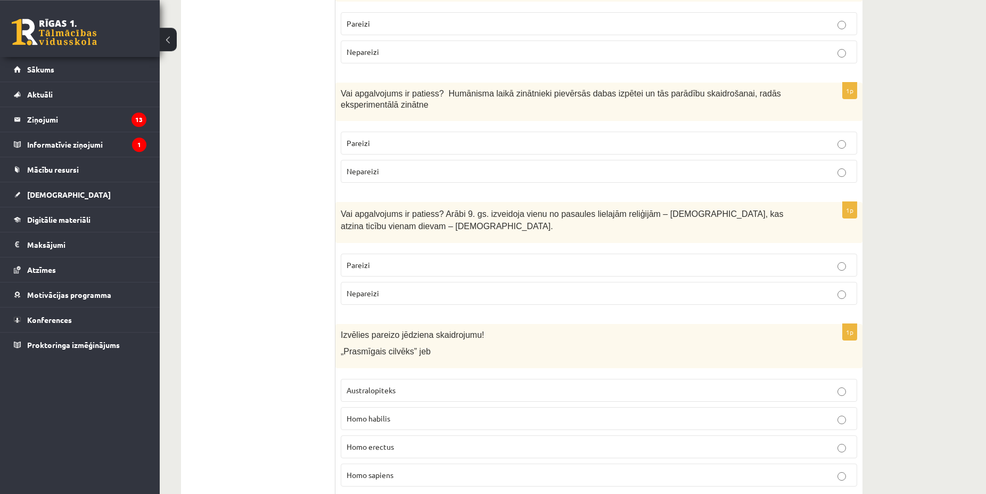
scroll to position [2519, 0]
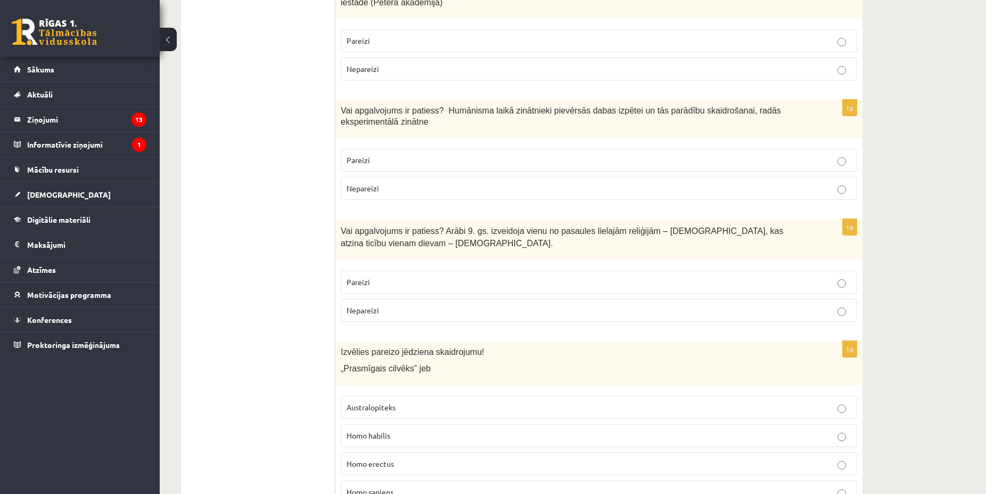
click at [372, 149] on label "Pareizi" at bounding box center [599, 160] width 516 height 23
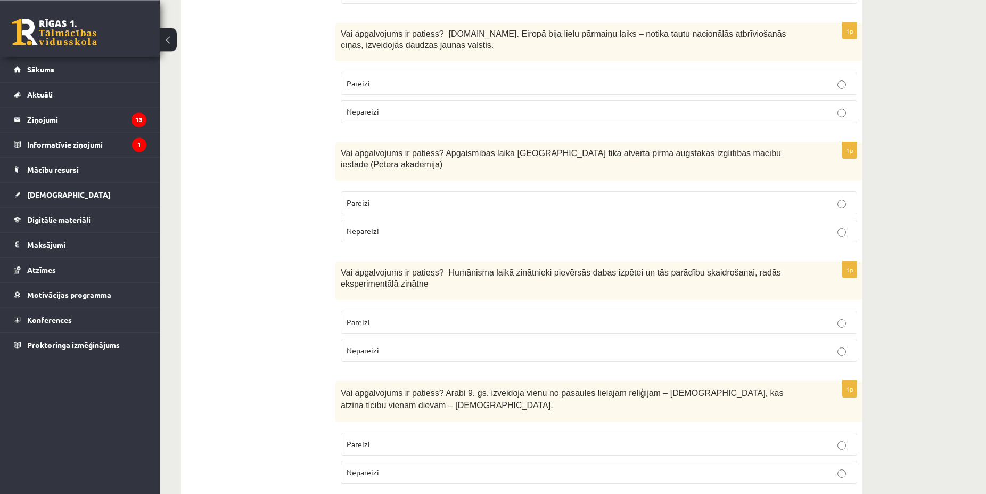
scroll to position [2356, 0]
click at [385, 198] on p "Pareizi" at bounding box center [599, 203] width 505 height 11
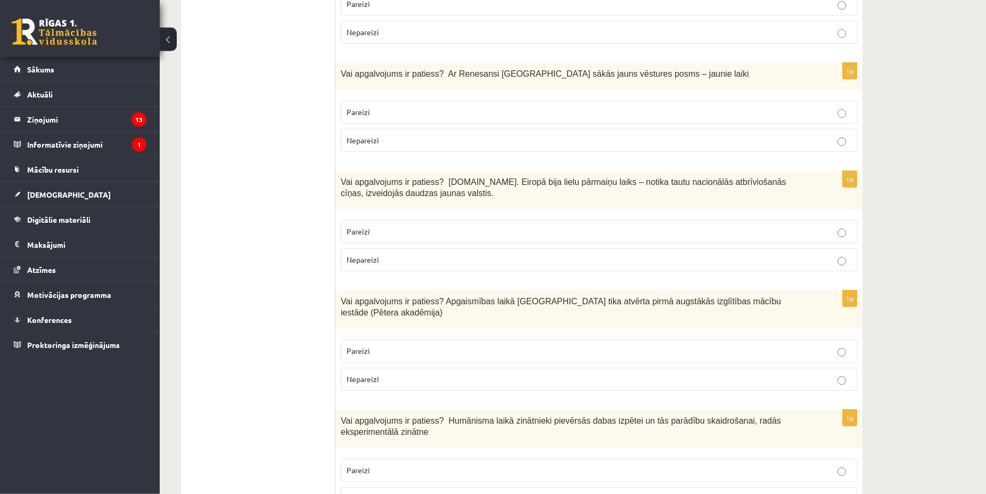
scroll to position [2194, 0]
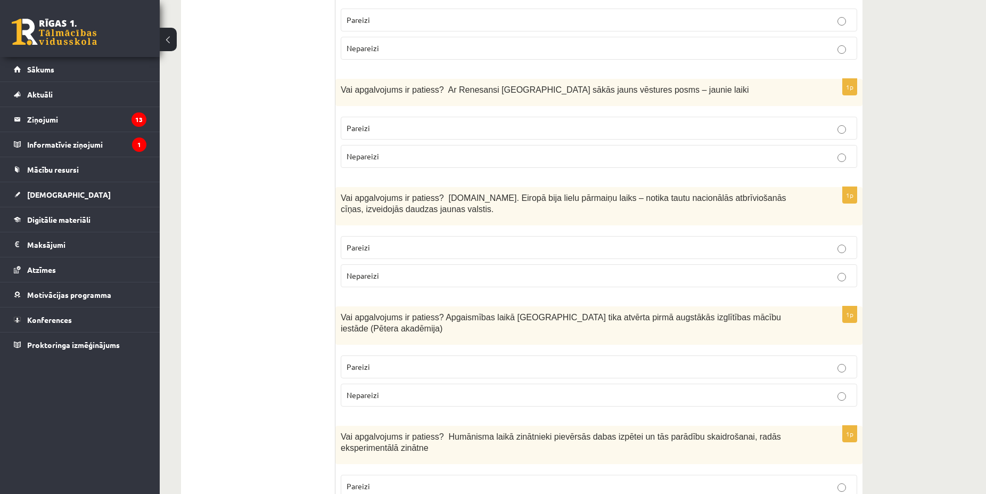
click at [382, 122] on p "Pareizi" at bounding box center [599, 127] width 505 height 11
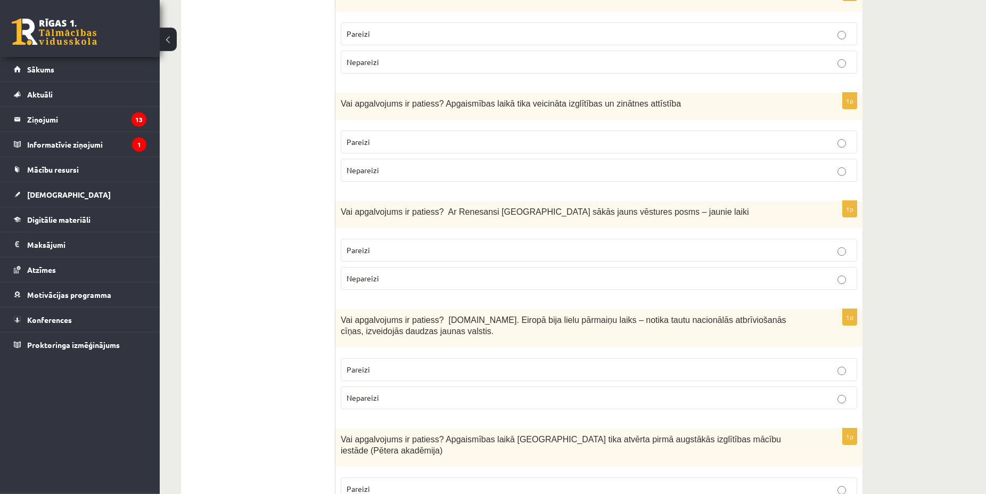
scroll to position [2031, 0]
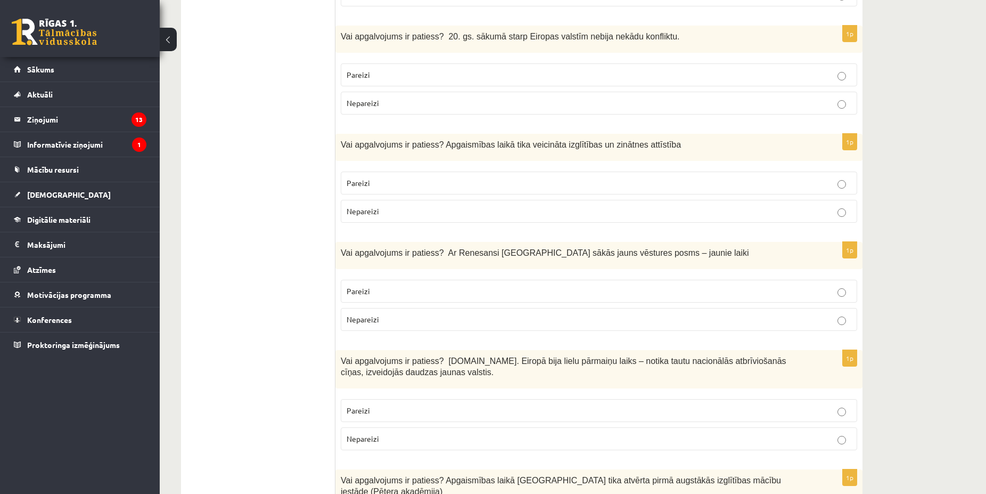
click at [381, 177] on p "Pareizi" at bounding box center [599, 182] width 505 height 11
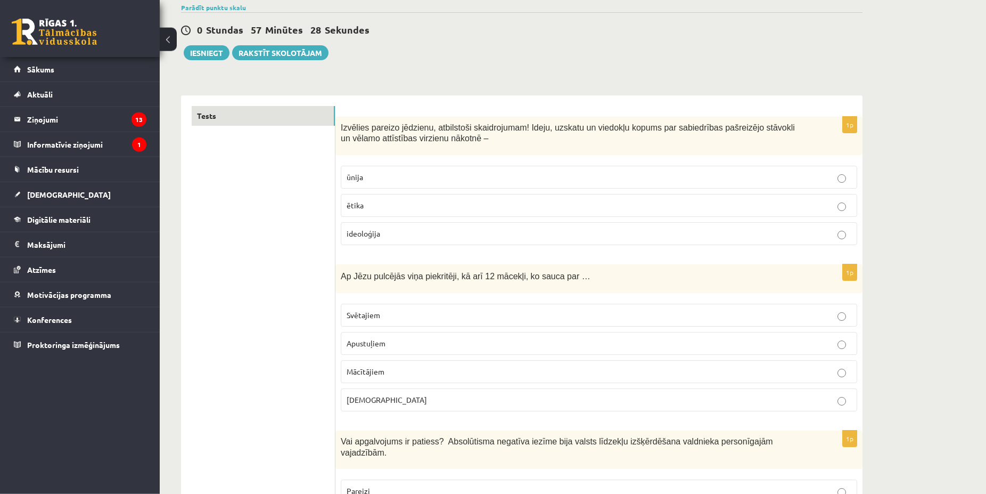
scroll to position [163, 0]
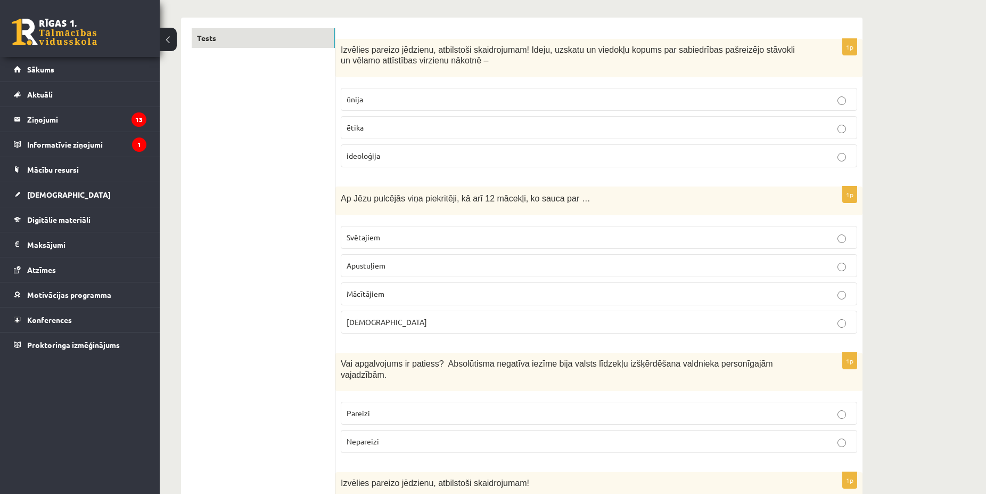
click at [374, 260] on p "Apustuļiem" at bounding box center [599, 265] width 505 height 11
click at [388, 159] on p "ideoloģija" at bounding box center [599, 155] width 505 height 11
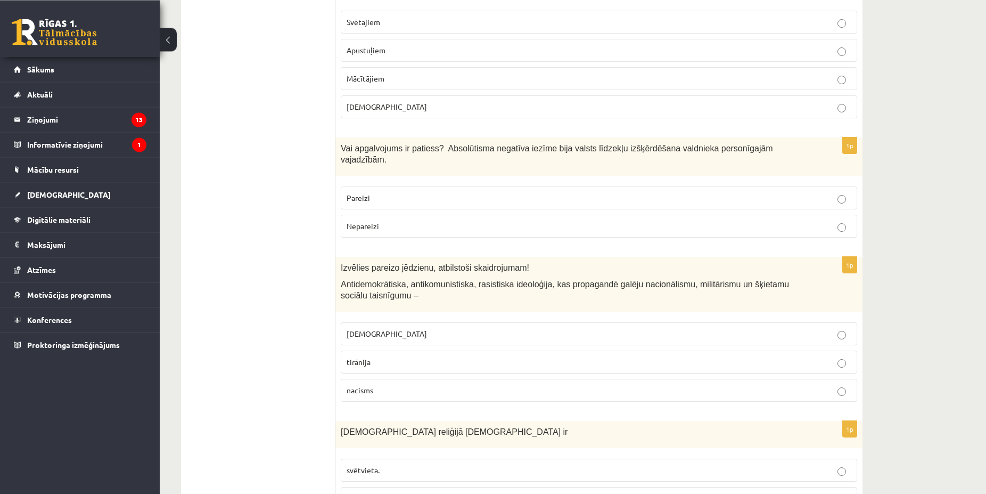
scroll to position [380, 0]
click at [412, 184] on label "Pareizi" at bounding box center [599, 195] width 516 height 23
click at [372, 320] on label "fašisms" at bounding box center [599, 331] width 516 height 23
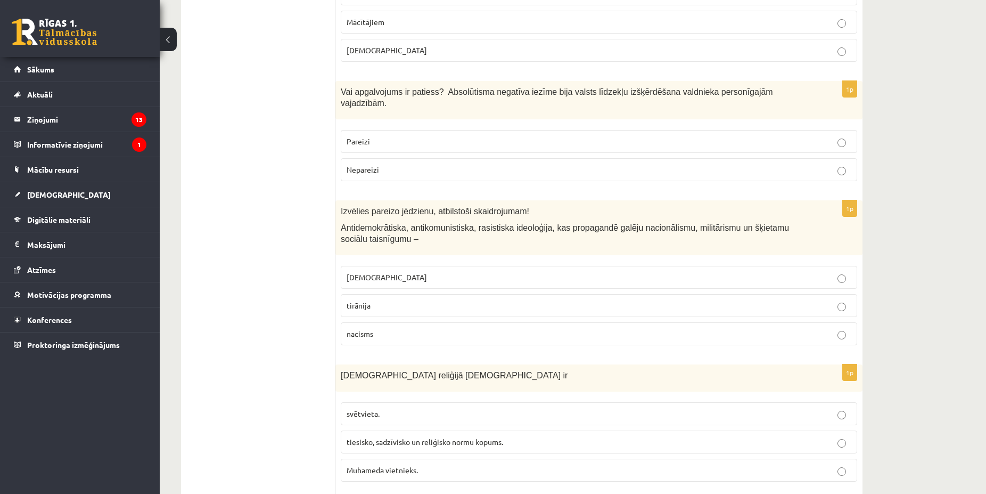
scroll to position [489, 0]
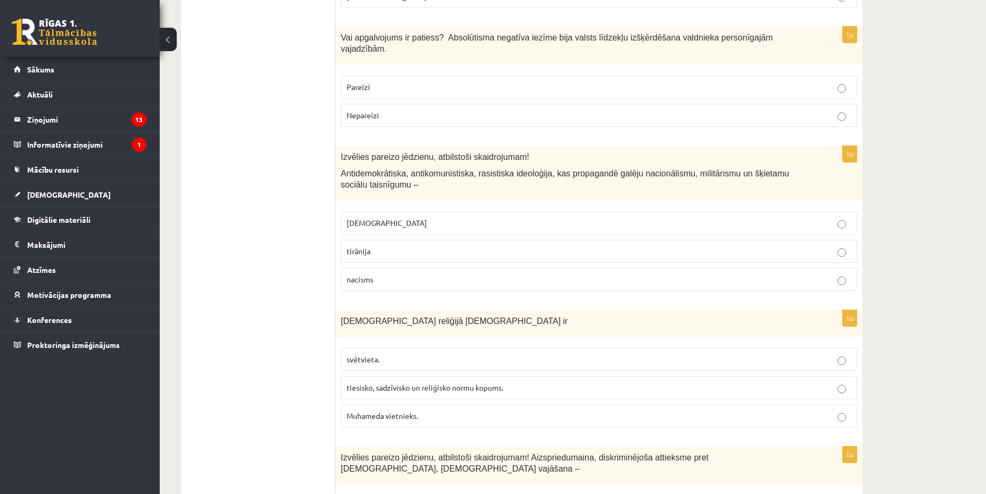
click at [453, 382] on span "tiesisko, sadzīvisko un reliģisko normu kopums." at bounding box center [425, 387] width 157 height 10
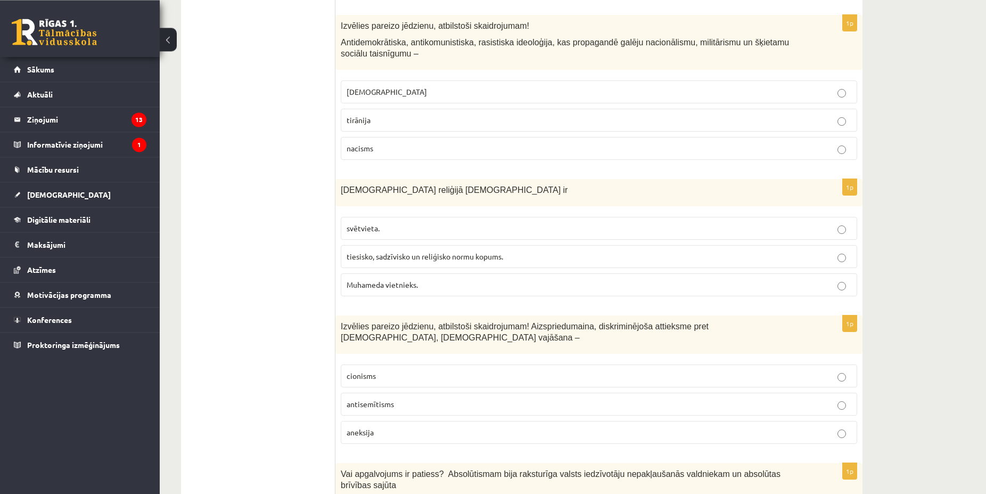
scroll to position [652, 0]
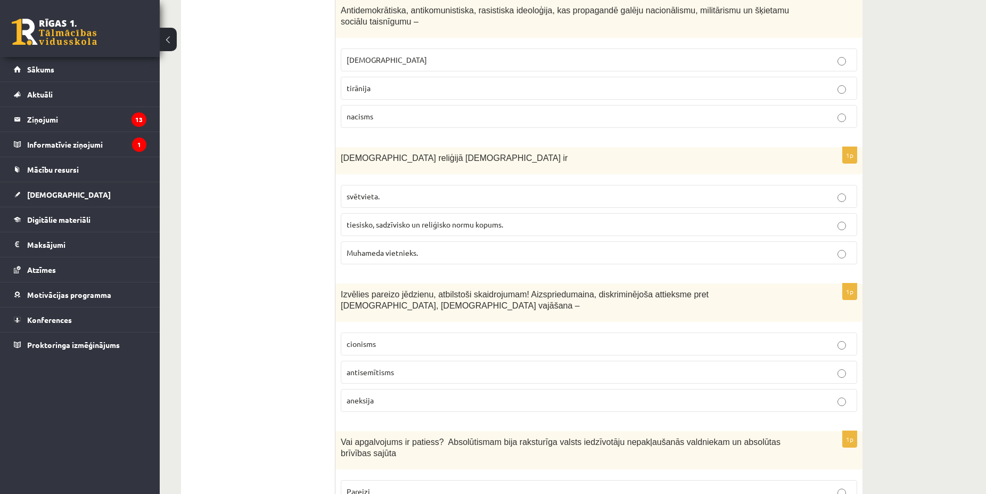
click at [374, 367] on span "antisemītisms" at bounding box center [370, 372] width 47 height 10
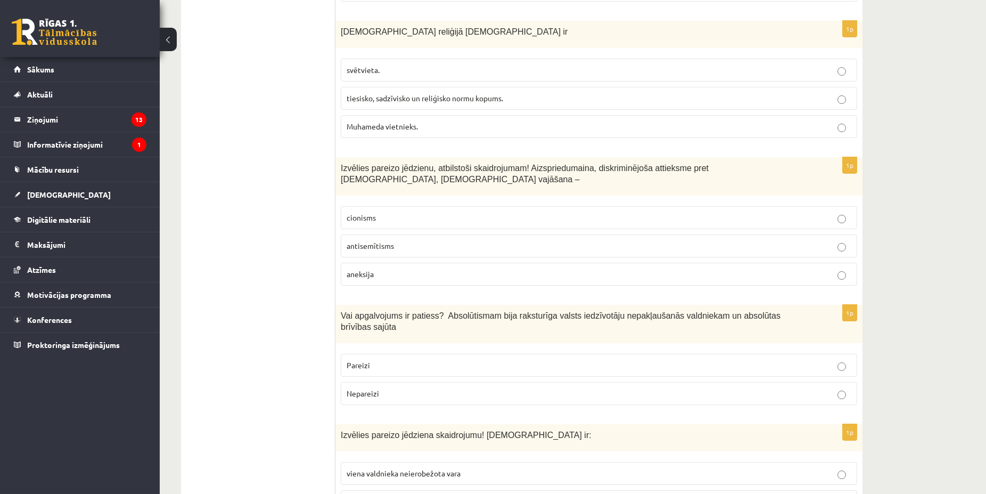
scroll to position [815, 0]
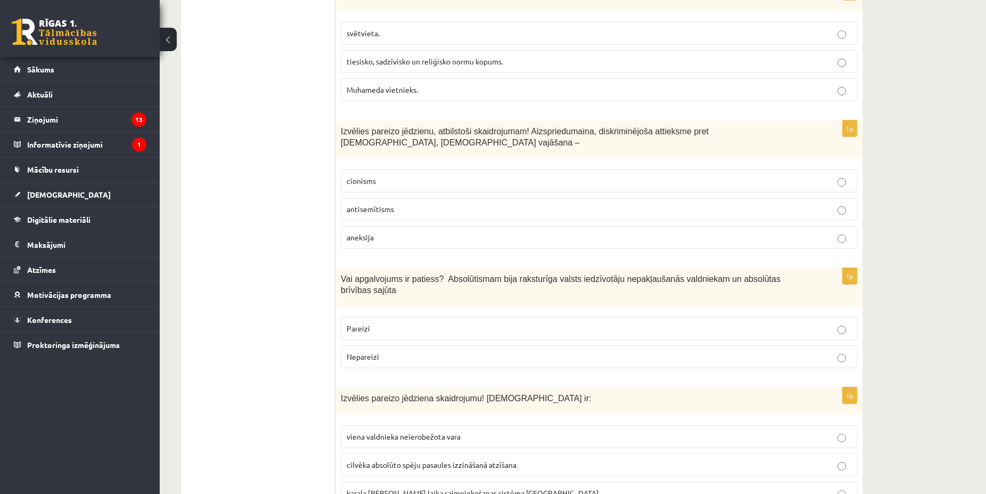
click at [374, 351] on span "Nepareizi" at bounding box center [363, 356] width 32 height 10
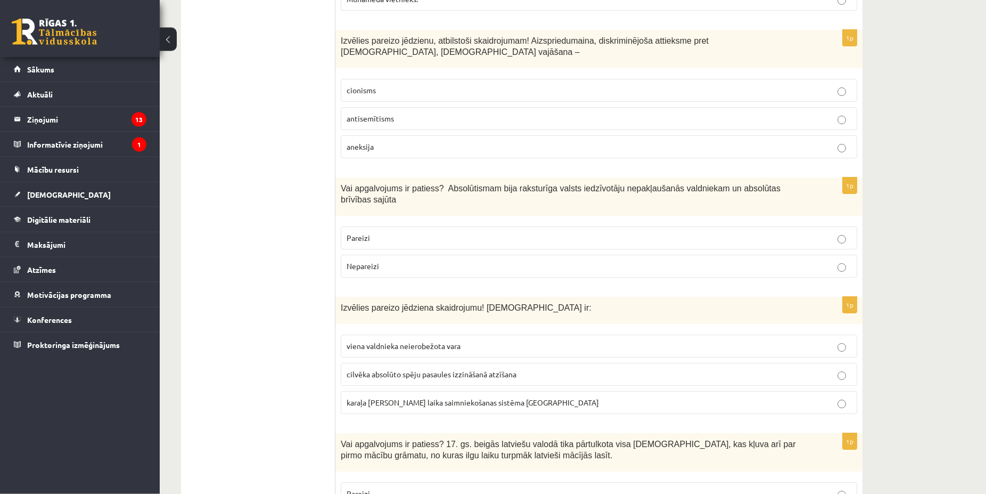
scroll to position [923, 0]
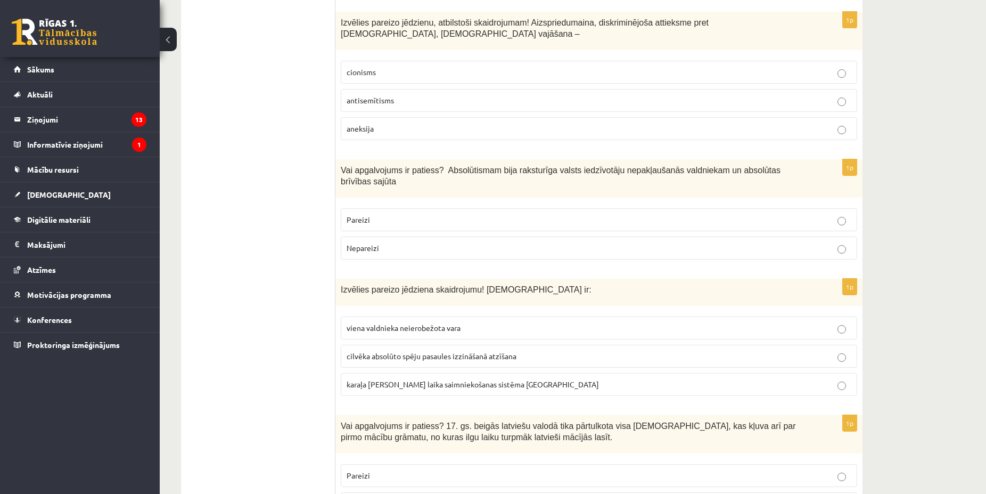
click at [434, 316] on label "viena valdnieka neierobežota vara" at bounding box center [599, 327] width 516 height 23
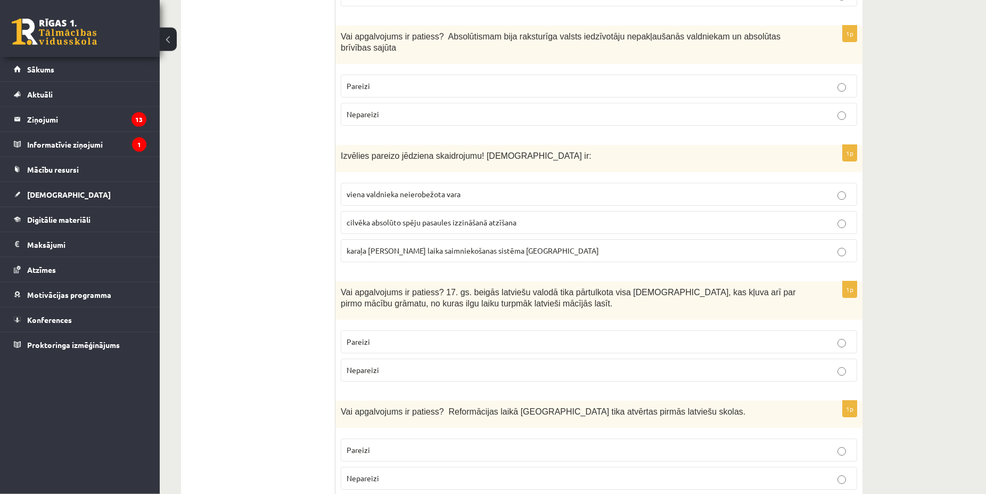
scroll to position [1086, 0]
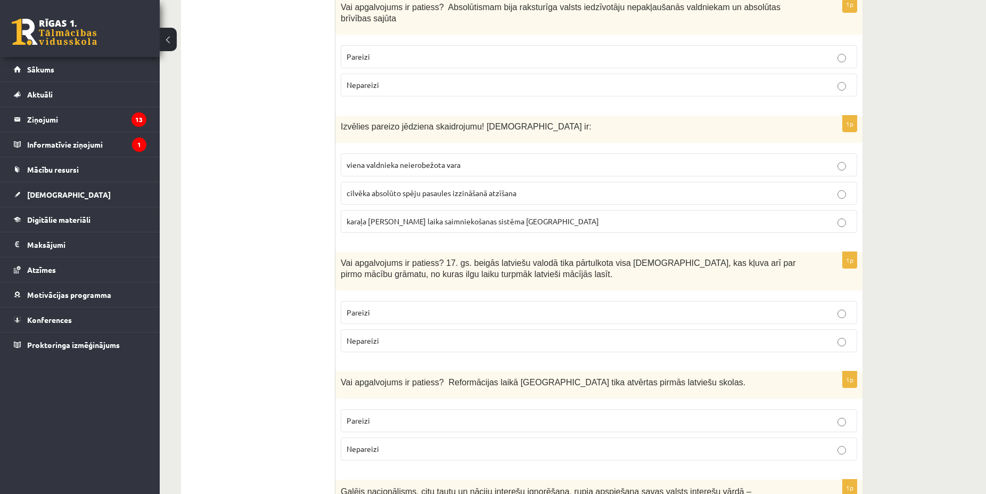
click at [401, 307] on p "Pareizi" at bounding box center [599, 312] width 505 height 11
click at [397, 409] on label "Pareizi" at bounding box center [599, 420] width 516 height 23
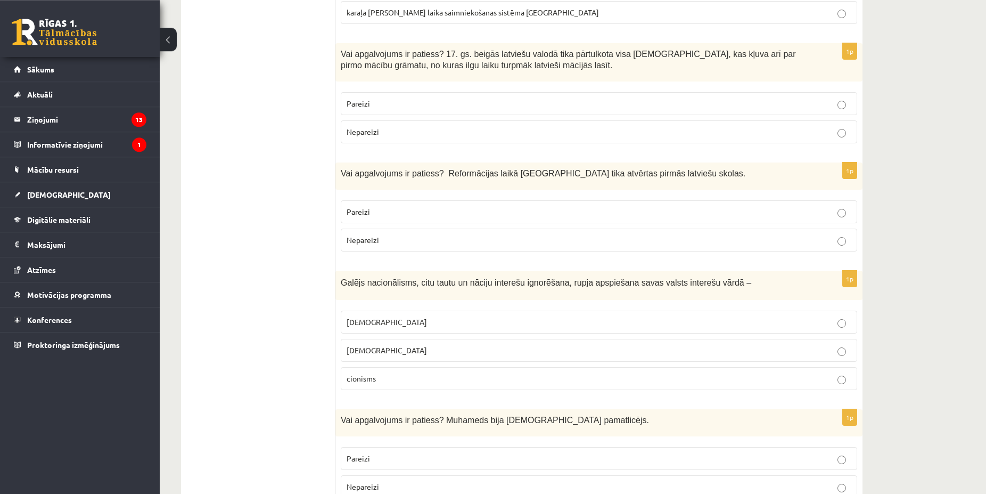
scroll to position [1358, 0]
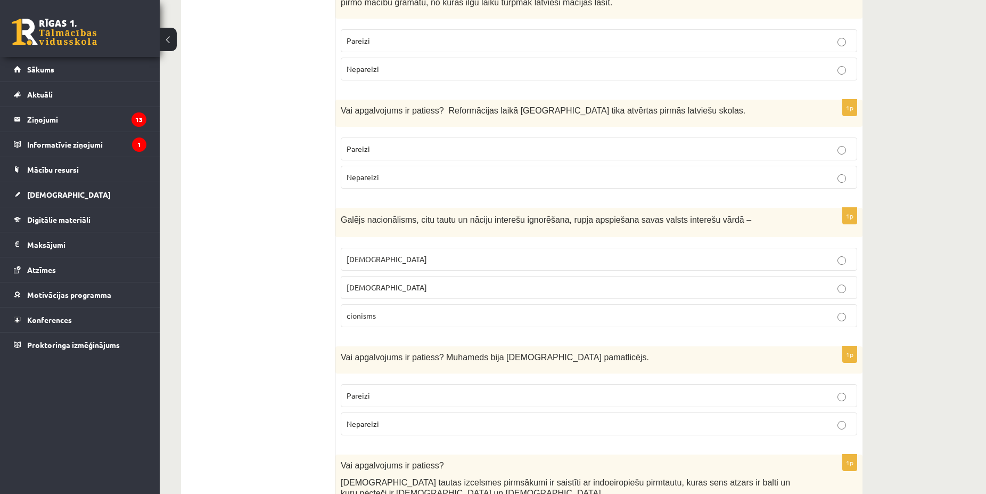
click at [364, 254] on span "šovinisms" at bounding box center [387, 259] width 80 height 10
click at [428, 384] on label "Pareizi" at bounding box center [599, 395] width 516 height 23
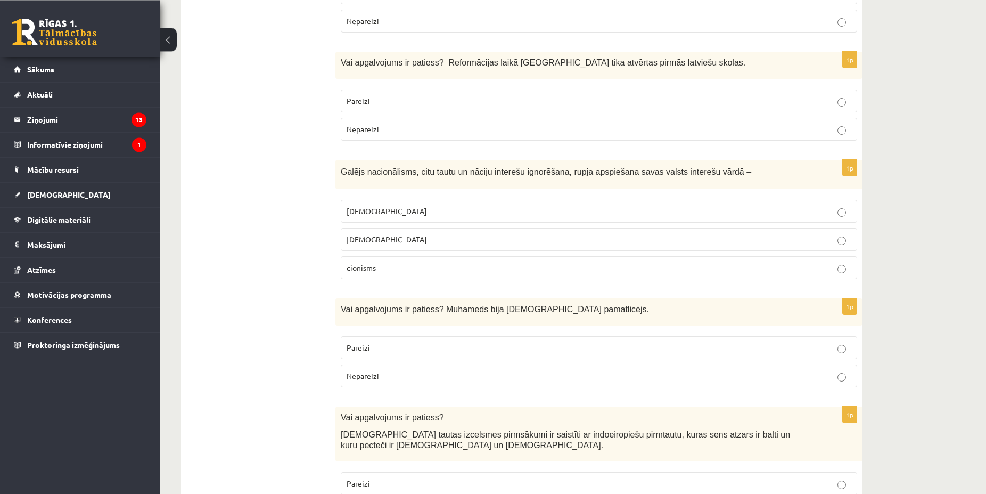
scroll to position [1466, 0]
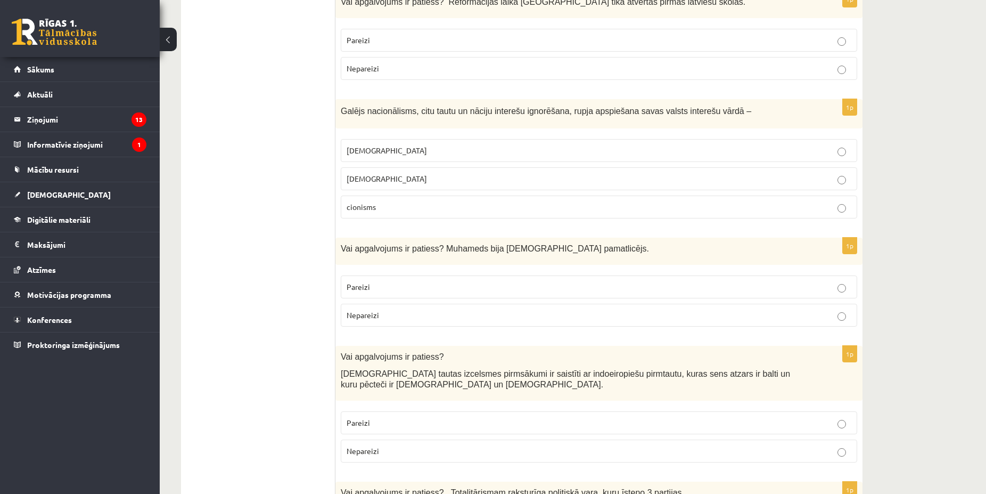
click at [416, 411] on label "Pareizi" at bounding box center [599, 422] width 516 height 23
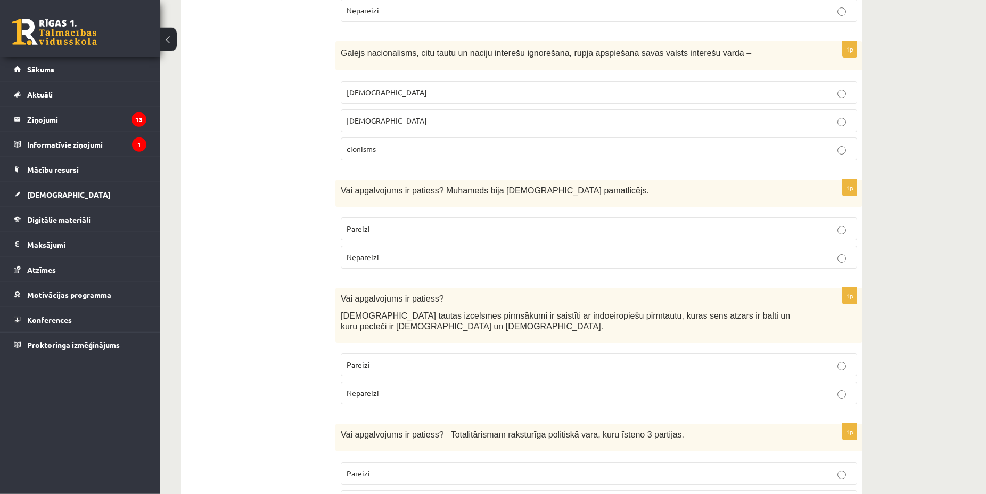
scroll to position [1575, 0]
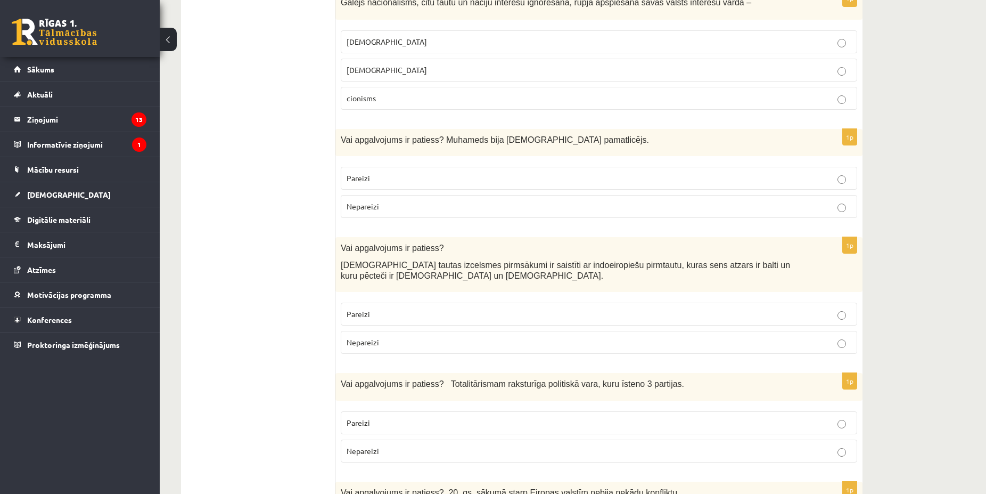
click at [392, 445] on p "Nepareizi" at bounding box center [599, 450] width 505 height 11
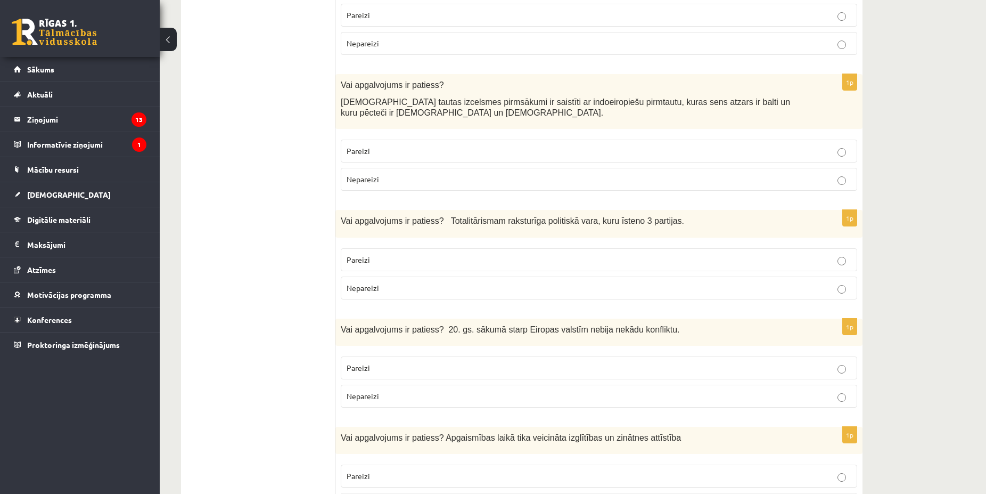
click at [436, 390] on p "Nepareizi" at bounding box center [599, 395] width 505 height 11
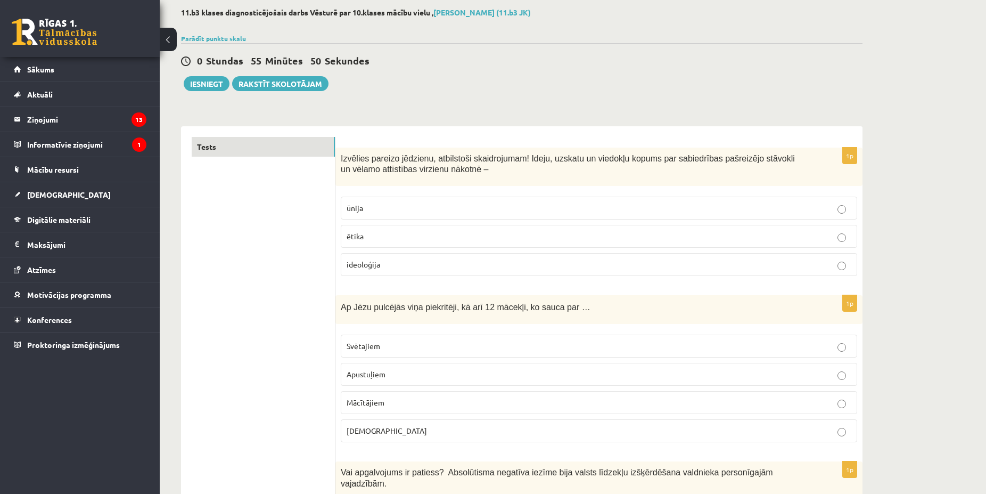
scroll to position [0, 0]
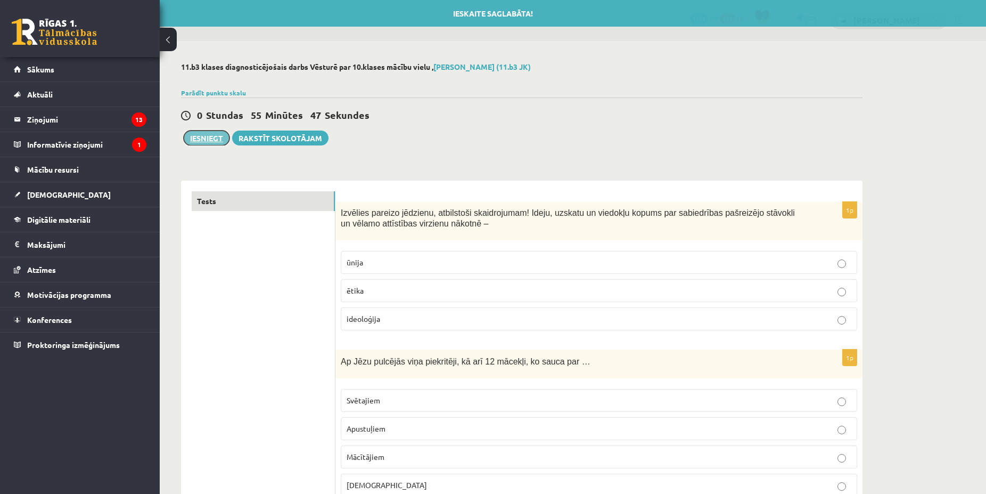
click at [198, 137] on button "Iesniegt" at bounding box center [207, 137] width 46 height 15
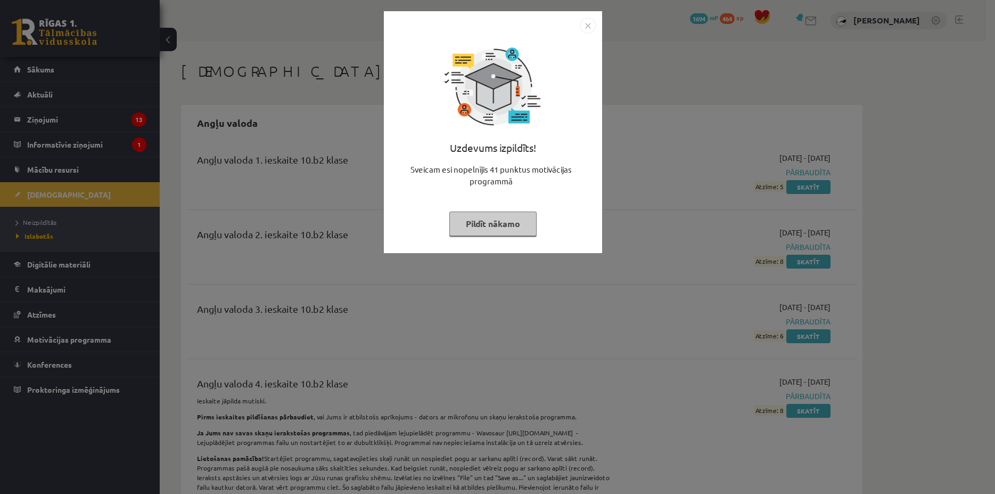
click at [514, 225] on button "Pildīt nākamo" at bounding box center [492, 223] width 87 height 24
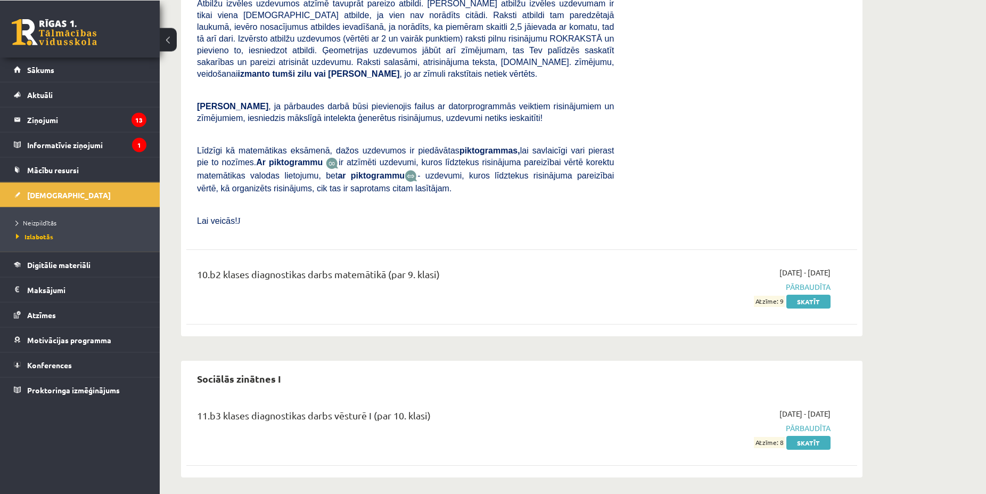
scroll to position [4888, 0]
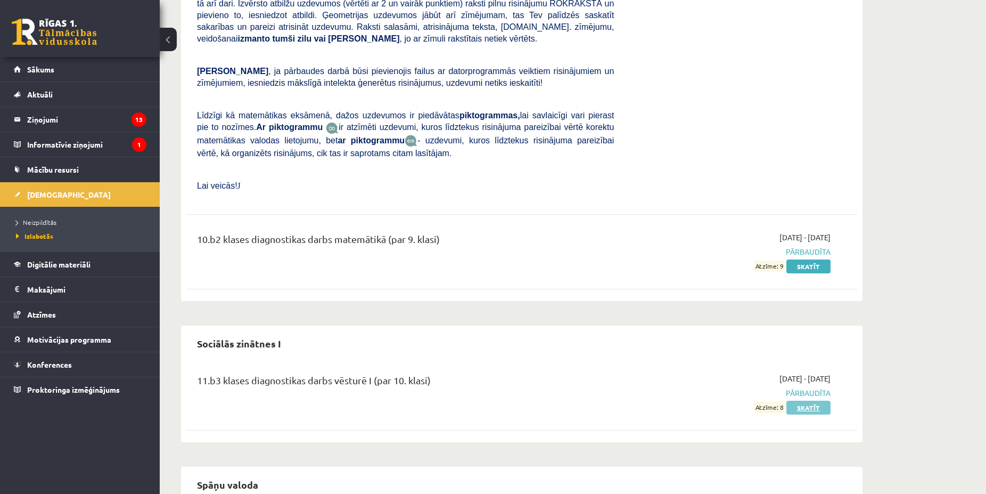
click at [807, 400] on link "Skatīt" at bounding box center [808, 407] width 44 height 14
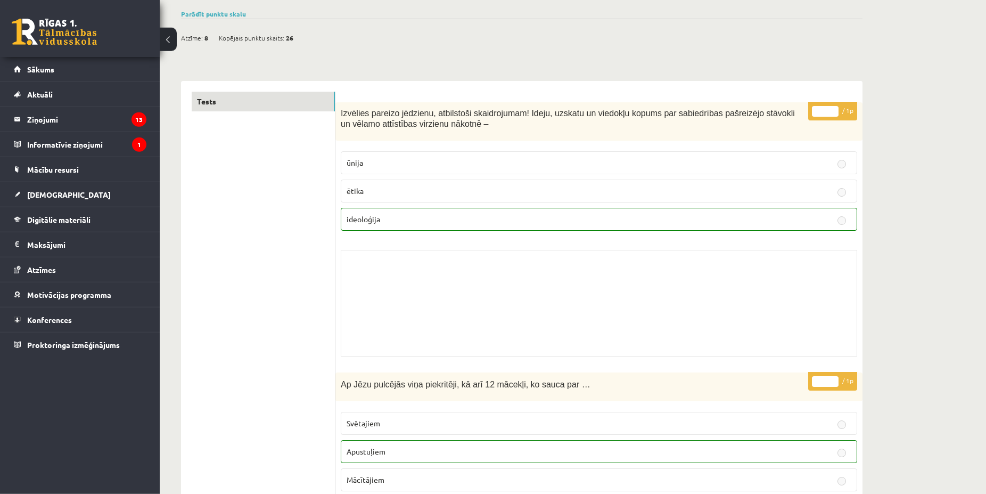
scroll to position [54, 0]
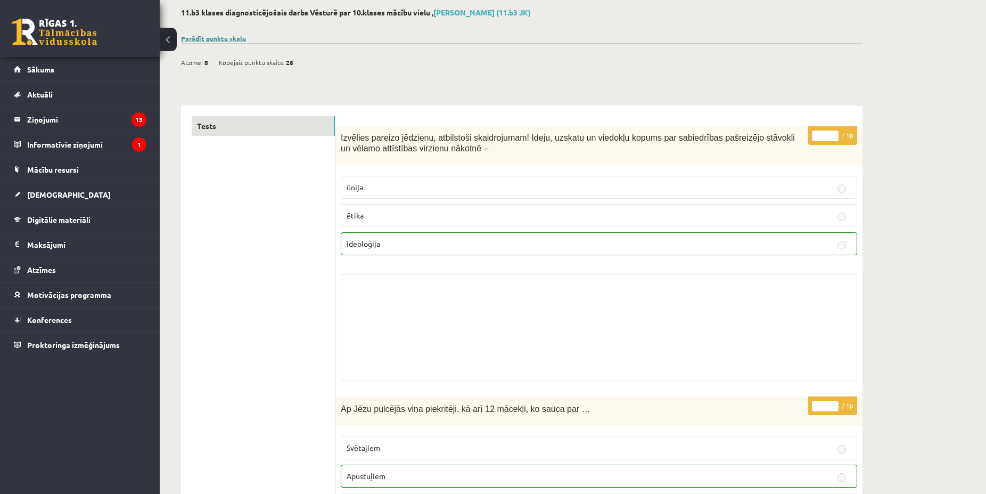
click at [211, 39] on link "Parādīt punktu skalu" at bounding box center [213, 38] width 65 height 9
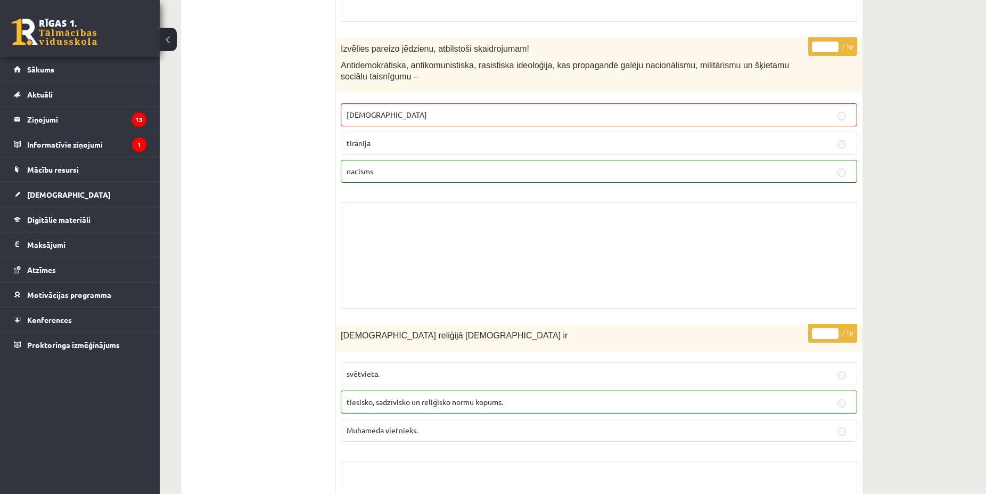
scroll to position [1249, 0]
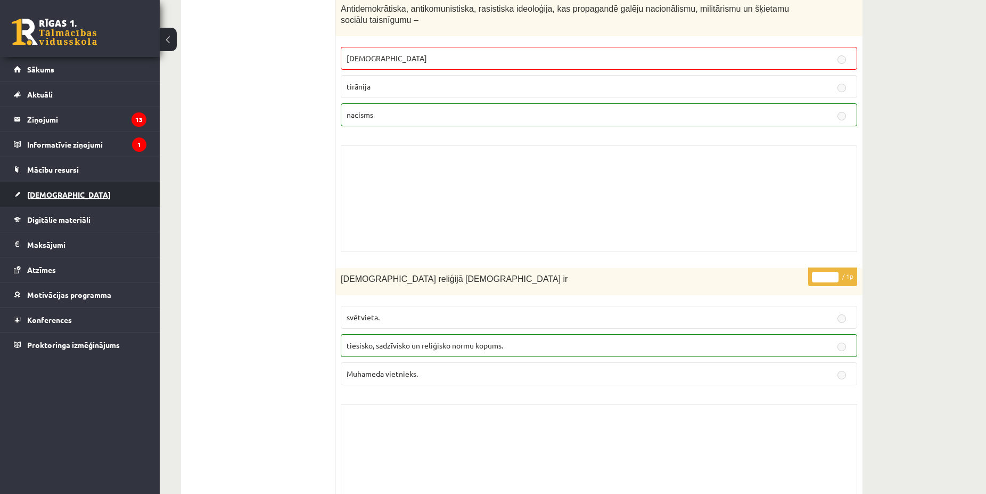
click at [55, 191] on span "[DEMOGRAPHIC_DATA]" at bounding box center [69, 195] width 84 height 10
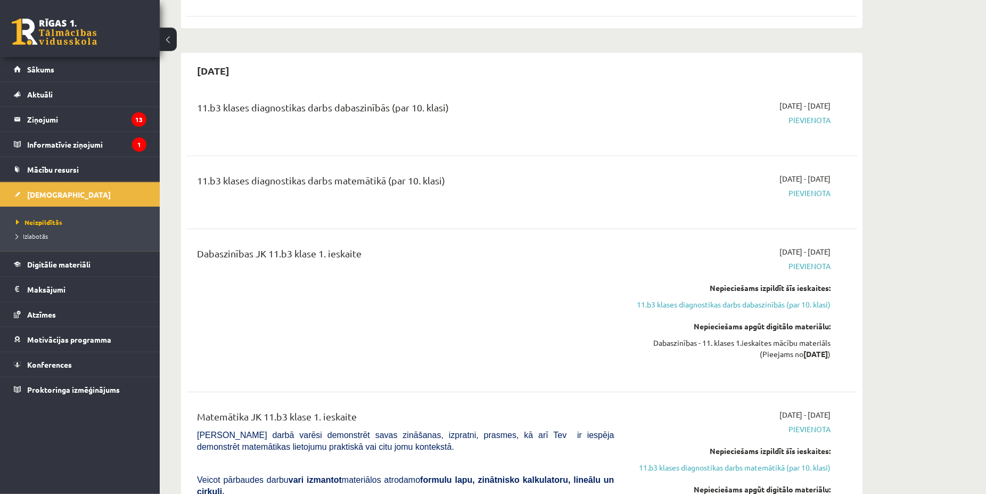
scroll to position [1032, 0]
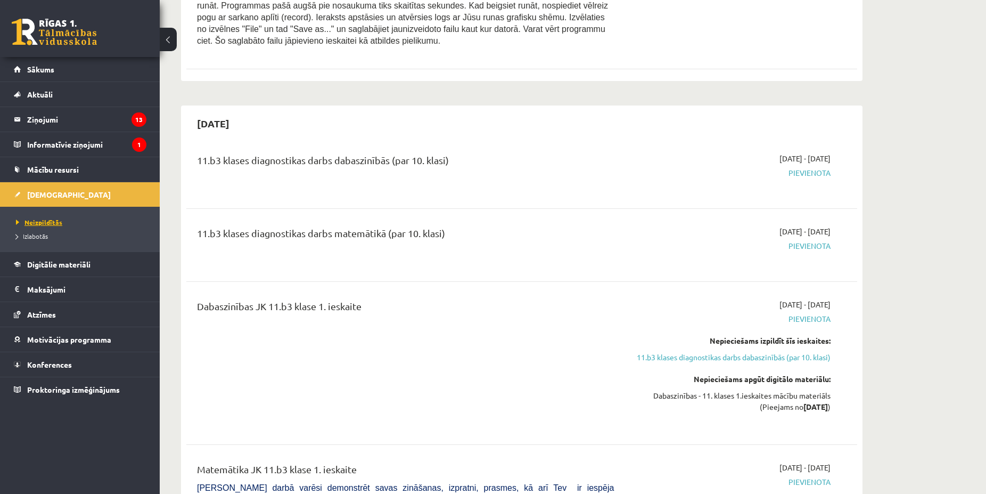
click at [46, 221] on span "Neizpildītās" at bounding box center [39, 222] width 46 height 9
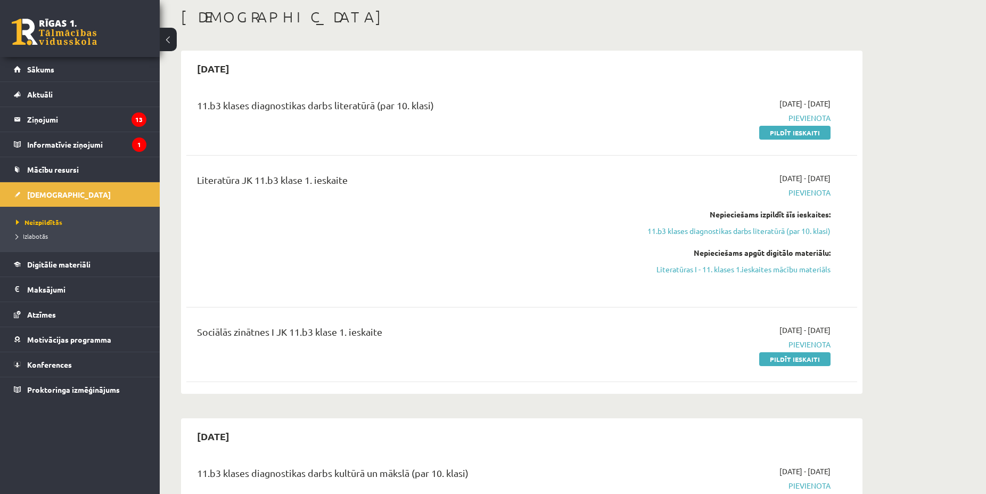
scroll to position [0, 0]
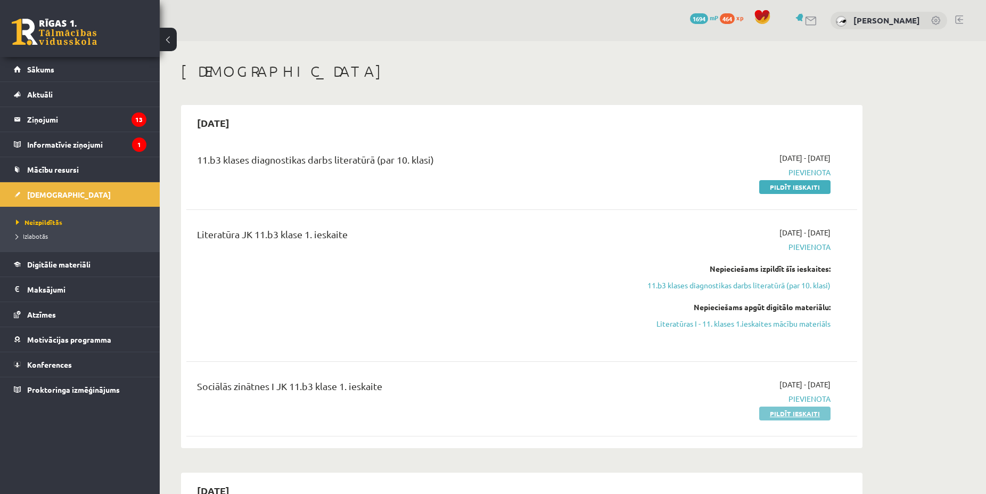
click at [771, 410] on link "Pildīt ieskaiti" at bounding box center [794, 413] width 71 height 14
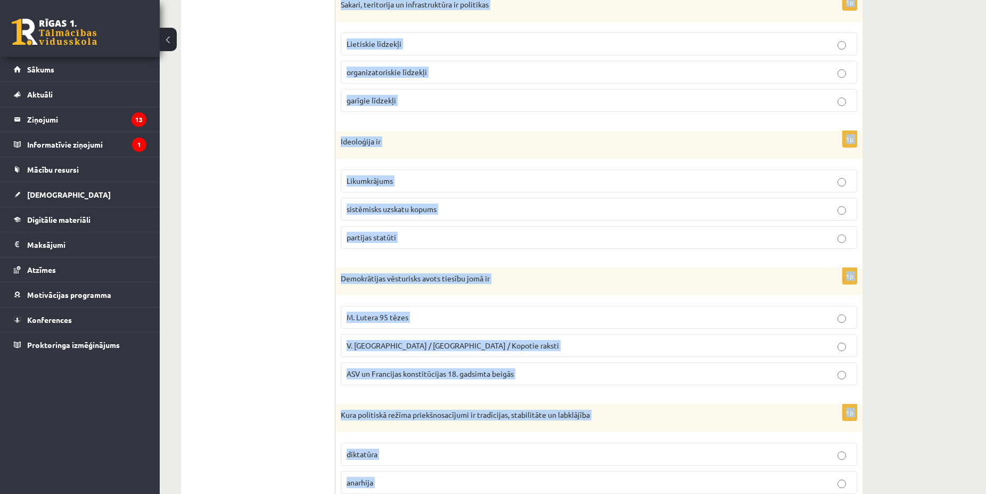
scroll to position [413, 0]
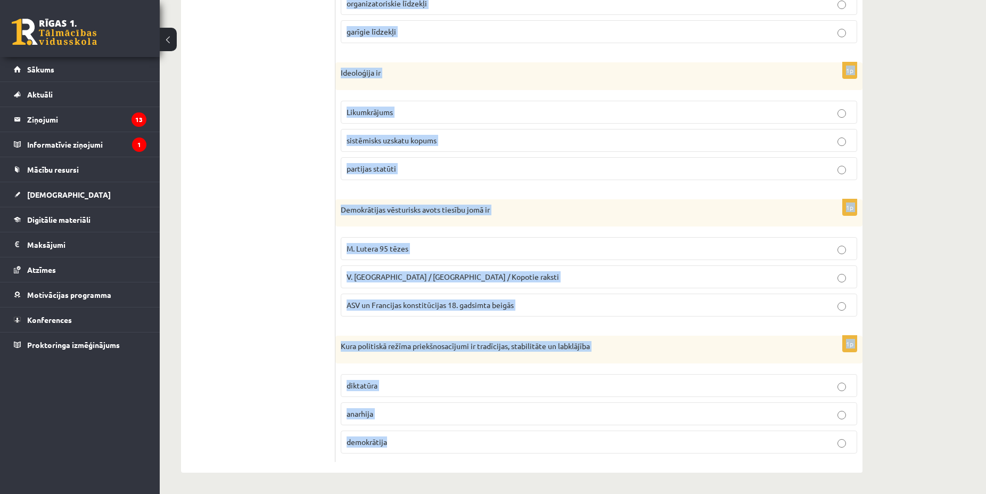
click at [484, 458] on form "1p Sociālas grupas pazīme ir Nodarbošanās veids [DEMOGRAPHIC_DATA] piederība re…" at bounding box center [599, 120] width 506 height 683
copy form "Sociālas grupas pazīme ir Nodarbošanās veids individuālisms piederība reliģiska…"
click at [398, 304] on span "ASV un Francijas konstitūcijas 18. gadsimta beigās" at bounding box center [430, 305] width 167 height 10
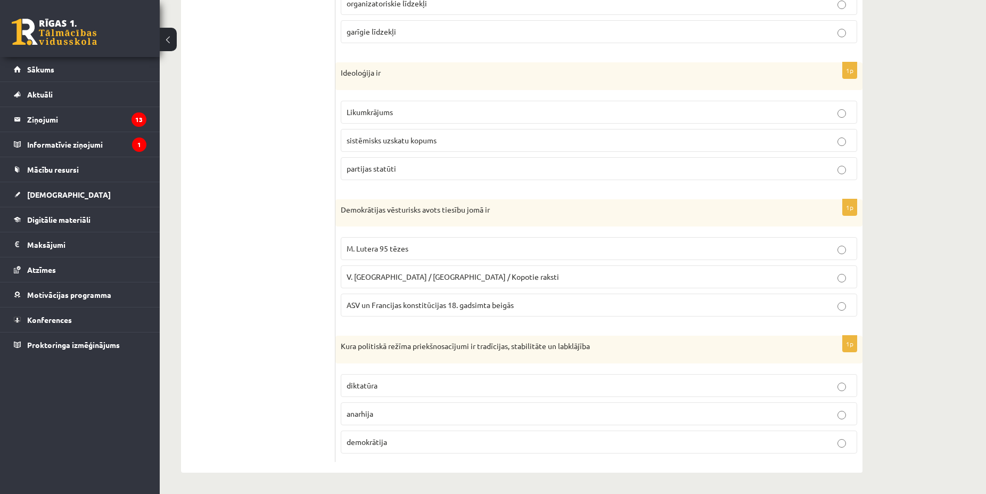
click at [396, 307] on span "ASV un Francijas konstitūcijas 18. gadsimta beigās" at bounding box center [430, 305] width 167 height 10
drag, startPoint x: 369, startPoint y: 440, endPoint x: 369, endPoint y: 432, distance: 8.0
click at [369, 439] on span "demokrātija" at bounding box center [367, 442] width 40 height 10
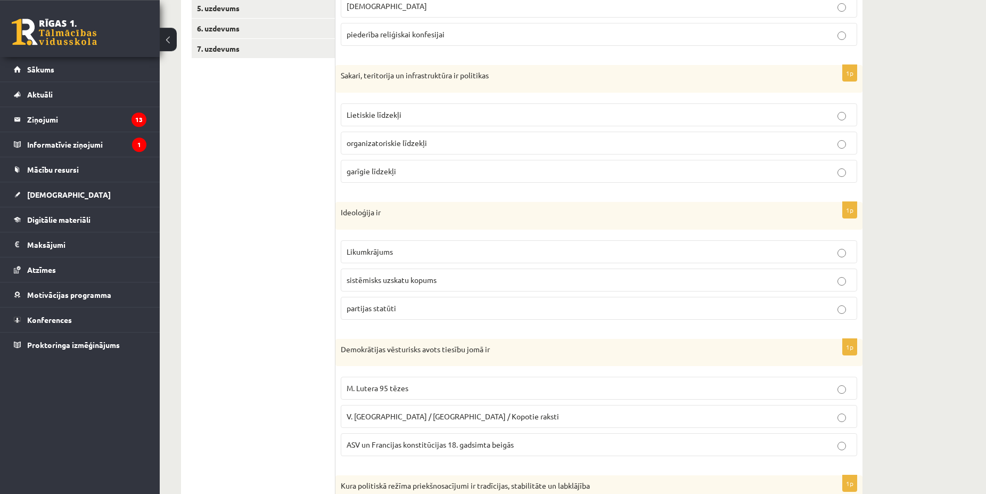
scroll to position [250, 0]
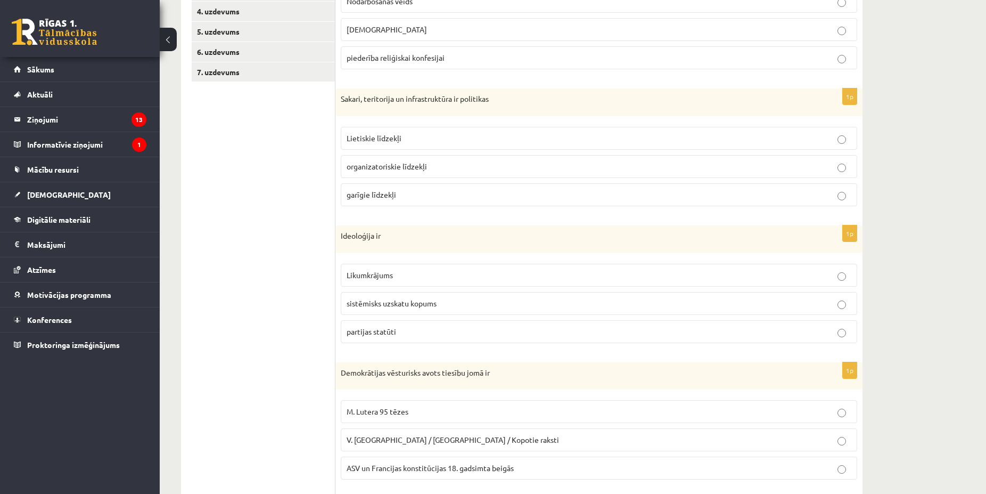
click at [392, 305] on span "sistēmisks uzskatu kopums" at bounding box center [392, 303] width 90 height 10
click at [428, 139] on p "Lietiskie līdzekļi" at bounding box center [599, 138] width 505 height 11
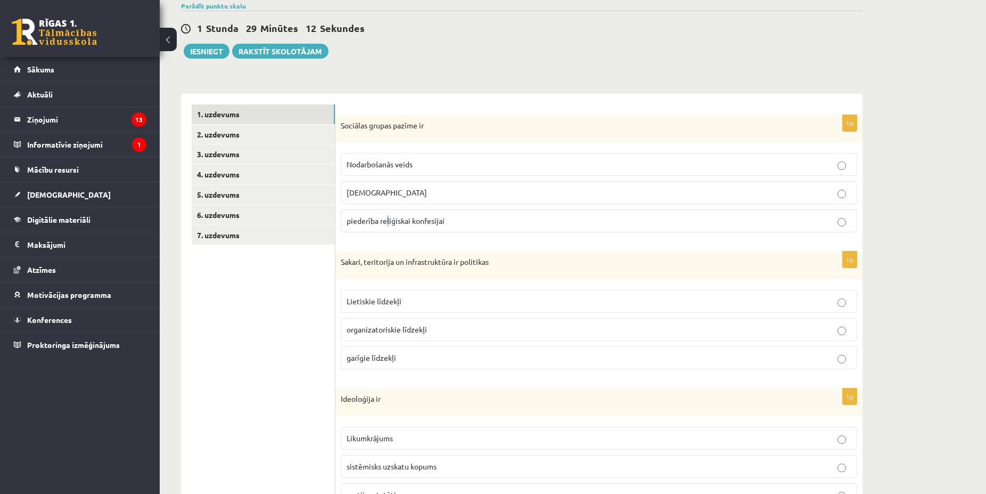
click at [389, 219] on span "piederība reliģiskai konfesijai" at bounding box center [396, 221] width 98 height 10
click at [261, 140] on link "2. uzdevums" at bounding box center [263, 135] width 143 height 20
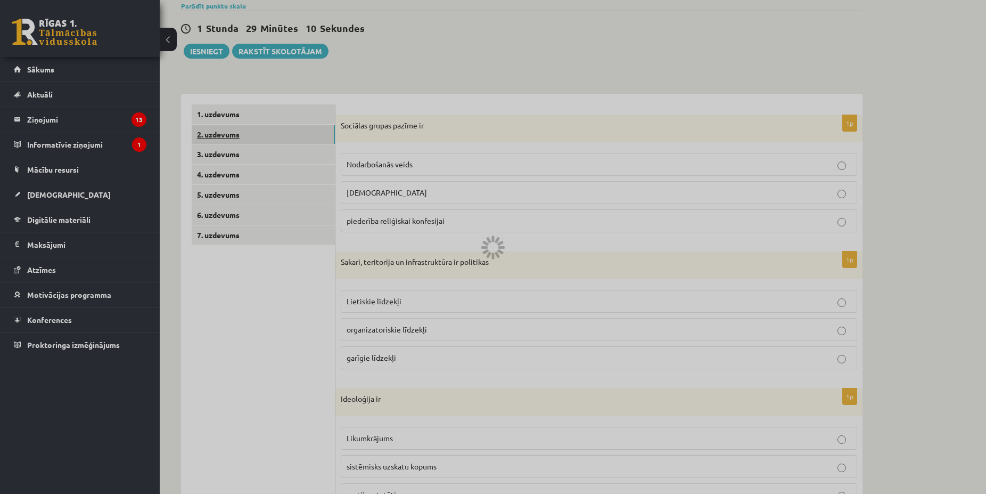
scroll to position [0, 0]
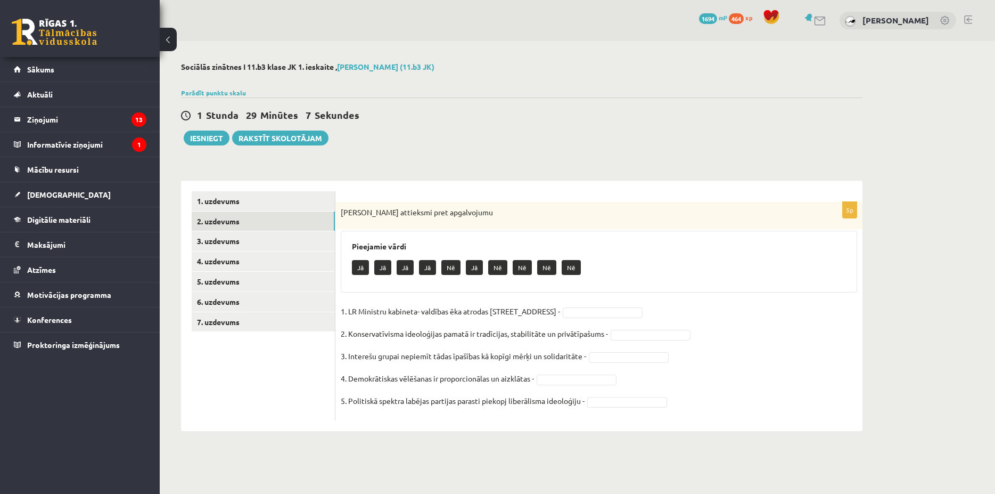
click at [669, 412] on div "5p Izsaki attieksmi pret apgalvojumu Pieejamie vārdi Jā Jā Jā Jā Nē Jā Nē Nē Nē…" at bounding box center [598, 311] width 527 height 218
copy div
click at [615, 309] on body "0 Dāvanas 1694 mP 464 xp [PERSON_NAME] Sākums Aktuāli Kā mācīties eSKOLĀ Kontak…" at bounding box center [497, 247] width 995 height 494
drag, startPoint x: 582, startPoint y: 416, endPoint x: 586, endPoint y: 398, distance: 18.5
click at [625, 339] on body "0 Dāvanas 1694 mP 464 xp [PERSON_NAME] Sākums Aktuāli Kā mācīties eSKOLĀ Kontak…" at bounding box center [497, 247] width 995 height 494
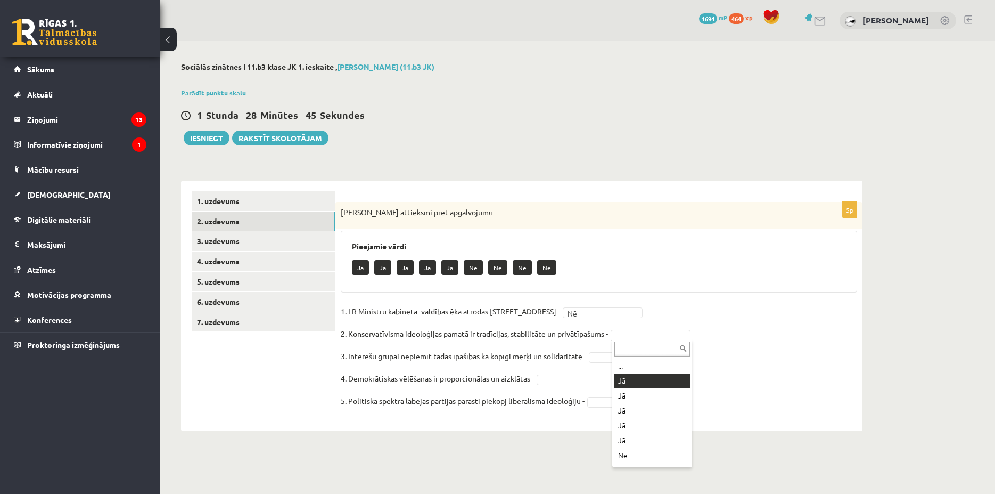
drag, startPoint x: 625, startPoint y: 377, endPoint x: 621, endPoint y: 366, distance: 11.8
click at [611, 358] on body "0 Dāvanas 1694 mP 464 xp [PERSON_NAME] Sākums Aktuāli Kā mācīties eSKOLĀ Kontak…" at bounding box center [497, 247] width 995 height 494
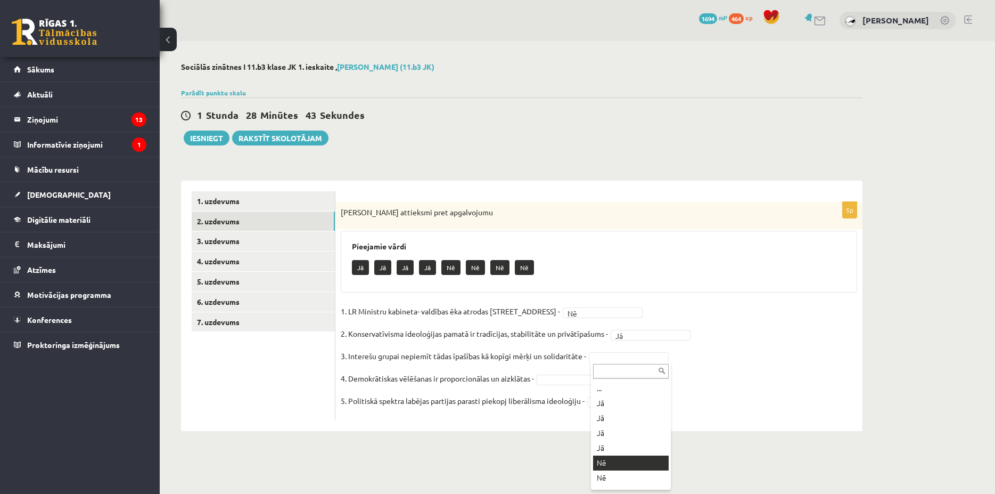
drag, startPoint x: 607, startPoint y: 463, endPoint x: 610, endPoint y: 451, distance: 12.0
click at [580, 381] on body "0 Dāvanas 1694 mP 464 xp [PERSON_NAME] Sākums Aktuāli Kā mācīties eSKOLĀ Kontak…" at bounding box center [497, 247] width 995 height 494
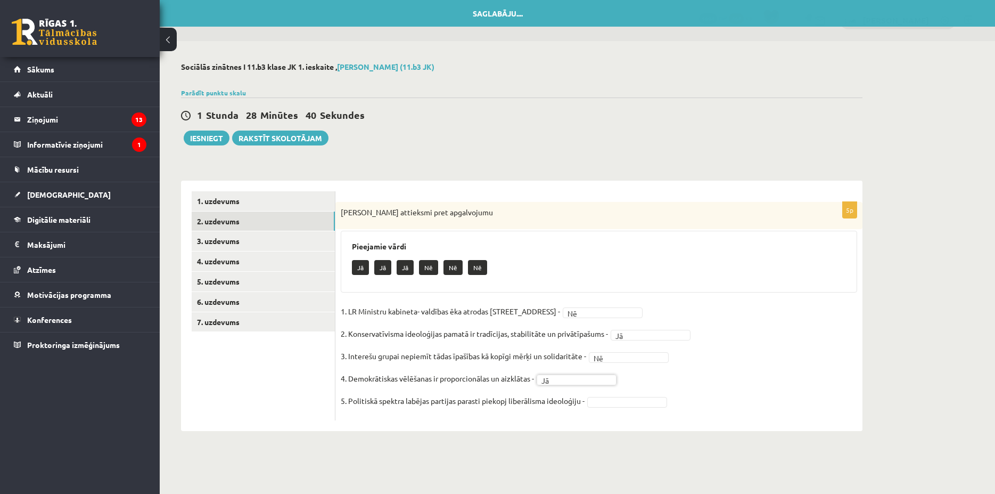
click at [600, 404] on body "0 Dāvanas 1694 mP 464 xp [PERSON_NAME] Sākums Aktuāli Kā mācīties eSKOLĀ Kontak…" at bounding box center [497, 247] width 995 height 494
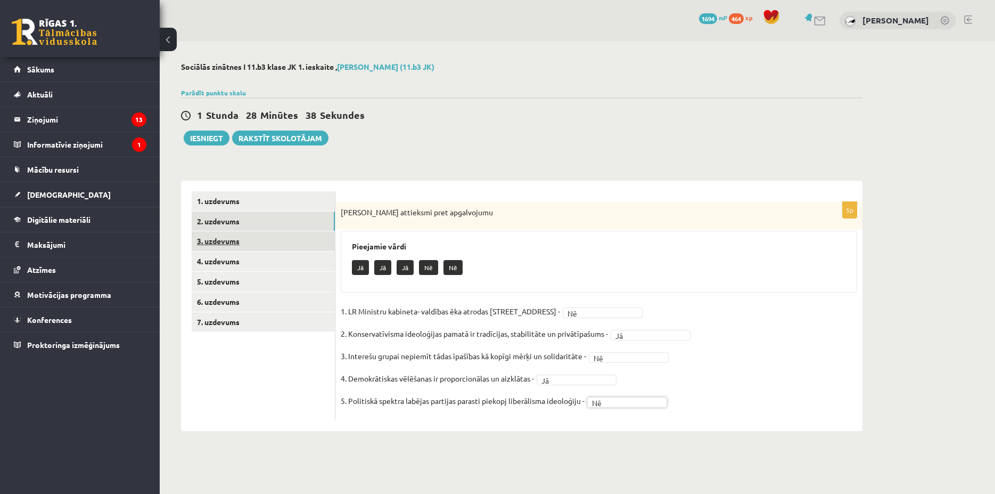
click at [310, 235] on link "3. uzdevums" at bounding box center [263, 241] width 143 height 20
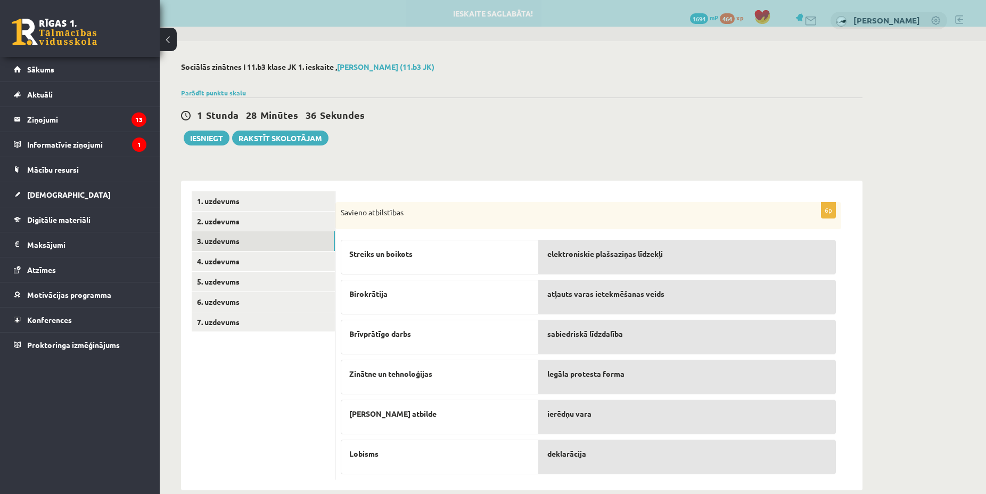
scroll to position [18, 0]
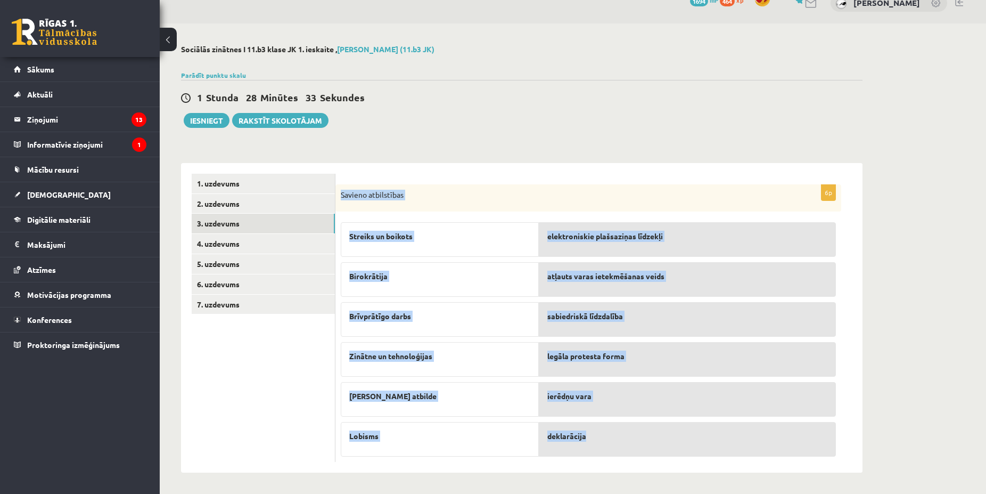
click at [643, 435] on div "6p Savieno atbilstības Streiks un boikots [GEOGRAPHIC_DATA] Brīvprātīgo darbs Z…" at bounding box center [588, 323] width 506 height 278
copy div "Savieno atbilstības Streiks un boikots Birokrātija Brīvprātīgo darbs Zinātne un…"
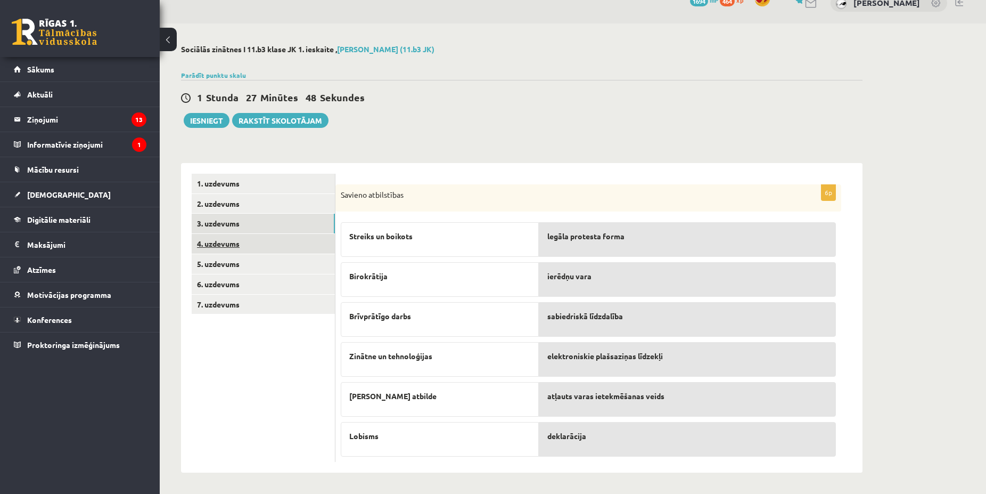
click at [215, 242] on link "4. uzdevums" at bounding box center [263, 244] width 143 height 20
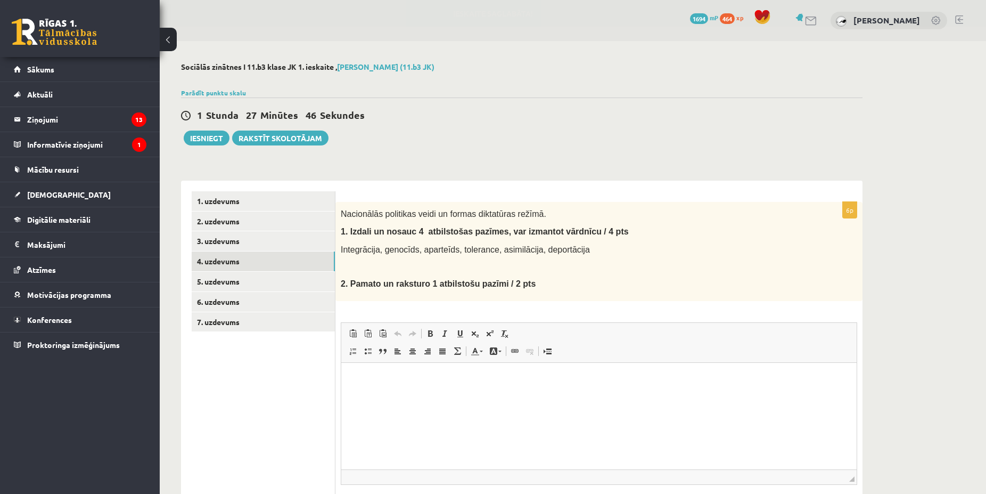
scroll to position [0, 0]
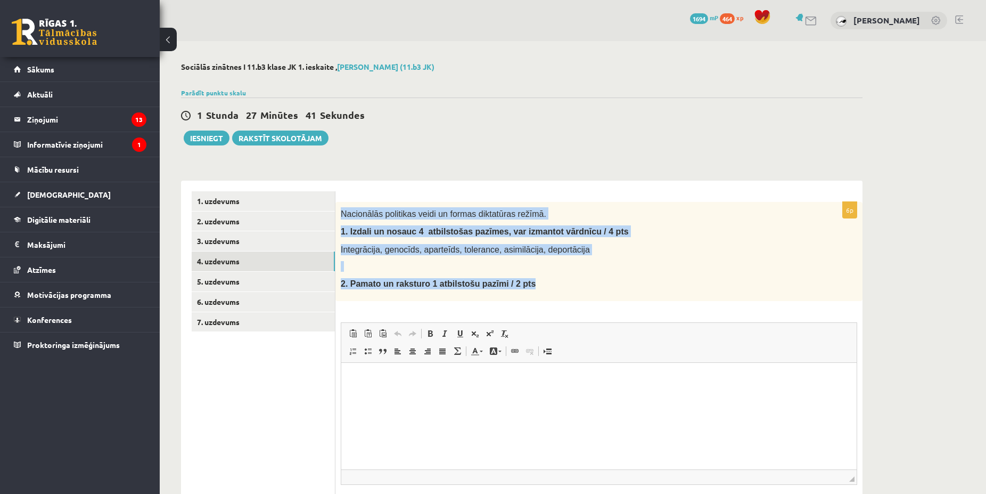
click at [556, 289] on div "Nacionālās politikas veidi un formas diktatūras režīmā. 1. I zdali un nosauc 4 …" at bounding box center [598, 251] width 527 height 99
copy div "Nacionālās politikas veidi un formas diktatūras režīmā. 1. I zdali un nosauc 4 …"
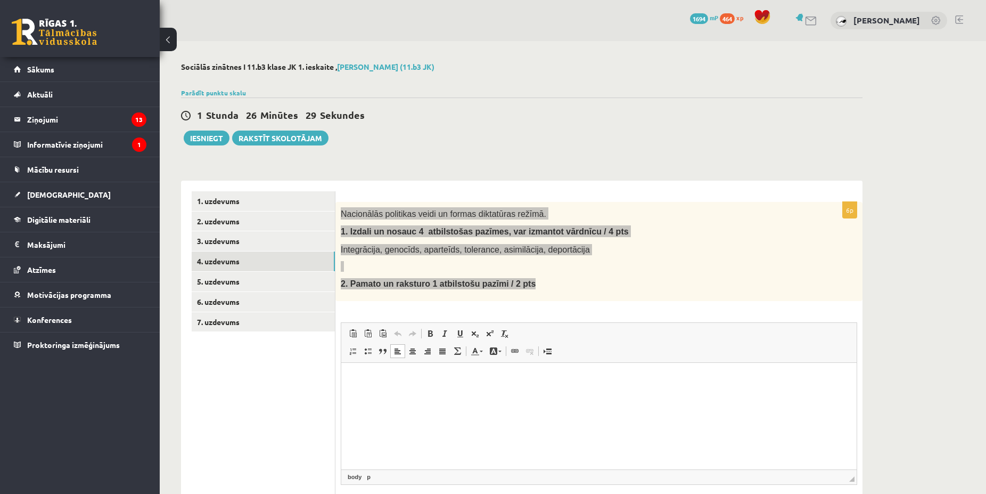
click at [368, 379] on p "Bagātinātā teksta redaktors, wiswyg-editor-user-answer-47024778051020" at bounding box center [599, 378] width 494 height 11
click at [347, 349] on link "Ievietot/noņemt numurētu sarakstu" at bounding box center [353, 351] width 15 height 14
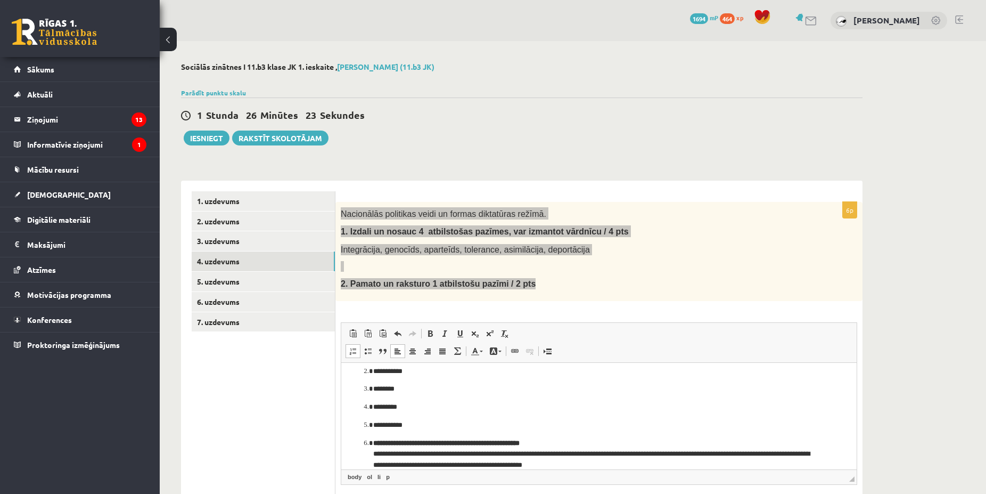
click at [380, 440] on strong "**********" at bounding box center [446, 442] width 146 height 7
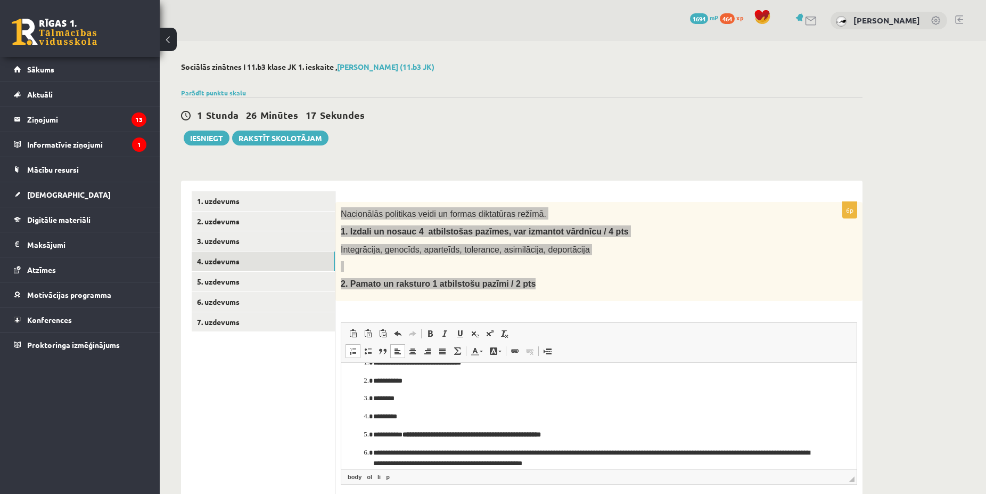
scroll to position [16, 0]
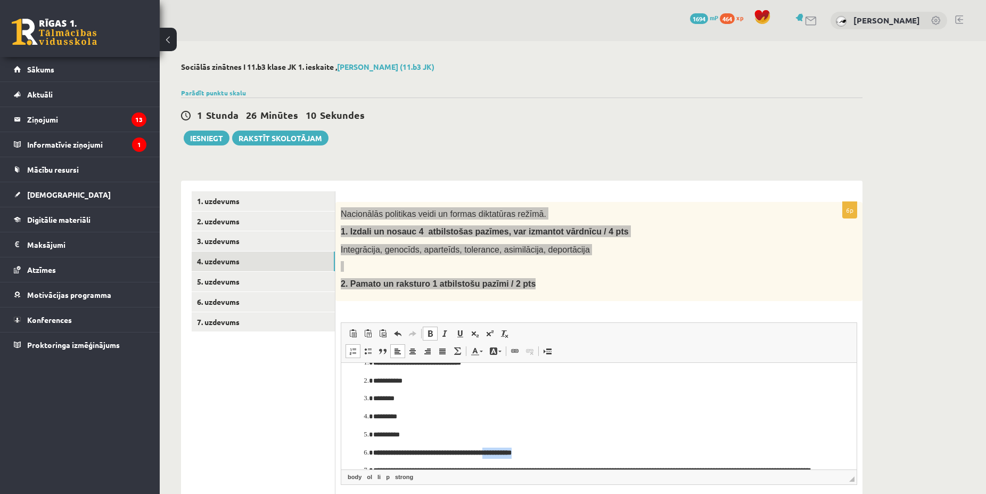
drag, startPoint x: 548, startPoint y: 451, endPoint x: 524, endPoint y: 454, distance: 24.6
click at [524, 454] on p "**********" at bounding box center [598, 452] width 451 height 11
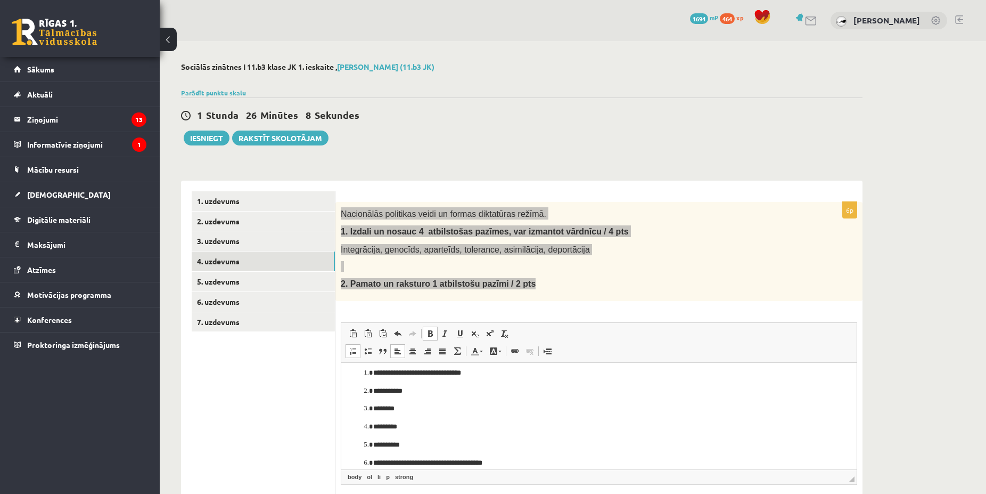
scroll to position [0, 0]
click at [350, 351] on span at bounding box center [353, 351] width 9 height 9
click at [367, 376] on ol "**********" at bounding box center [599, 414] width 494 height 83
click at [341, 376] on html "**********" at bounding box center [598, 415] width 515 height 106
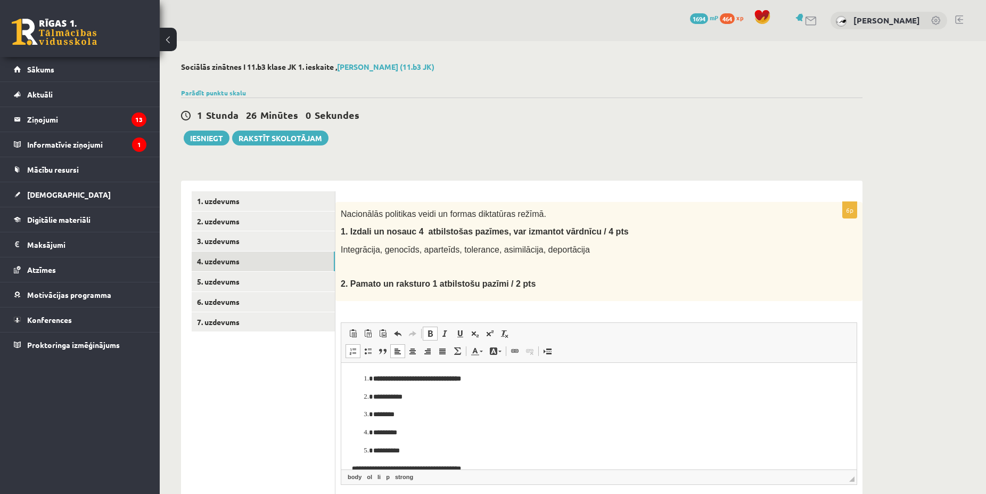
click at [457, 382] on p "**********" at bounding box center [598, 378] width 451 height 11
click at [458, 381] on strong "**********" at bounding box center [415, 377] width 85 height 7
click at [458, 376] on strong "**********" at bounding box center [415, 377] width 85 height 7
click at [480, 377] on p "**********" at bounding box center [598, 378] width 451 height 11
drag, startPoint x: 480, startPoint y: 377, endPoint x: 466, endPoint y: 379, distance: 13.4
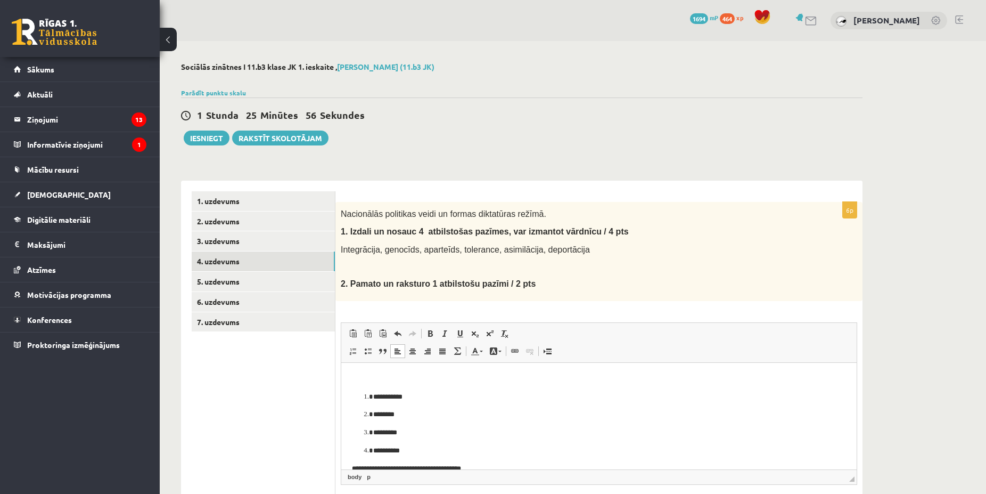
click at [373, 396] on li "**********" at bounding box center [598, 396] width 451 height 11
click at [373, 395] on li "**********" at bounding box center [598, 396] width 451 height 11
click at [373, 396] on li "**********" at bounding box center [598, 396] width 451 height 11
click at [373, 395] on li "**********" at bounding box center [598, 396] width 451 height 11
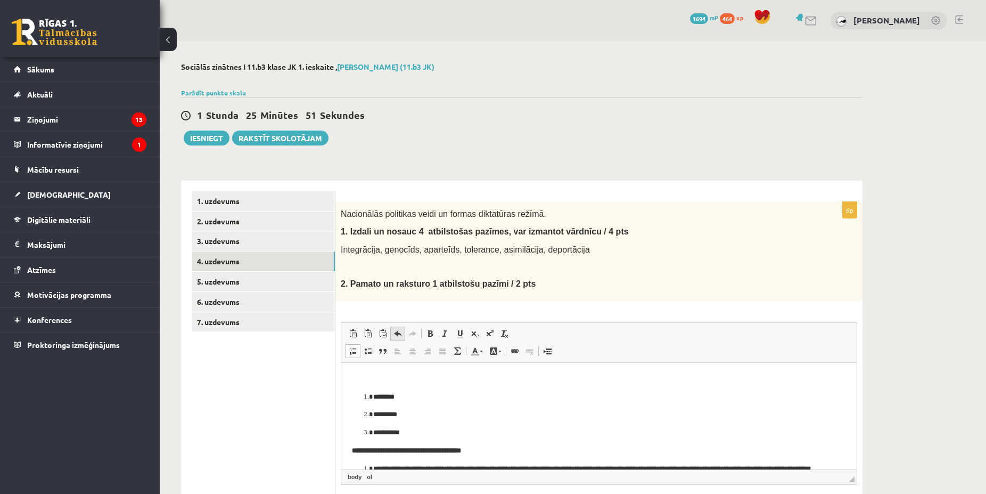
click at [400, 338] on link "Atcelt Klaviatūras saīsne vadīšanas taustiņš+Z" at bounding box center [397, 333] width 15 height 14
click at [373, 393] on li "**********" at bounding box center [598, 396] width 451 height 11
click at [373, 394] on li "**********" at bounding box center [598, 396] width 451 height 11
click at [373, 395] on li "**********" at bounding box center [598, 396] width 451 height 11
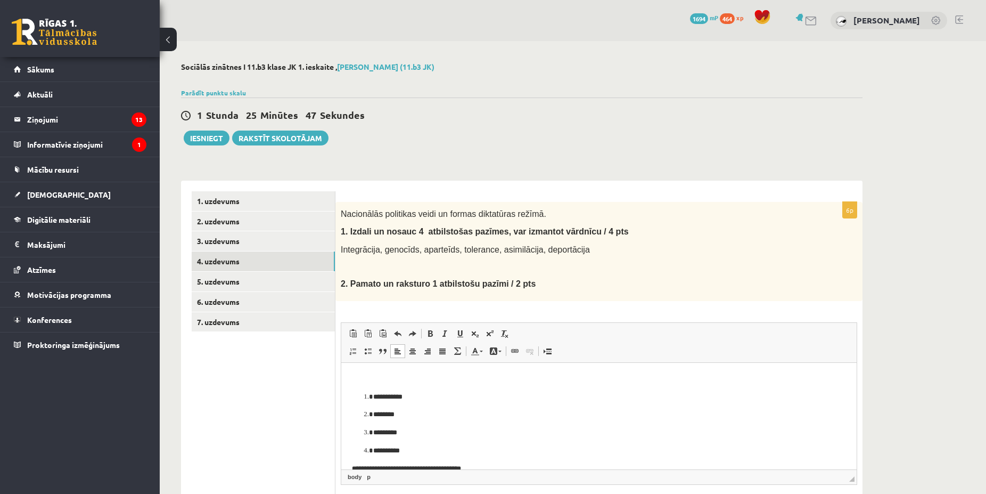
click at [373, 396] on li "**********" at bounding box center [598, 396] width 451 height 11
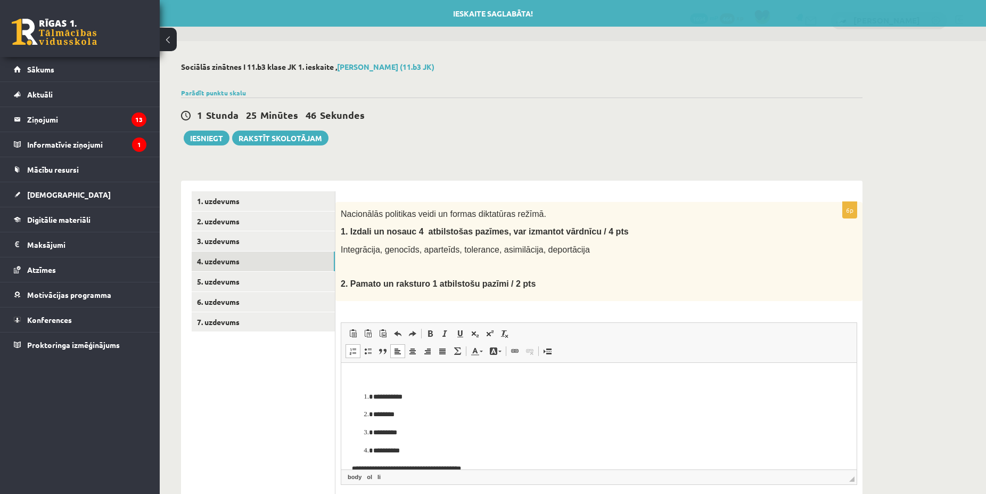
click at [373, 395] on li "**********" at bounding box center [598, 396] width 451 height 11
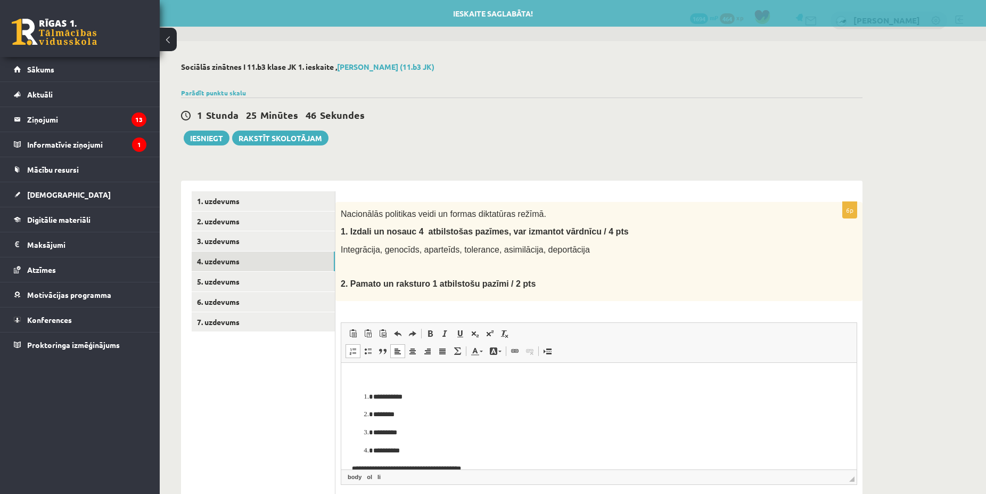
click at [373, 395] on li "**********" at bounding box center [598, 396] width 451 height 11
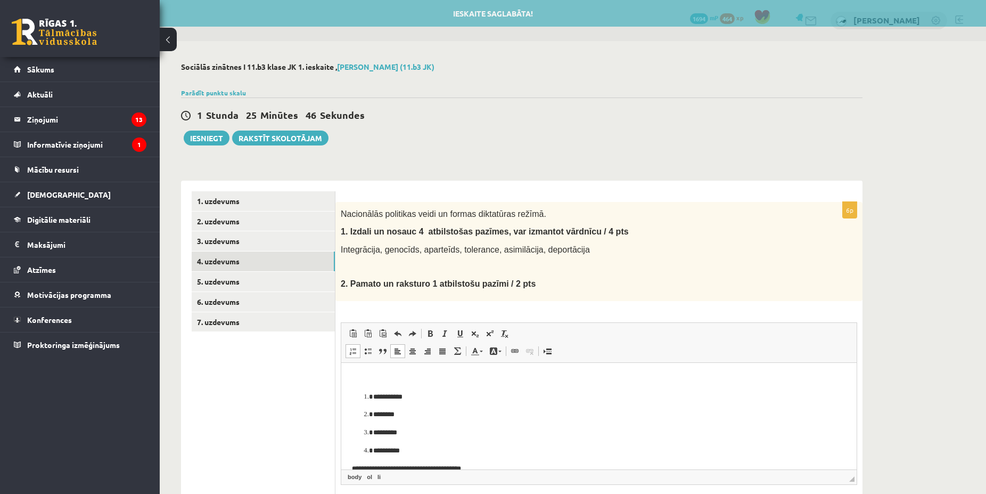
click at [373, 395] on li "**********" at bounding box center [598, 396] width 451 height 11
click at [373, 396] on li "**********" at bounding box center [598, 396] width 451 height 11
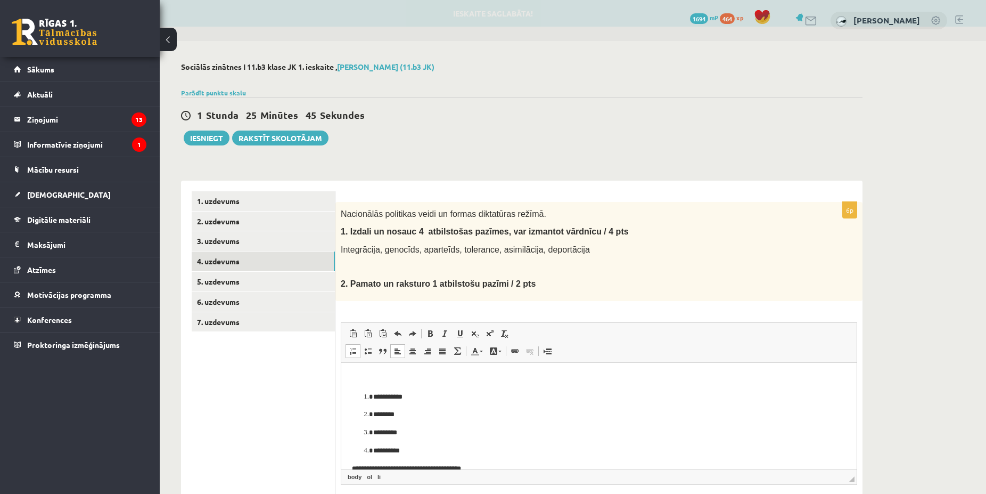
click at [423, 402] on ol "**********" at bounding box center [599, 423] width 494 height 65
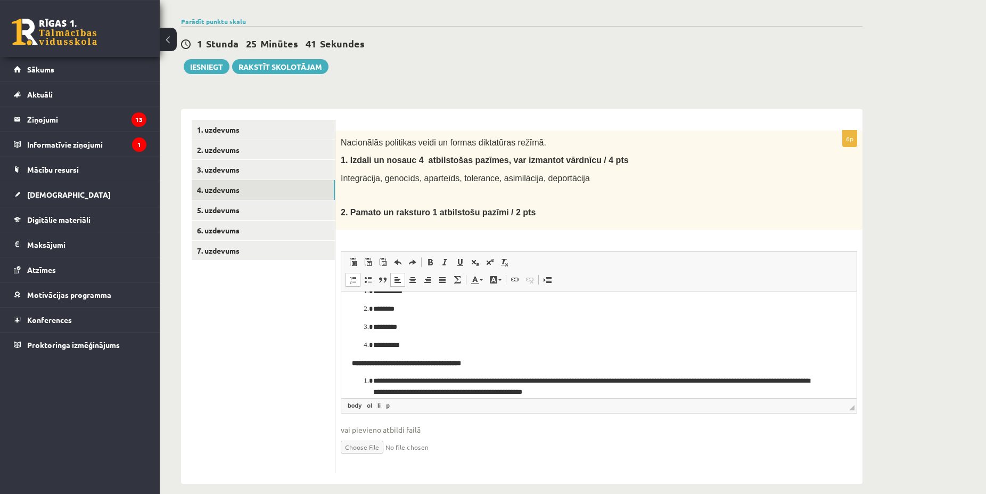
scroll to position [81, 0]
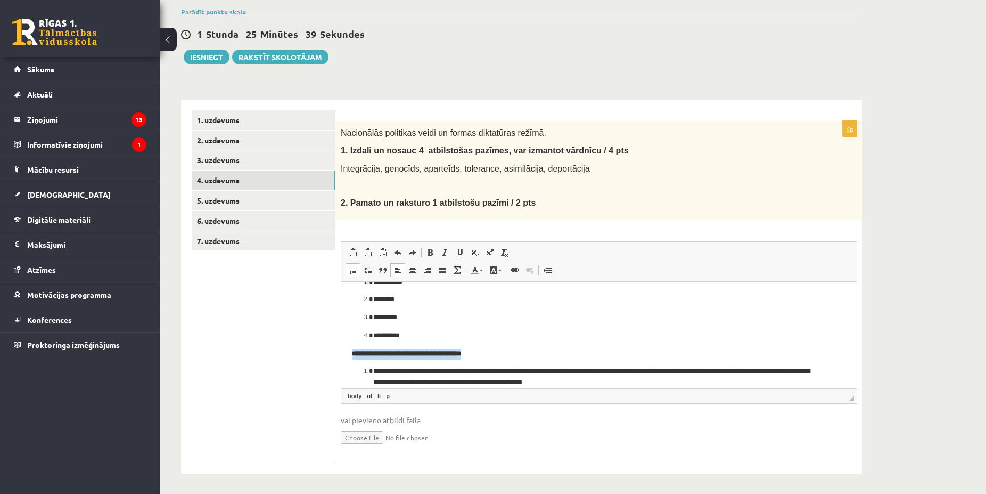
drag, startPoint x: 354, startPoint y: 356, endPoint x: 510, endPoint y: 356, distance: 155.5
click at [510, 354] on html "**********" at bounding box center [598, 300] width 515 height 106
click at [525, 363] on span "Izgriezt" at bounding box center [538, 364] width 31 height 15
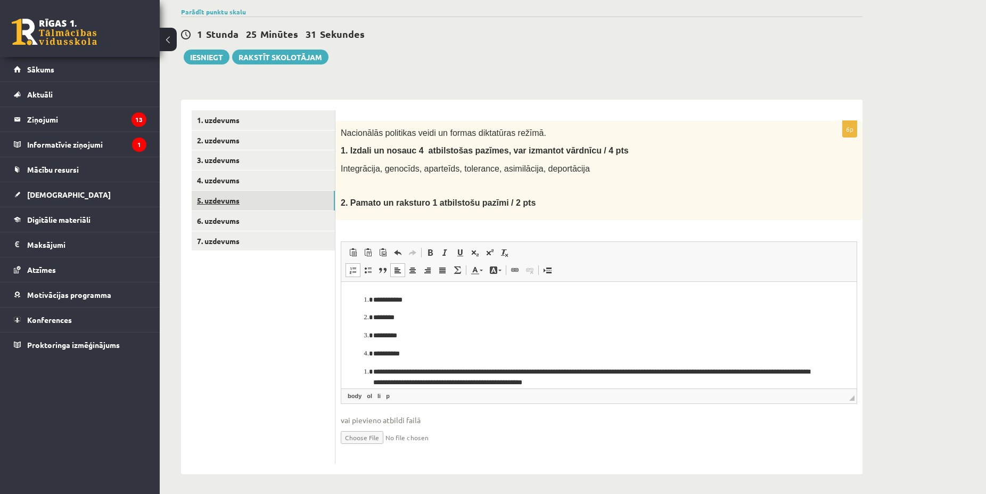
click at [224, 198] on link "5. uzdevums" at bounding box center [263, 201] width 143 height 20
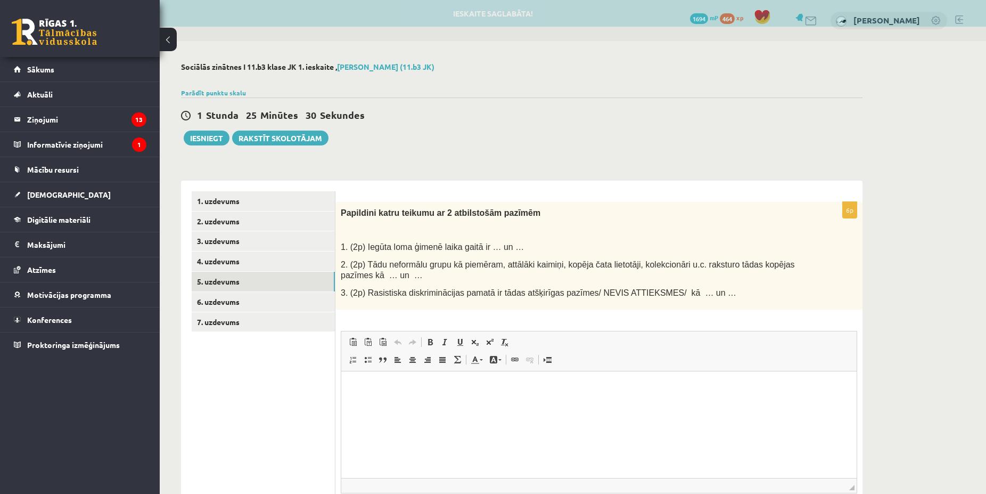
scroll to position [0, 0]
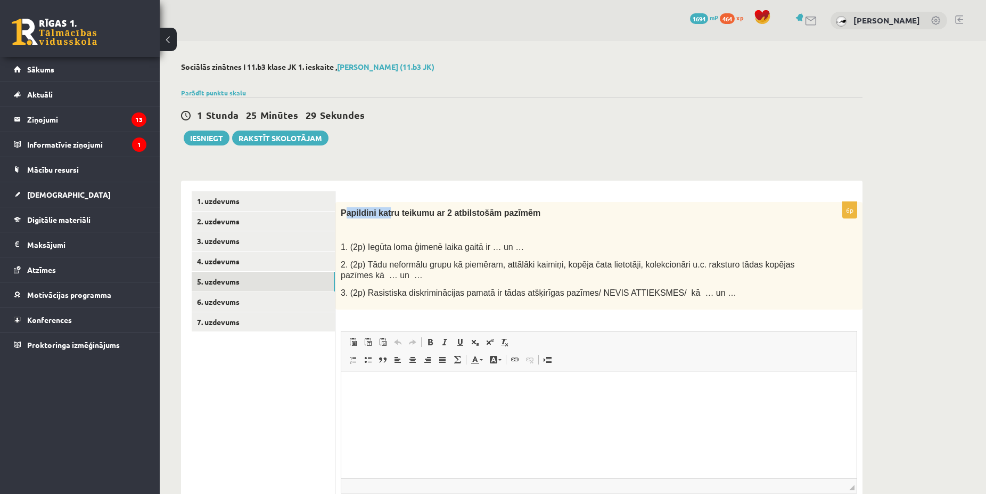
drag, startPoint x: 344, startPoint y: 211, endPoint x: 384, endPoint y: 215, distance: 40.7
click at [385, 215] on span "Papildini katru teikumu ar 2 atbilstošām pazīmēm" at bounding box center [441, 212] width 200 height 9
drag, startPoint x: 355, startPoint y: 196, endPoint x: 338, endPoint y: 204, distance: 18.8
click at [350, 196] on form "6p Papildini katru teikumu ar 2 atbilstošām pazīmēm 1. (2p) Iegūta loma ģimenē …" at bounding box center [599, 372] width 506 height 362
drag, startPoint x: 352, startPoint y: 213, endPoint x: 593, endPoint y: 349, distance: 275.6
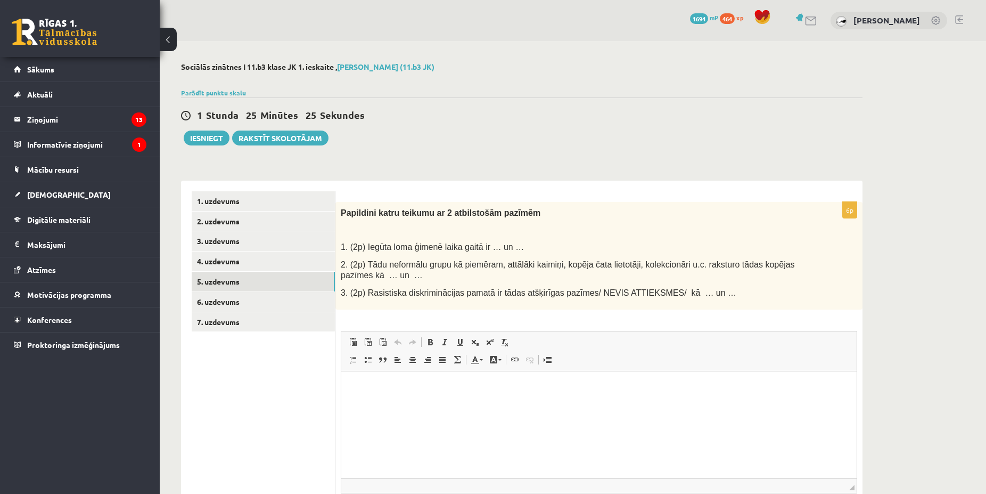
click at [335, 349] on ul "1. uzdevums 2. uzdevums 3. uzdevums 4. uzdevums 5. uzdevums 6. uzdevums 7. uzde…" at bounding box center [264, 372] width 144 height 362
click at [587, 232] on p at bounding box center [572, 229] width 463 height 11
drag, startPoint x: 337, startPoint y: 211, endPoint x: 704, endPoint y: 301, distance: 378.1
click at [704, 301] on div "Papildini katru teikumu ar 2 atbilstošām pazīmēm 1. (2p) Iegūta loma ģimenē lai…" at bounding box center [598, 256] width 527 height 108
copy div "Papildini katru teikumu ar 2 atbilstošām pazīmēm 1. (2p) Iegūta loma ģimenē lai…"
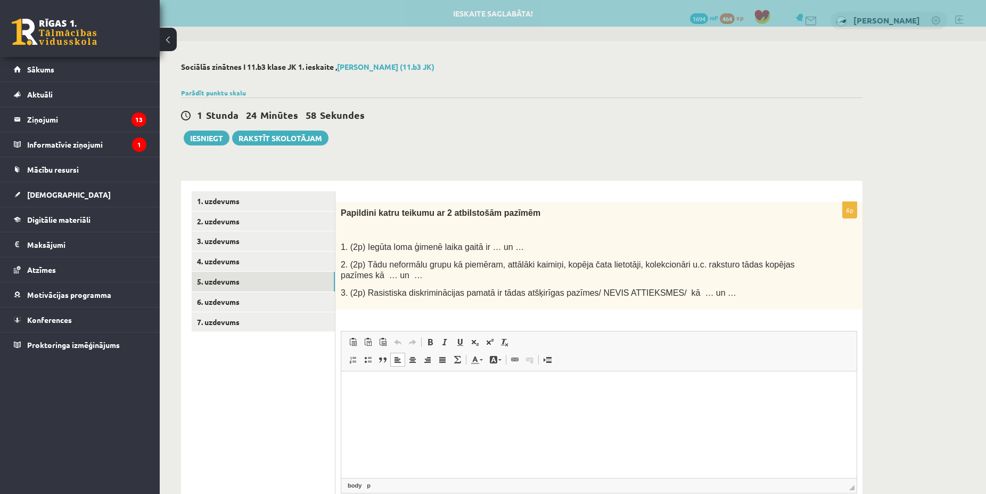
drag, startPoint x: 421, startPoint y: 388, endPoint x: 418, endPoint y: 396, distance: 7.8
click at [418, 392] on p "Bagātinātā teksta redaktors, wiswyg-editor-user-answer-47024924275740" at bounding box center [599, 387] width 494 height 11
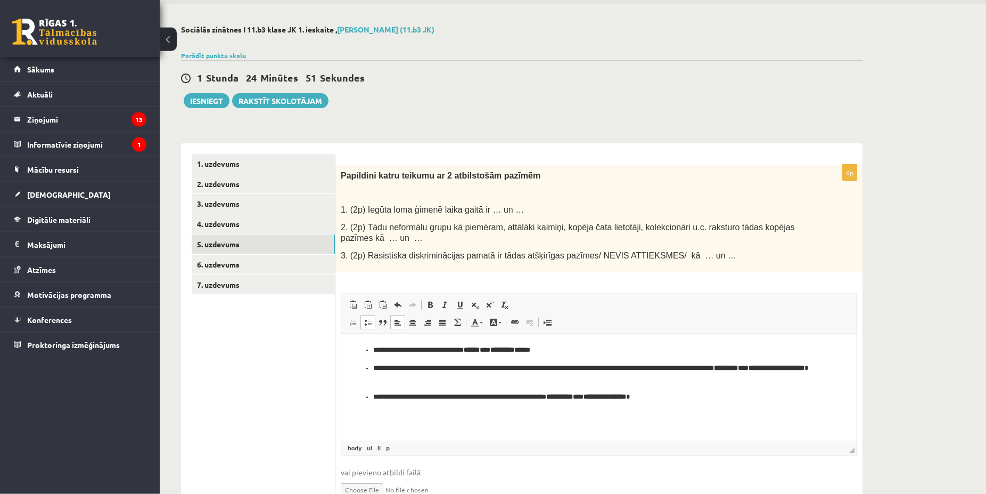
scroll to position [54, 0]
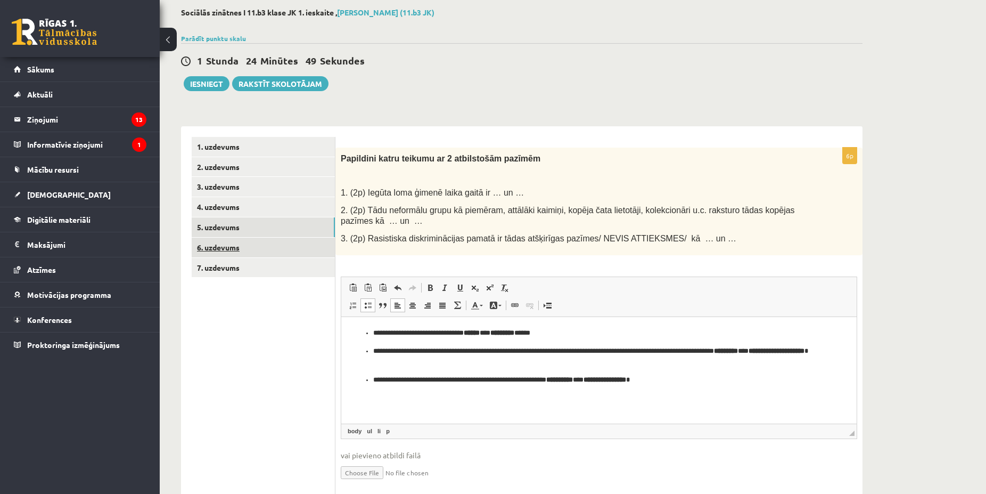
click at [228, 242] on link "6. uzdevums" at bounding box center [263, 247] width 143 height 20
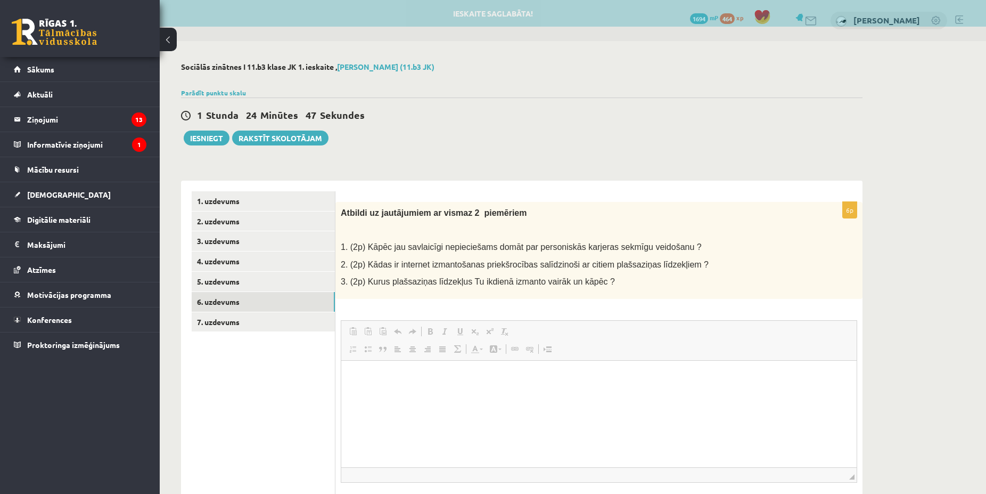
scroll to position [0, 0]
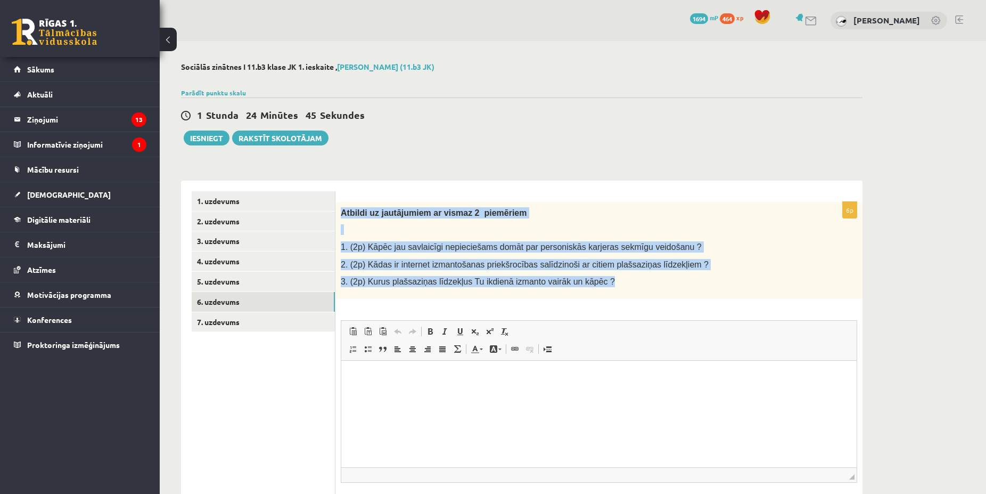
click at [585, 285] on div "Atbildi uz jautājumiem ar vismaz 2 piemēriem 1. (2p) Kāpēc jau savlaicīgi nepie…" at bounding box center [598, 250] width 527 height 97
copy div "Atbildi uz jautājumiem ar vismaz 2 piemēriem 1. (2p) Kāpēc jau savlaicīgi nepie…"
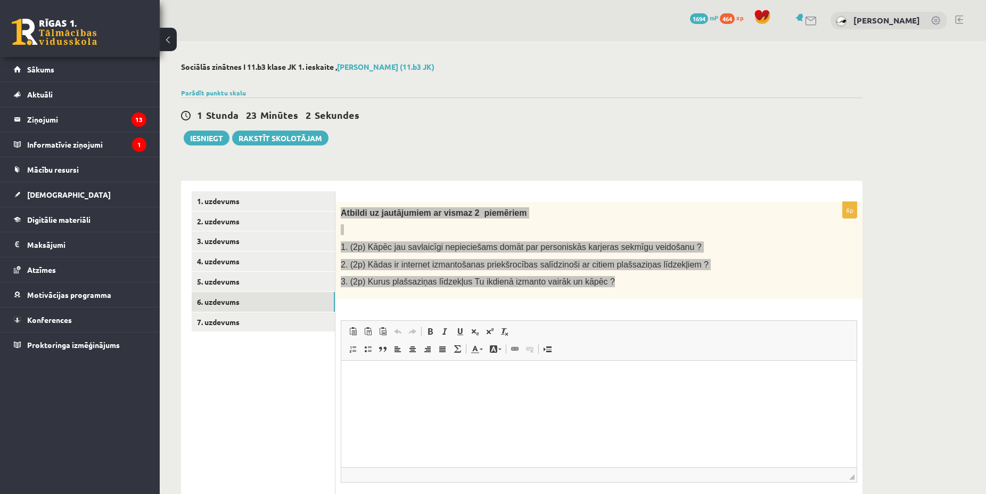
click at [385, 381] on p "Bagātinātā teksta redaktors, wiswyg-editor-user-answer-47025075700320" at bounding box center [599, 376] width 494 height 11
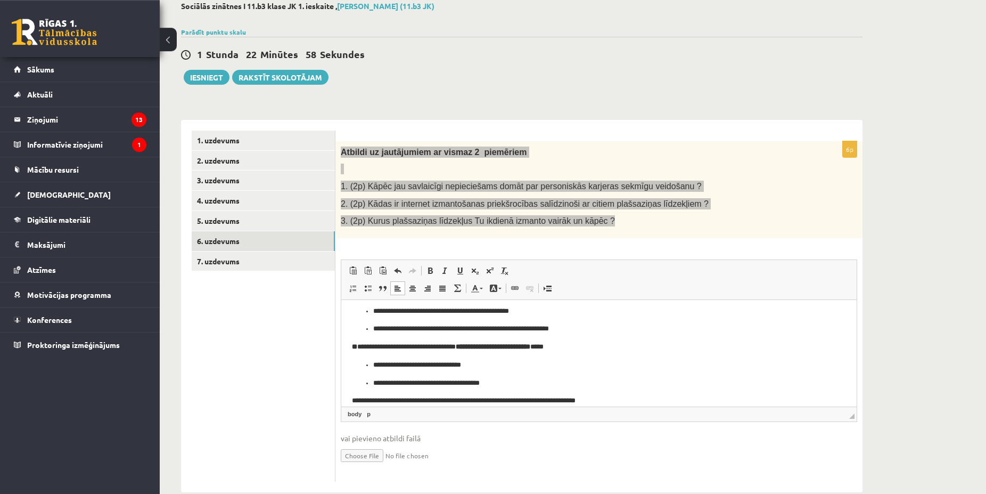
scroll to position [79, 0]
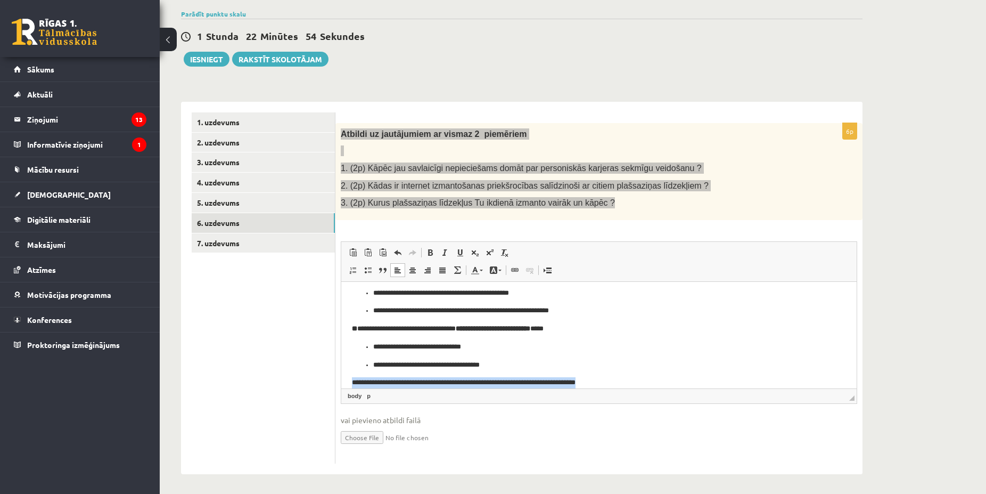
drag, startPoint x: 349, startPoint y: 380, endPoint x: 619, endPoint y: 388, distance: 270.1
click at [619, 311] on html "**********" at bounding box center [598, 257] width 515 height 106
click at [507, 364] on p "**********" at bounding box center [594, 364] width 442 height 11
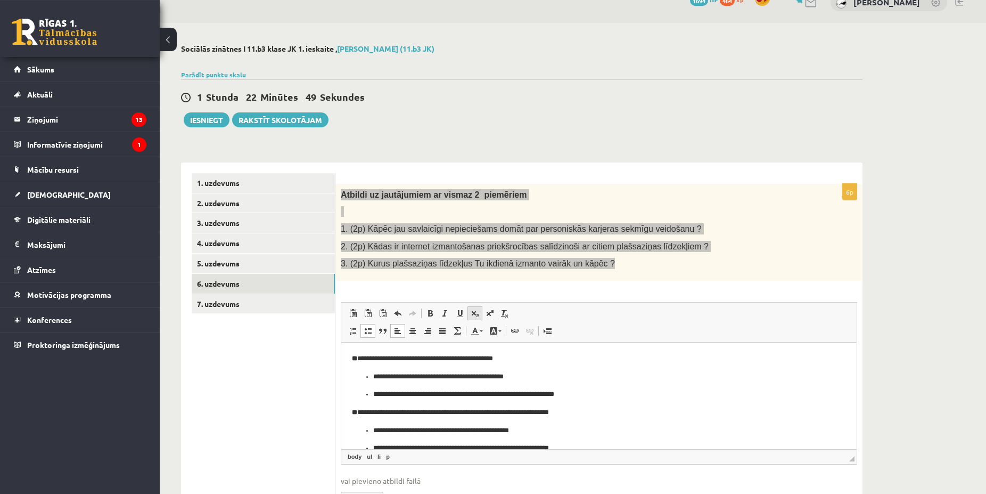
scroll to position [0, 0]
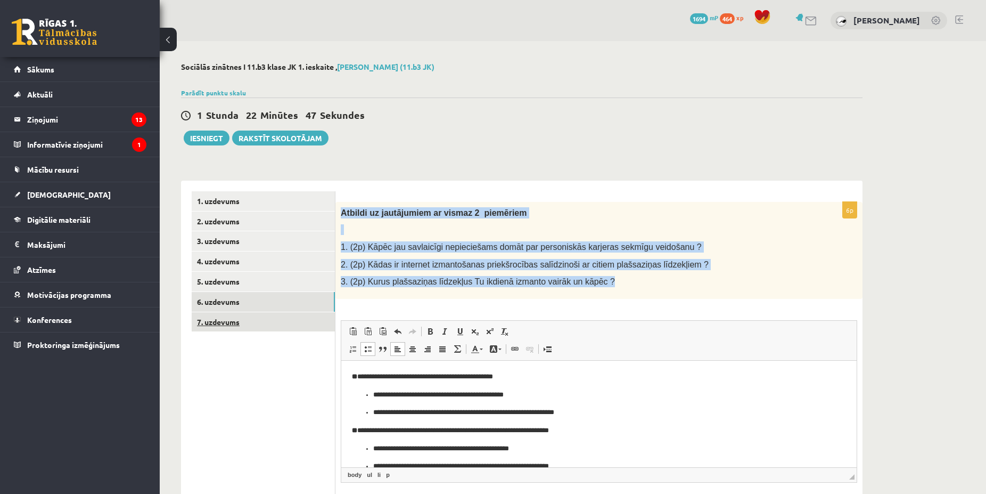
click at [253, 317] on link "7. uzdevums" at bounding box center [263, 322] width 143 height 20
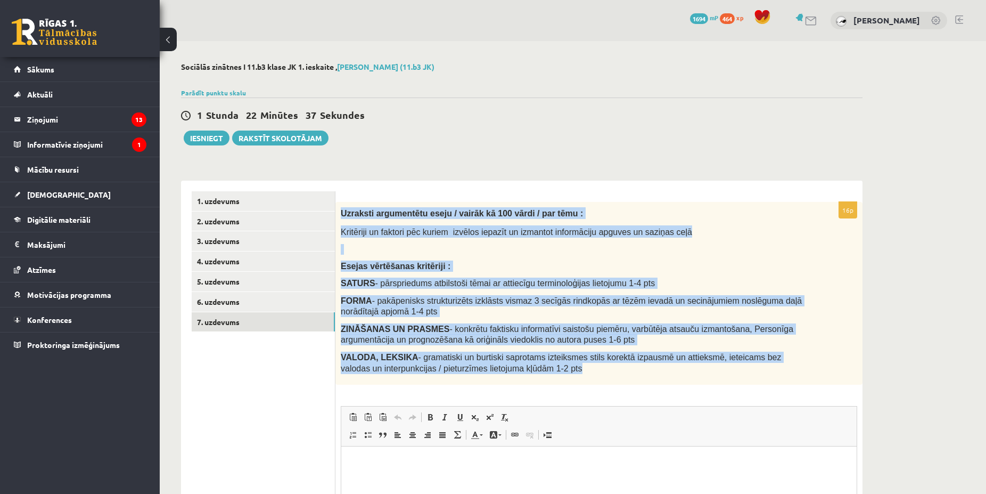
click at [670, 367] on div "Uzraksti argumentētu eseju / vairāk kā 100 vārdi / par tēmu : Kritēriji un fakt…" at bounding box center [598, 293] width 527 height 183
copy div "Uzraksti argumentētu eseju / vairāk kā 100 vārdi / par tēmu : Kritēriji un fakt…"
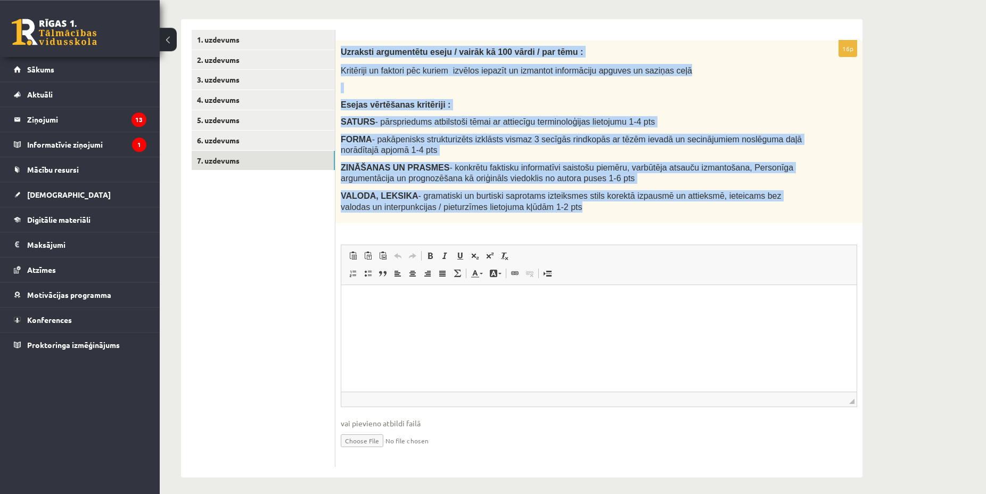
scroll to position [163, 0]
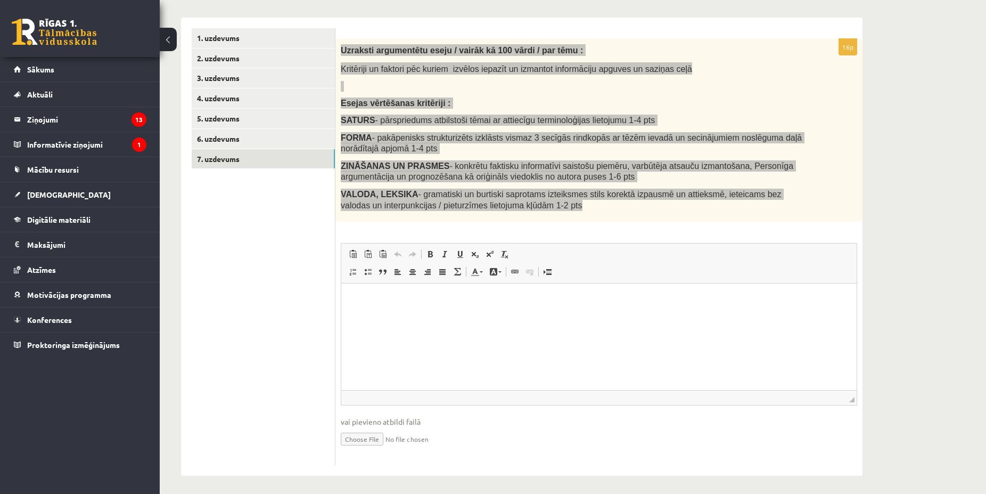
click at [380, 300] on p "Bagātinātā teksta redaktors, wiswyg-editor-user-answer-47024844229760" at bounding box center [599, 299] width 494 height 11
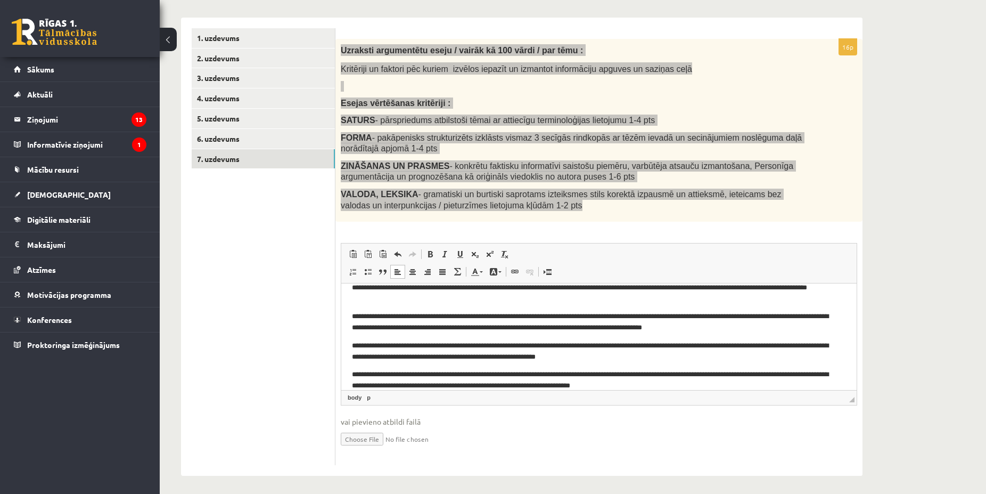
scroll to position [24, 0]
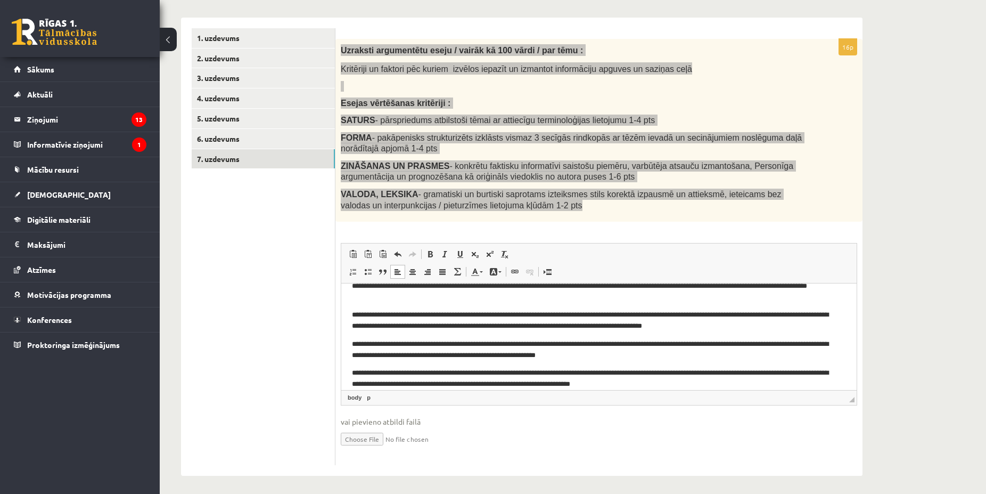
click at [707, 387] on p "**********" at bounding box center [594, 378] width 485 height 22
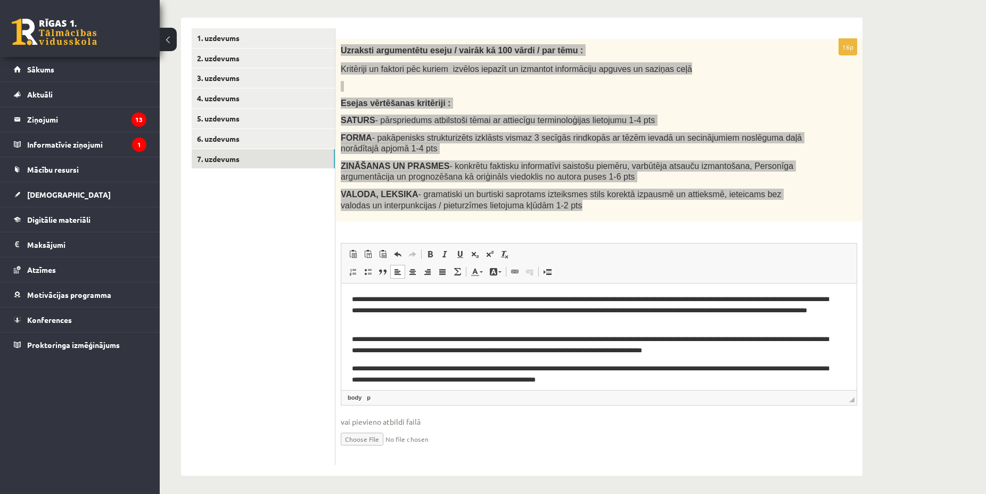
click at [357, 296] on p "**********" at bounding box center [594, 310] width 485 height 33
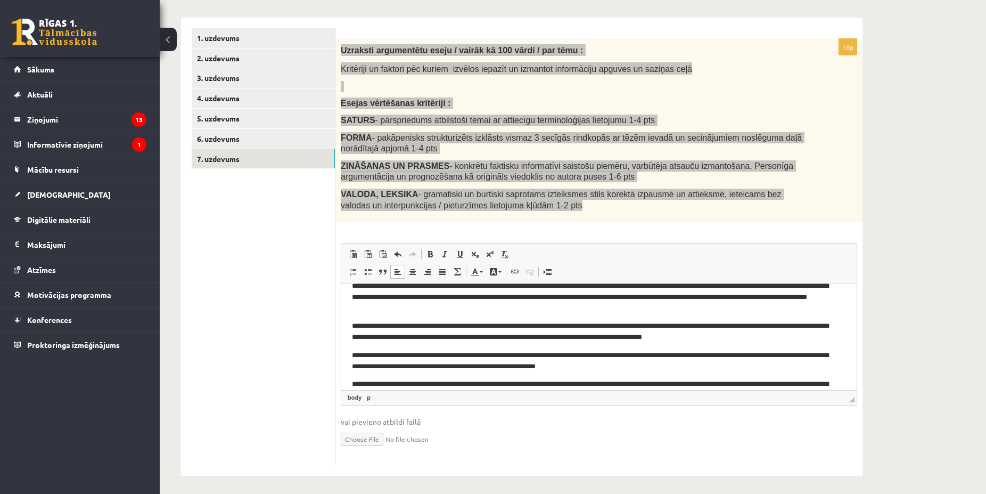
scroll to position [24, 0]
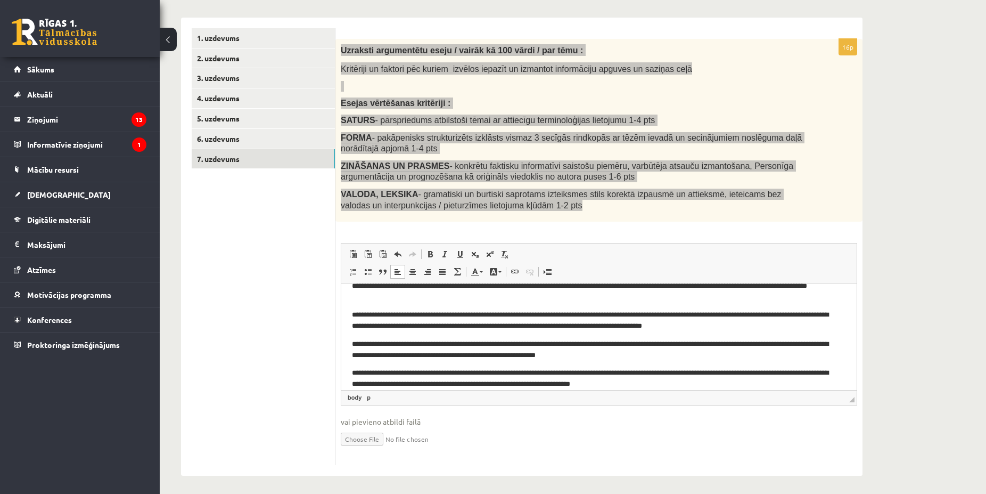
click at [483, 326] on p "**********" at bounding box center [594, 320] width 485 height 22
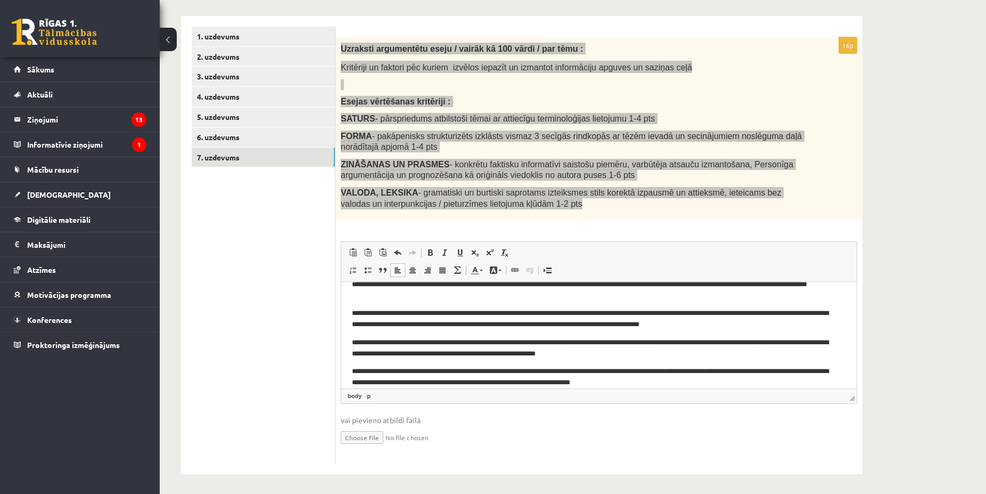
click at [628, 354] on p "**********" at bounding box center [594, 348] width 485 height 22
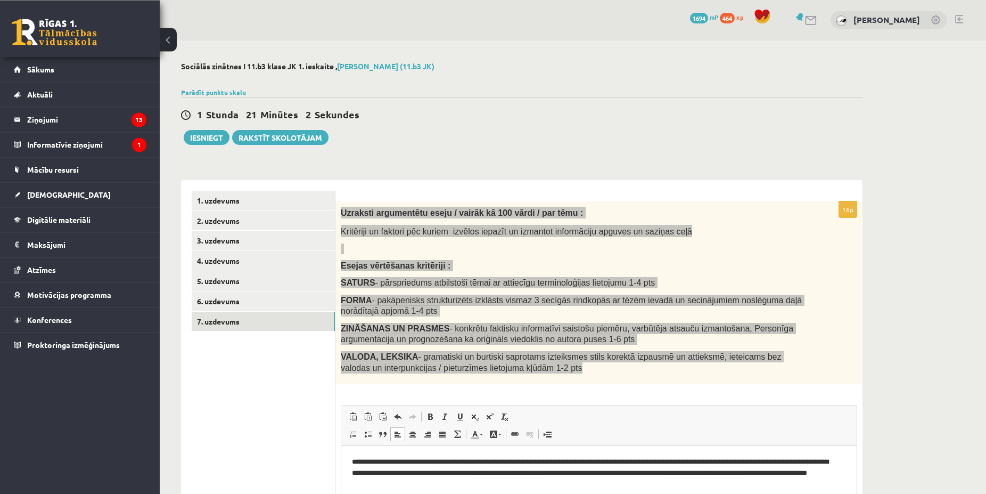
scroll to position [0, 0]
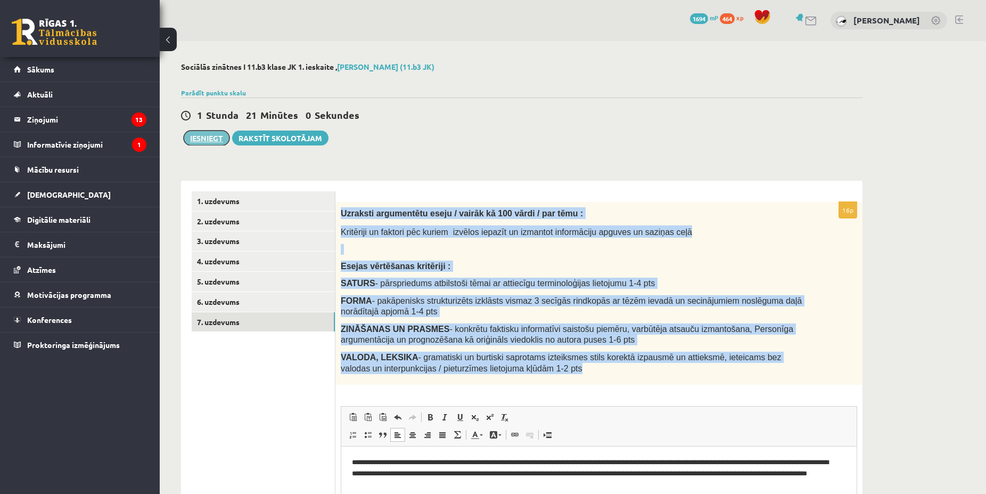
click at [213, 134] on button "Iesniegt" at bounding box center [207, 137] width 46 height 15
